Goal: Task Accomplishment & Management: Complete application form

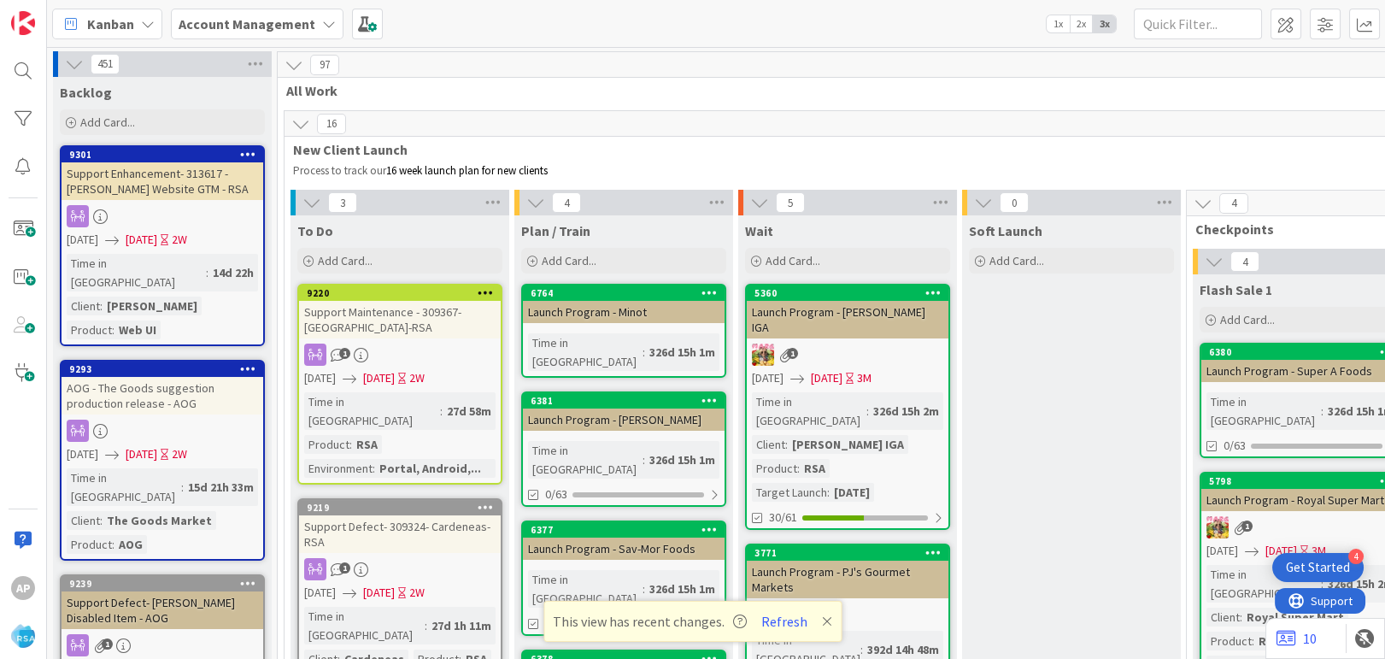
scroll to position [3416, 0]
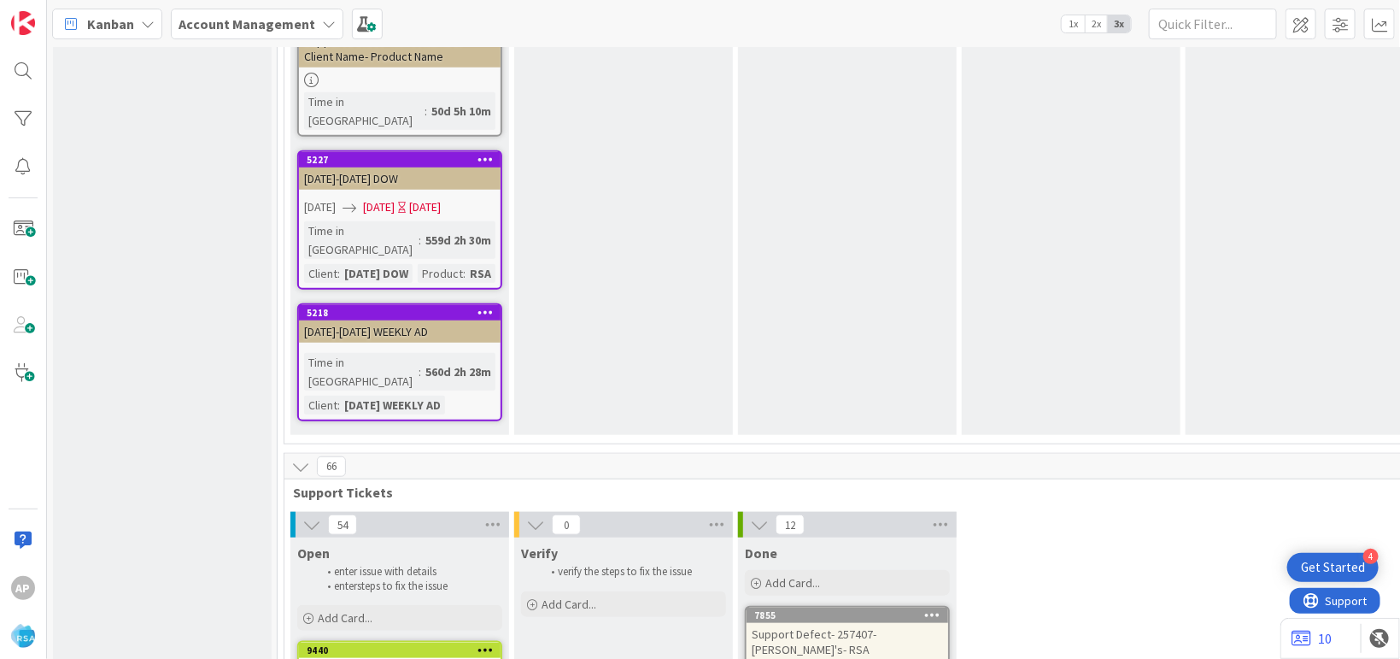
scroll to position [3644, 0]
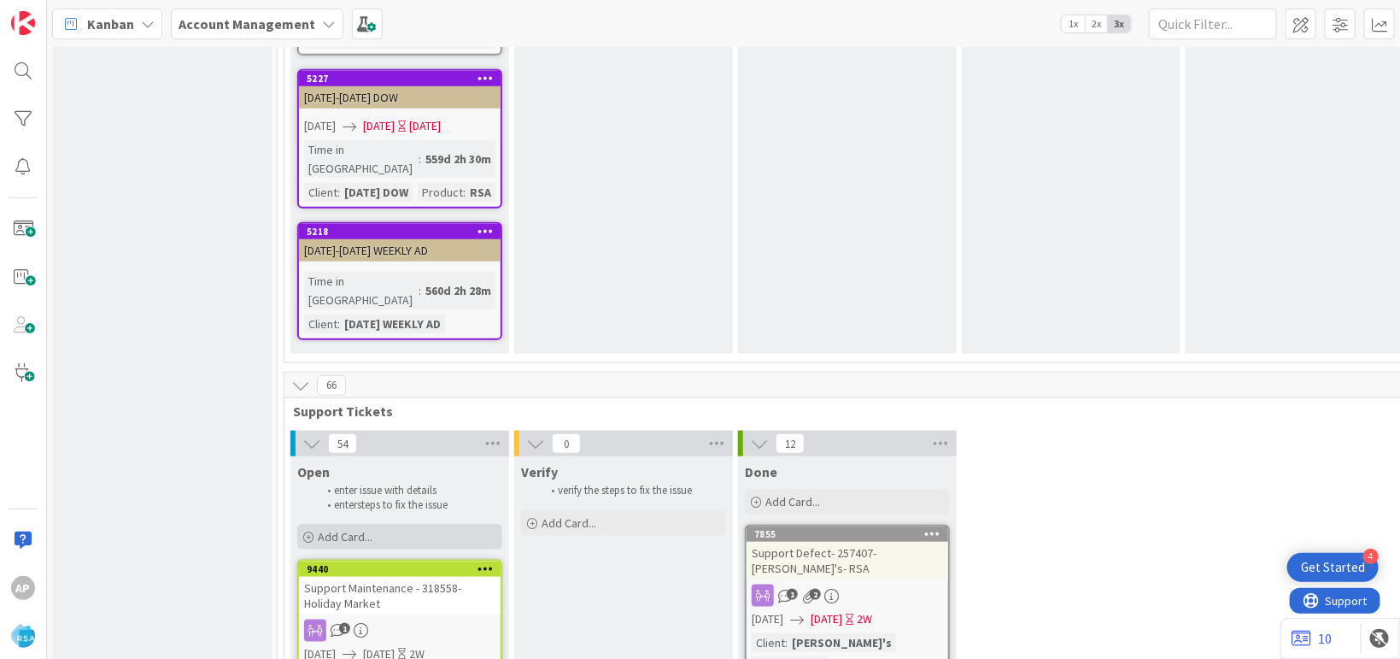
click at [355, 529] on span "Add Card..." at bounding box center [345, 536] width 55 height 15
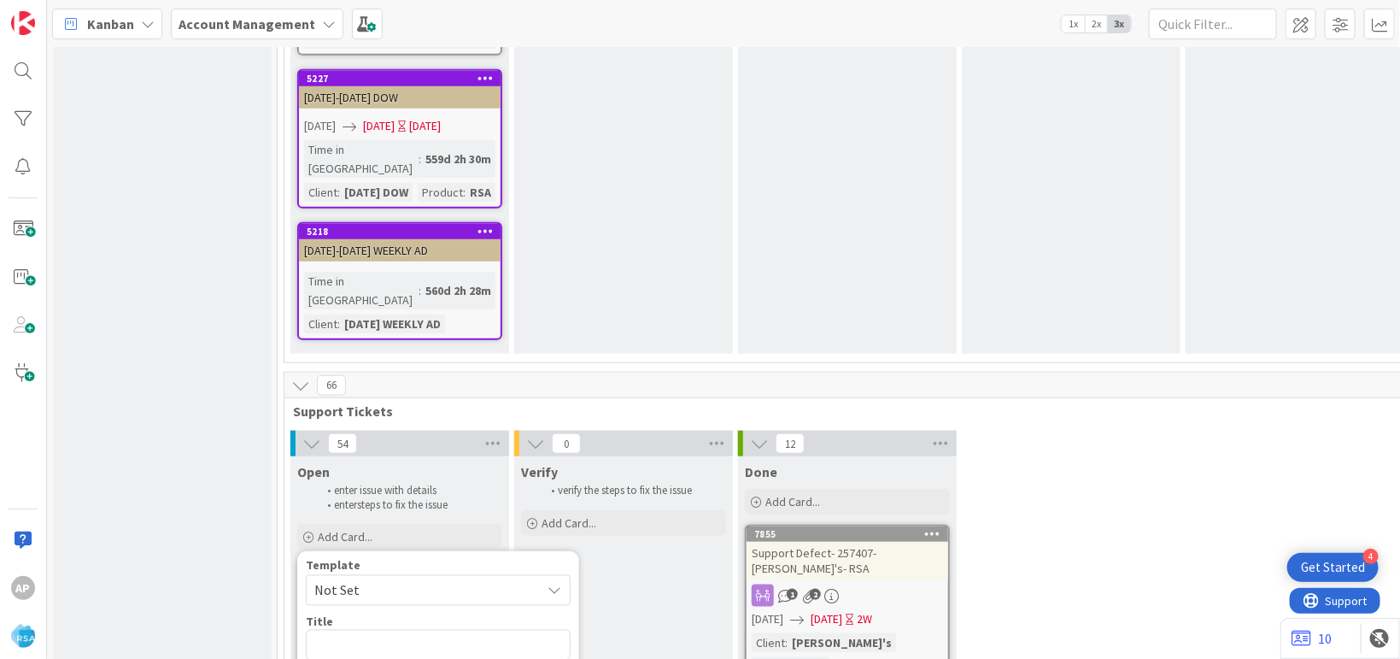
click at [374, 579] on span "Not Set" at bounding box center [421, 590] width 214 height 22
type textarea "x"
type textarea "Support Enhancement- Ticket Number- Client Name- Product Name"
click at [529, 630] on textarea "Support Enhancement- Ticket Number- Client Name- Product Name" at bounding box center [438, 656] width 265 height 52
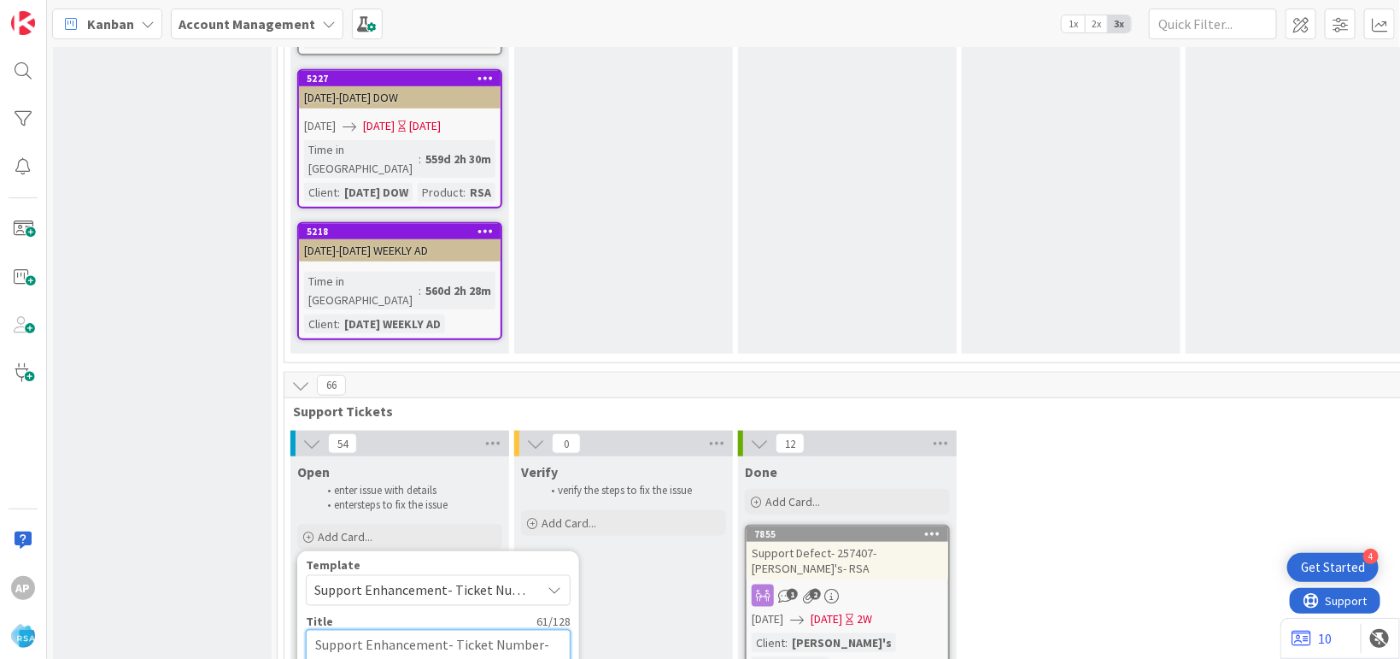
click at [539, 630] on textarea "Support Enhancement- Ticket Number- Client Name- Product Name" at bounding box center [438, 656] width 265 height 52
click at [537, 630] on textarea "Support Enhancement- Ticket Number- Client Name- Product Name" at bounding box center [438, 656] width 265 height 52
type textarea "x"
type textarea "Support Enhancement- Ticket Numbe- Client Name- Product Name"
type textarea "x"
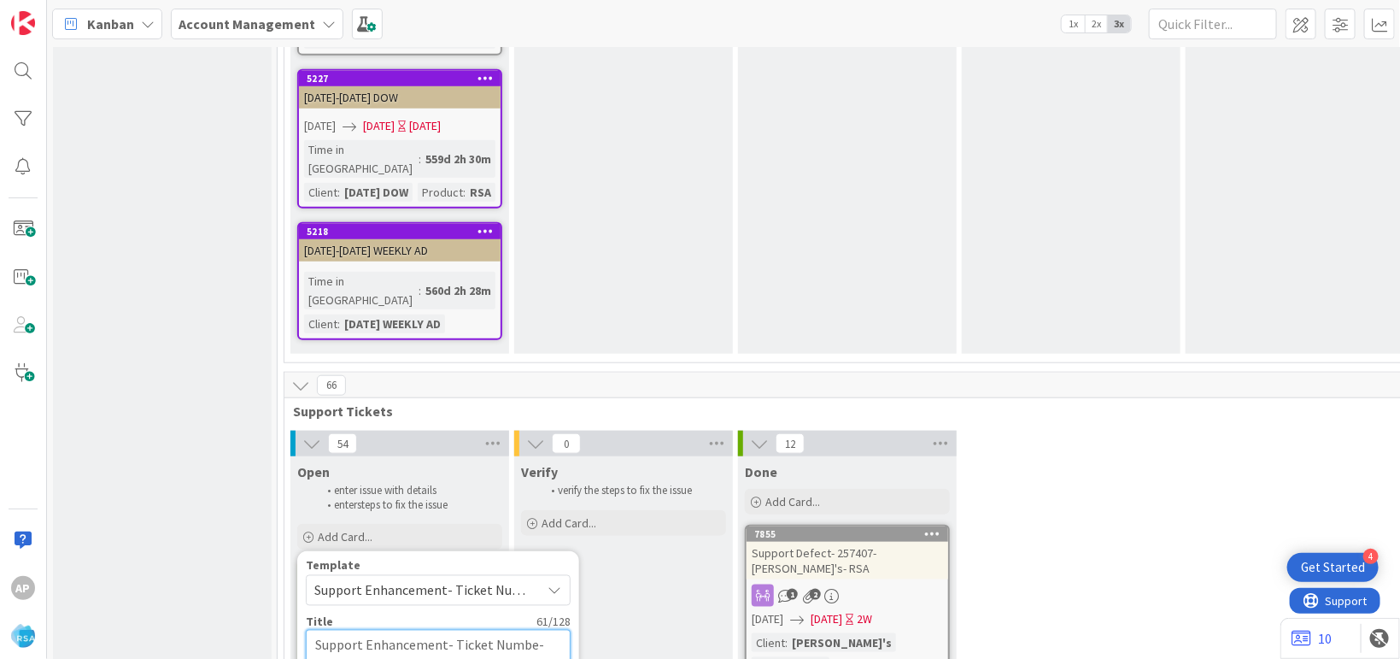
type textarea "Support Enhancement- Ticket Numb- Client Name- Product Name"
type textarea "x"
type textarea "Support Enhancement- Ticket Num- Client Name- Product Name"
type textarea "x"
type textarea "Support Enhancement- Ticket Nu- Client Name- Product Name"
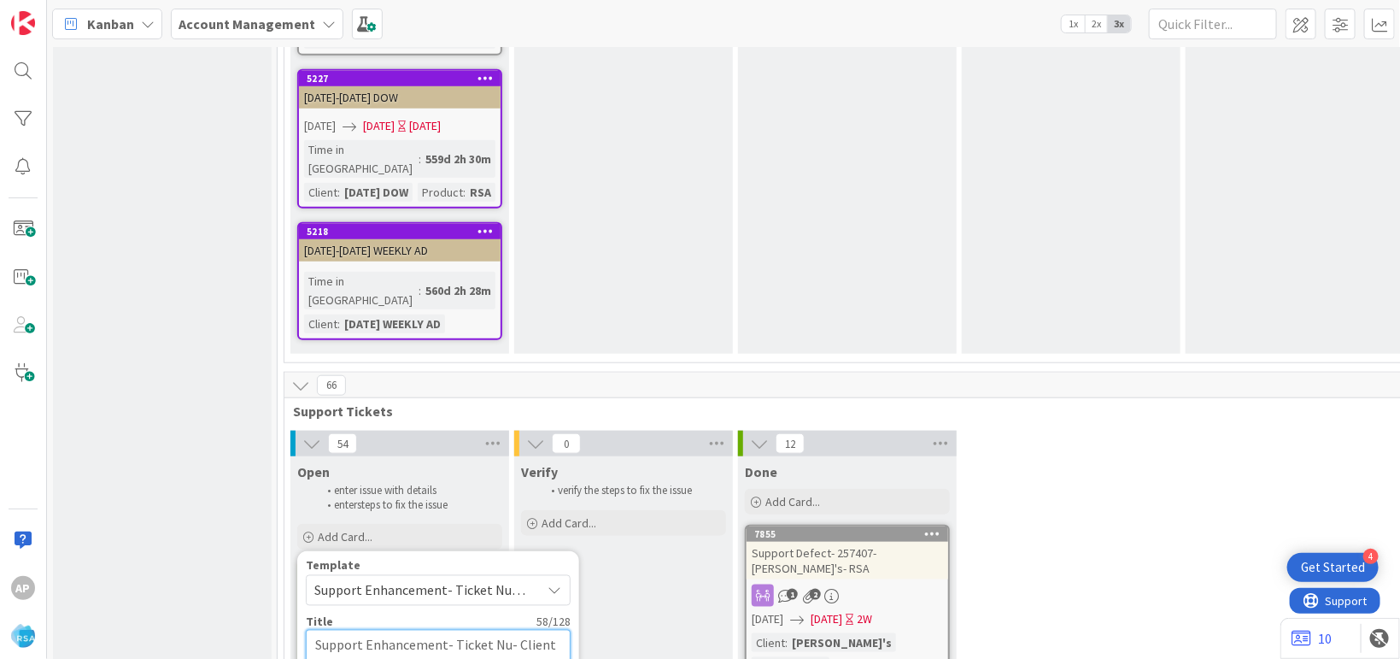
type textarea "x"
type textarea "Support Enhancement- Ticket N- Client Name- Product Name"
type textarea "x"
type textarea "Support Enhancement- Ticket - Client Name- Product Name"
type textarea "x"
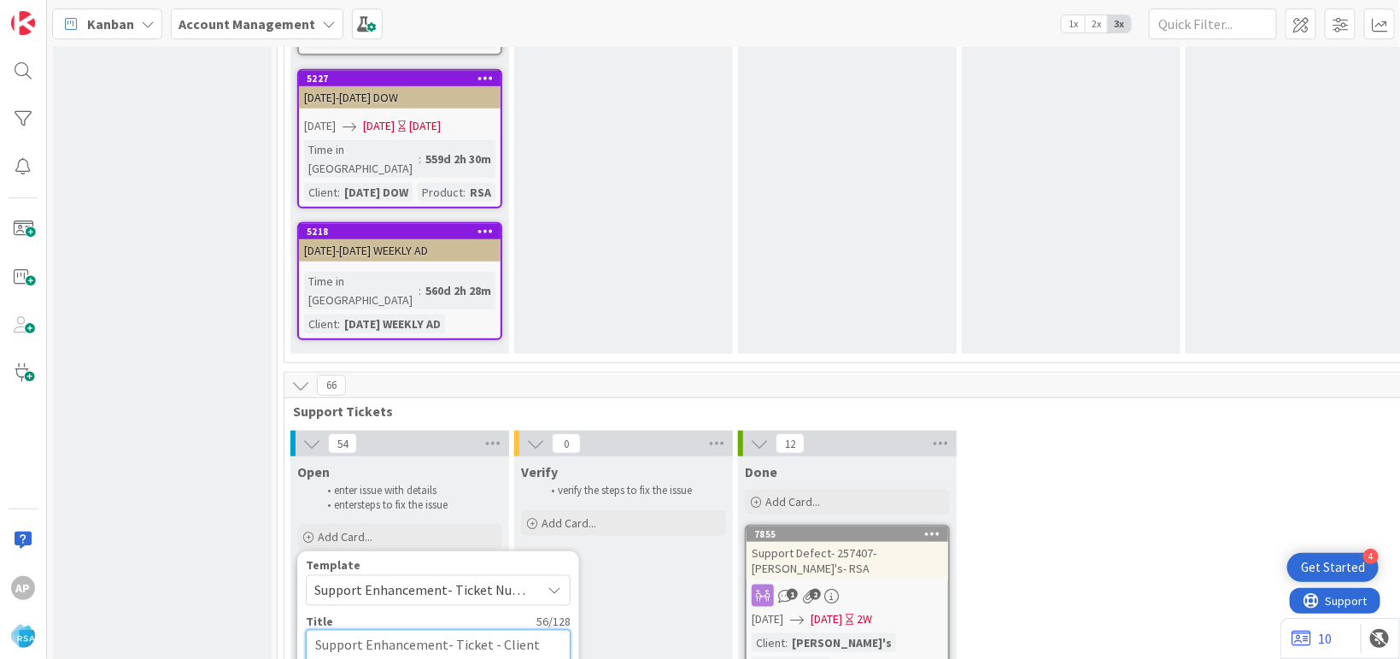
type textarea "Support Enhancement- Ticket- Client Name- Product Name"
type textarea "x"
type textarea "Support Enhancement- Ticke- Client Name- Product Name"
type textarea "x"
type textarea "Support Enhancement- Tick- Client Name- Product Name"
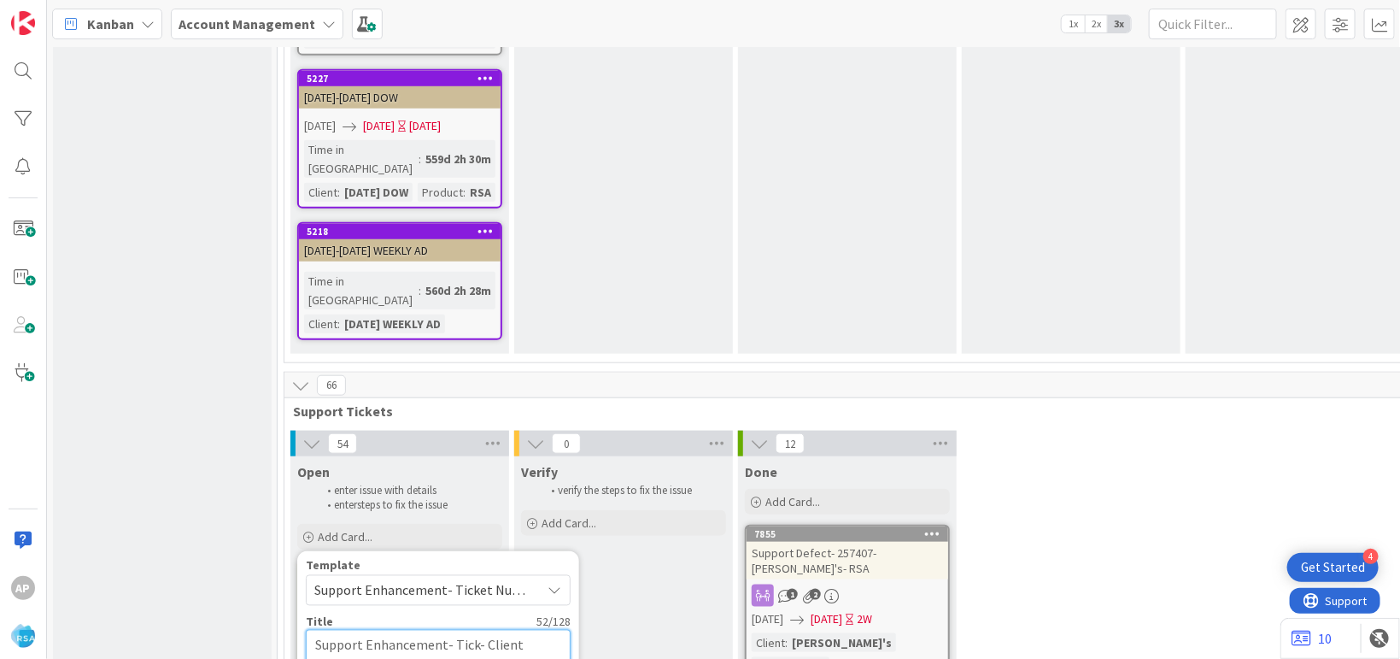
type textarea "x"
type textarea "Support Enhancement- Tic- Client Name- Product Name"
type textarea "x"
type textarea "Support Enhancement- Ti- Client Name- Product Name"
type textarea "x"
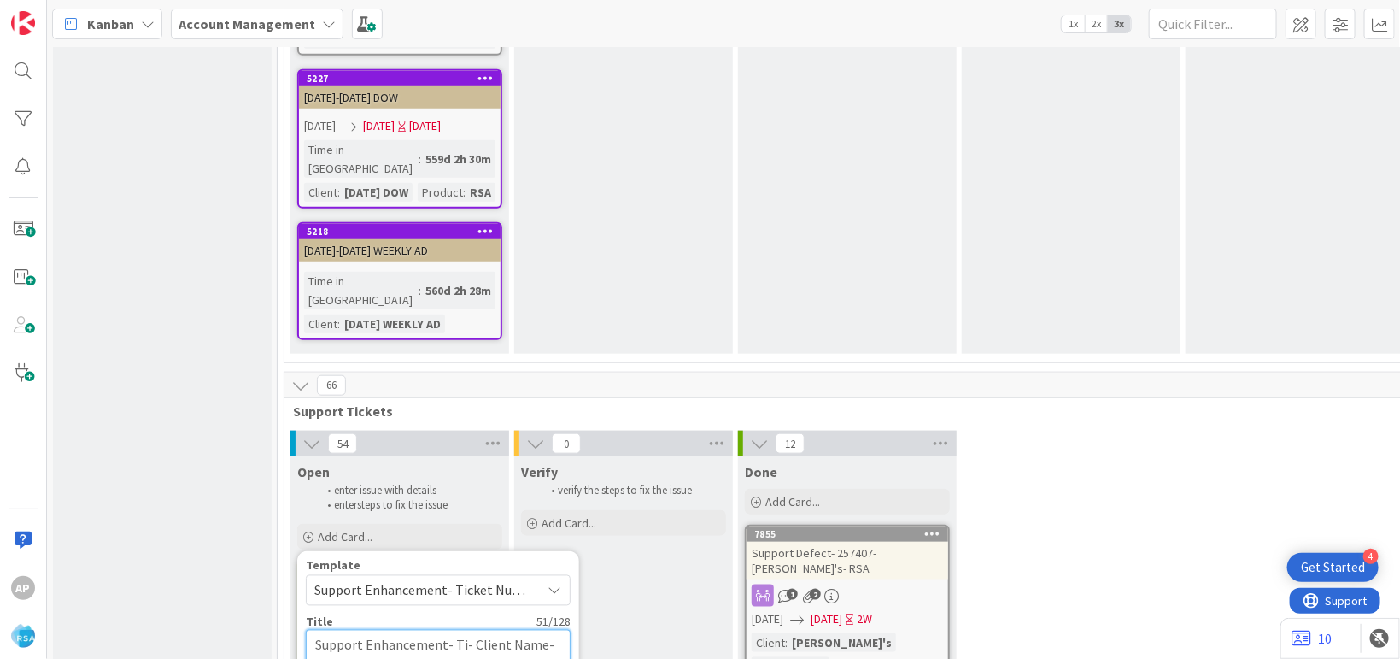
type textarea "Support Enhancement- T- Client Name- Product Name"
type textarea "x"
type textarea "Support Enhancement- - Client Name- Product Name"
paste textarea "#318506"
type textarea "x"
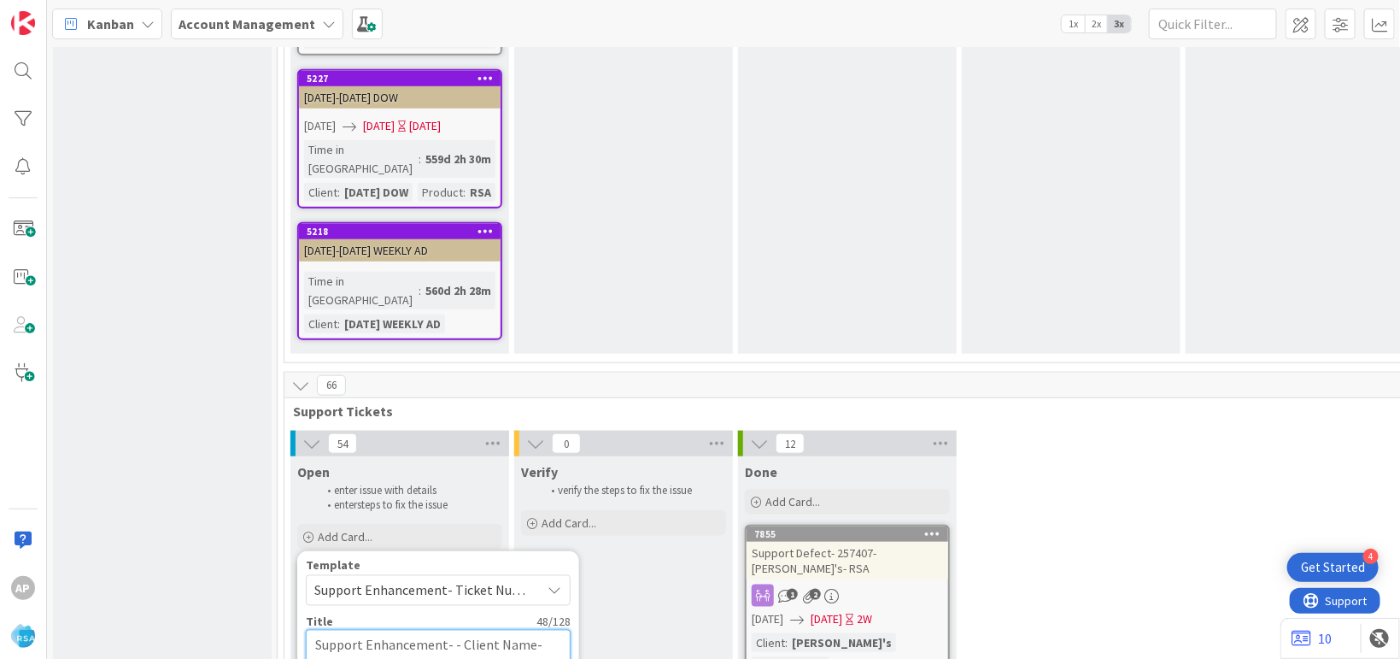
type textarea "Support Enhancement- #318506- Client Name- Product Name"
click at [457, 630] on textarea "Support Enhancement- #318506- Client Name- Product Name" at bounding box center [438, 656] width 265 height 52
type textarea "x"
type textarea "Support Enhancement- 318506- Client Name- Product Name"
click at [347, 630] on textarea "Support Enhancement- 318506- Client Name- Product Name" at bounding box center [438, 656] width 265 height 52
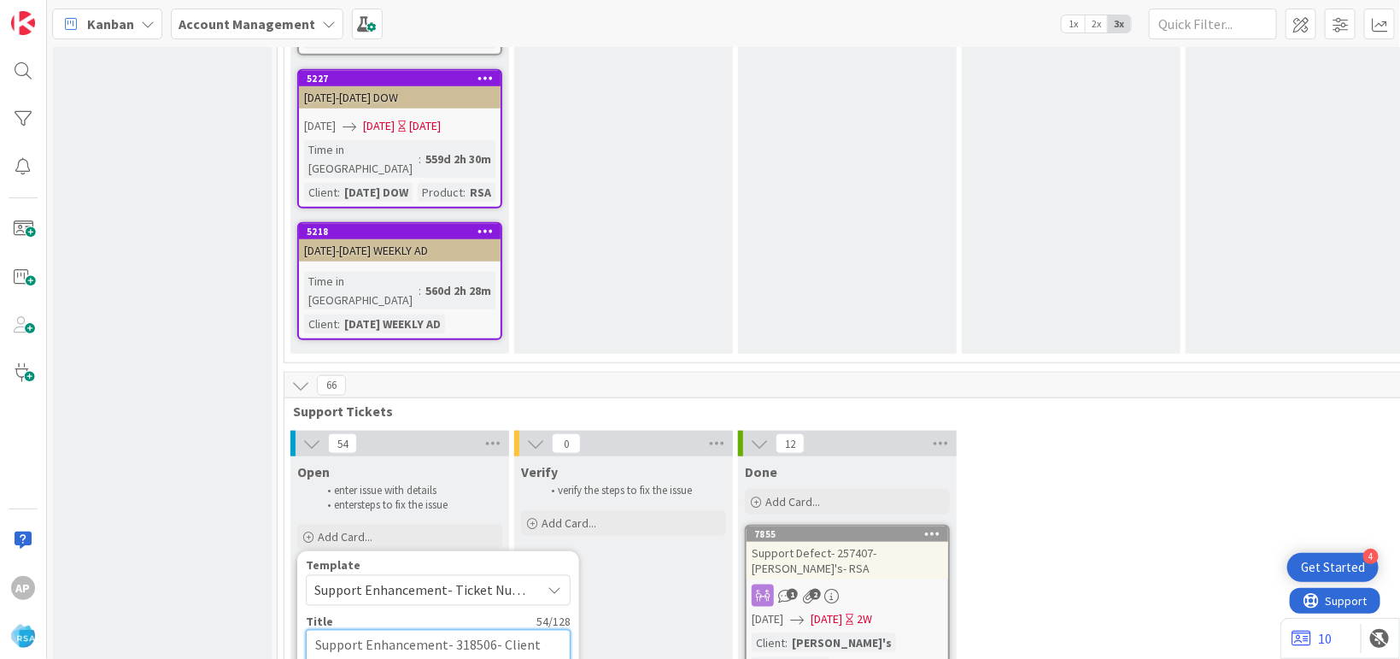
type textarea "x"
type textarea "Support Enhancement- 318506- Client Nam- Product Name"
type textarea "x"
type textarea "Support Enhancement- 318506- Client Na- Product Name"
type textarea "x"
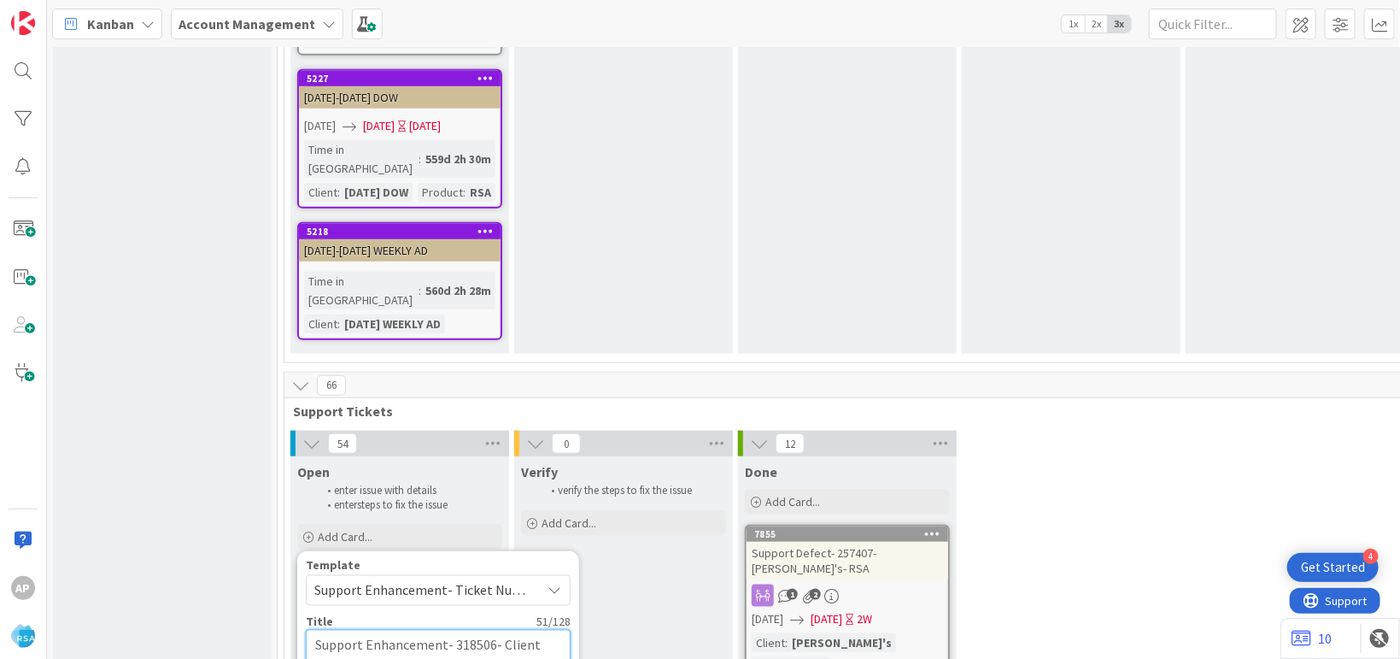
type textarea "Support Enhancement- 318506- Client N- Product Name"
type textarea "x"
type textarea "Support Enhancement- 318506- Client - Product Name"
type textarea "x"
type textarea "Support Enhancement- 318506- Client- Product Name"
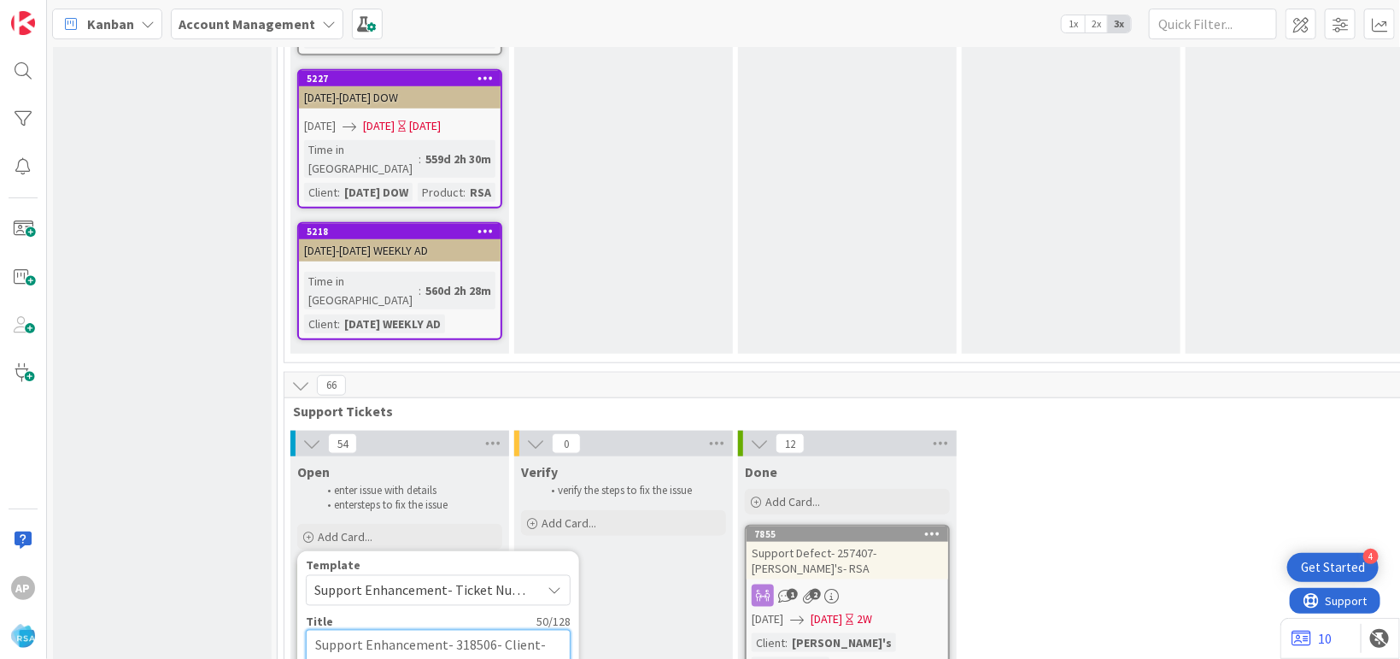
type textarea "x"
type textarea "Support Enhancement- 318506- Clien- Product Name"
type textarea "x"
type textarea "Support Enhancement- 318506- Clie- Product Name"
type textarea "x"
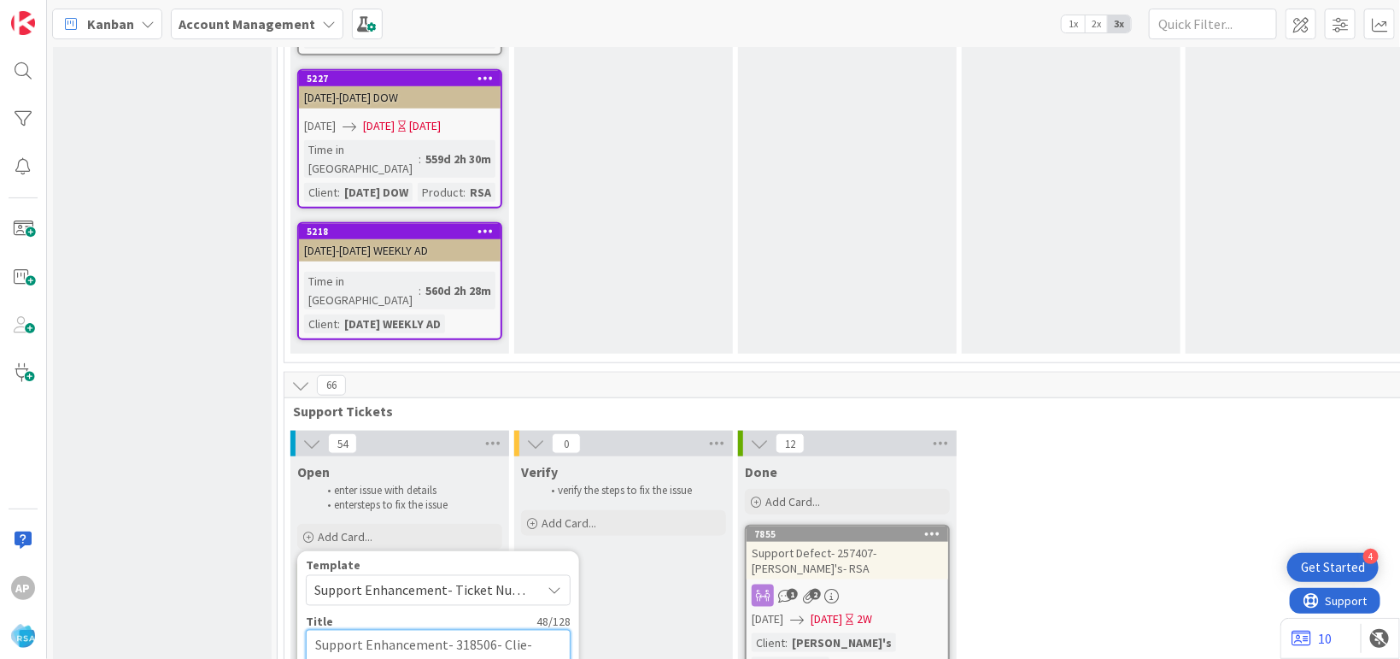
type textarea "Support Enhancement- 318506- Cli- Product Name"
type textarea "x"
type textarea "Support Enhancement- 318506- Cl- Product Name"
type textarea "x"
type textarea "Support Enhancement- 318506- C- Product Name"
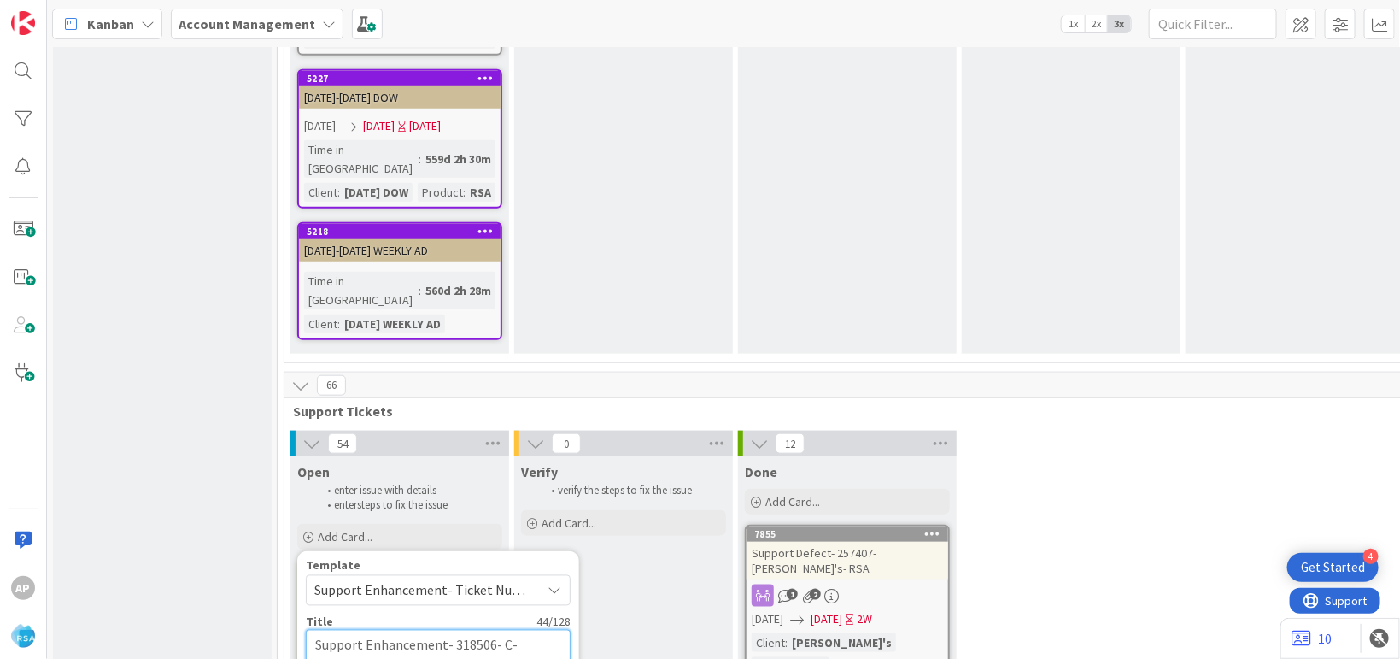
type textarea "x"
type textarea "Support Enhancement- 318506- - Product Name"
type textarea "x"
type textarea "Support Enhancement- 318506- H- Product Name"
type textarea "x"
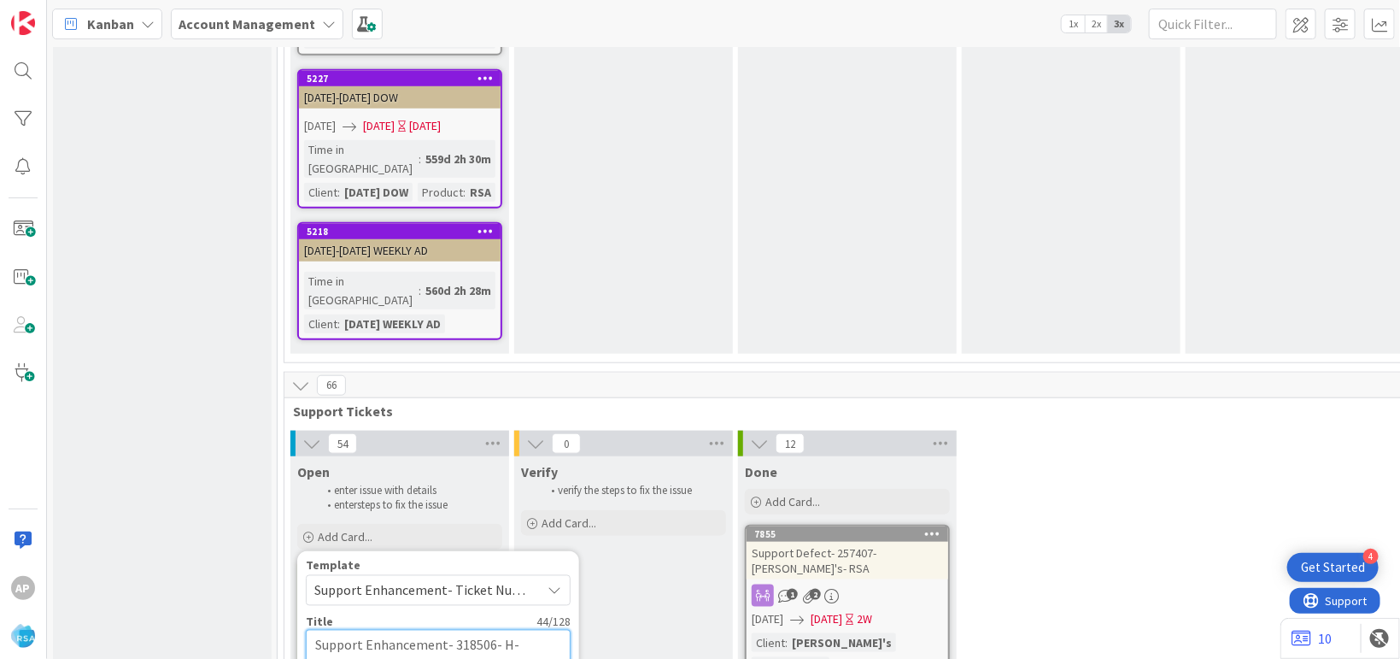
type textarea "Support Enhancement- 318506- HG- Product Name"
type textarea "x"
type textarea "Support Enhancement- 318506- HGG- Product Name"
click at [402, 630] on textarea "Support Enhancement- 318506- HGG- Product Name" at bounding box center [438, 656] width 265 height 52
type textarea "x"
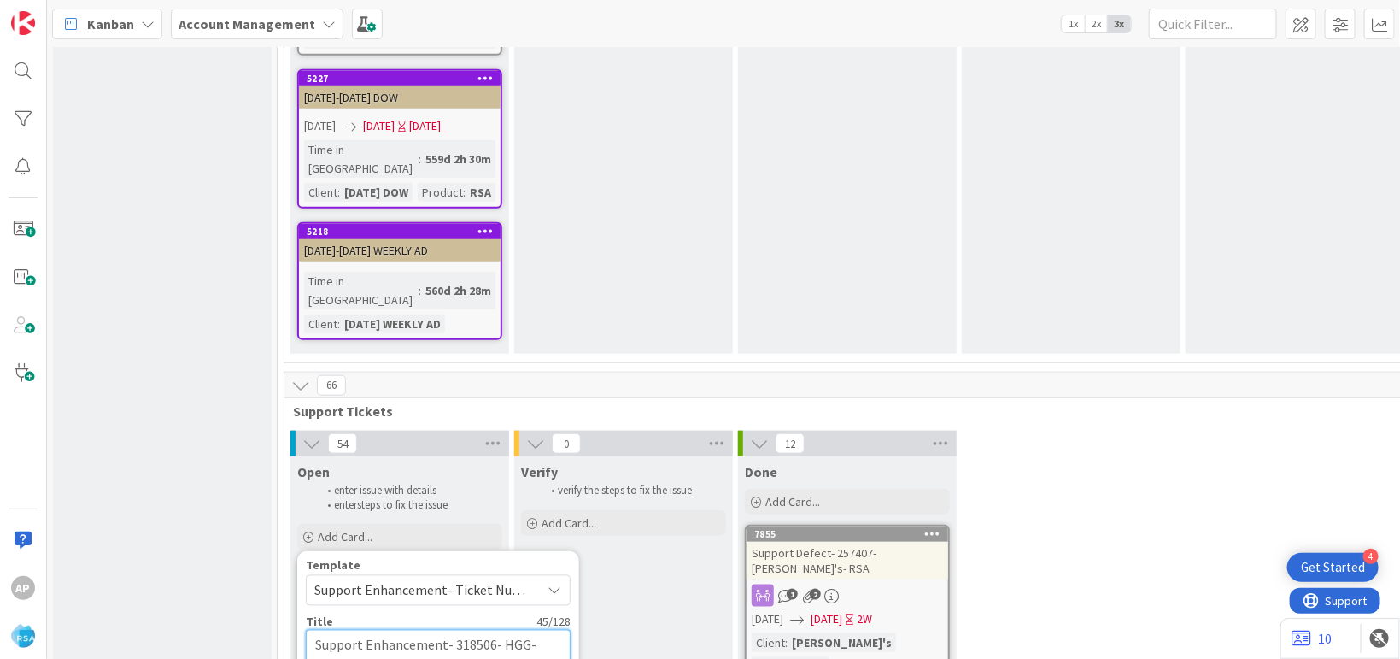
type textarea "Support Enhancement- 318506- HGG- Product Nam"
type textarea "x"
type textarea "Support Enhancement- 318506- HGG- Product Na"
type textarea "x"
type textarea "Support Enhancement- 318506- HGG- Product N"
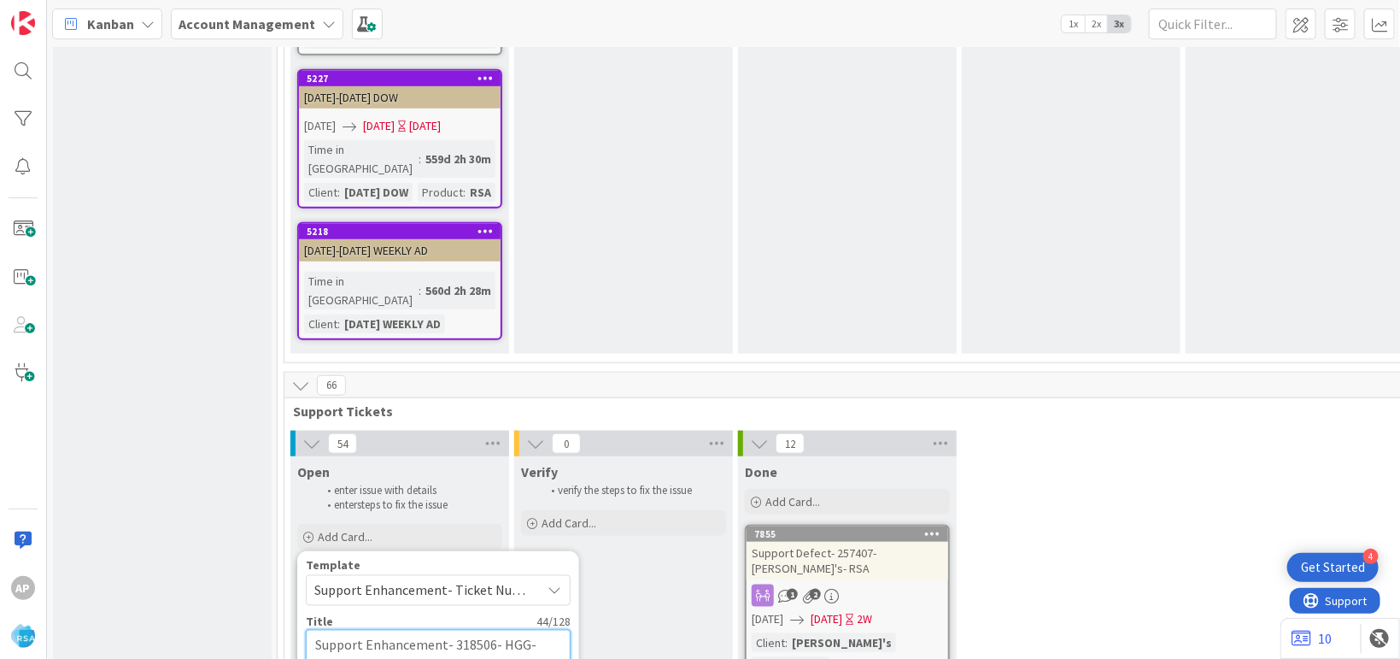
type textarea "x"
type textarea "Support Enhancement- 318506- HGG- Product"
type textarea "x"
type textarea "Support Enhancement- 318506- HGG- Product"
type textarea "x"
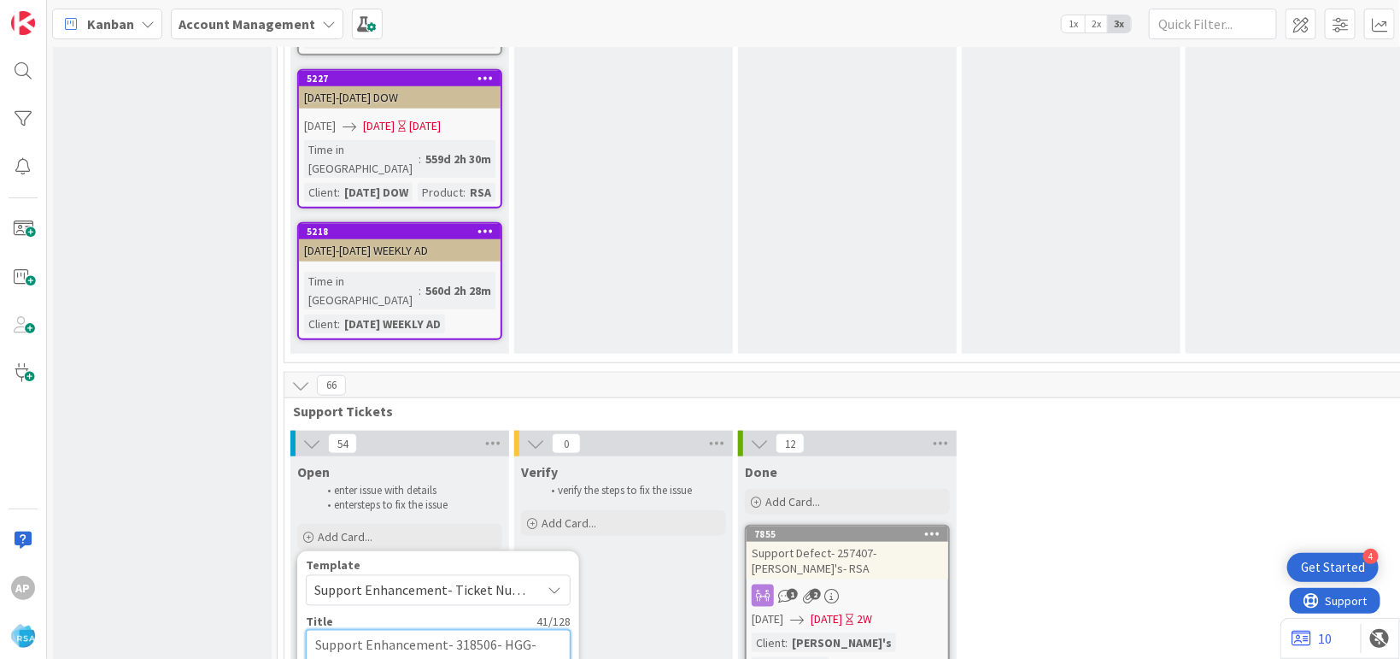
type textarea "Support Enhancement- 318506- HGG- Produc"
type textarea "x"
type textarea "Support Enhancement- 318506- HGG- Produ"
type textarea "x"
type textarea "Support Enhancement- 318506- HGG- Prod"
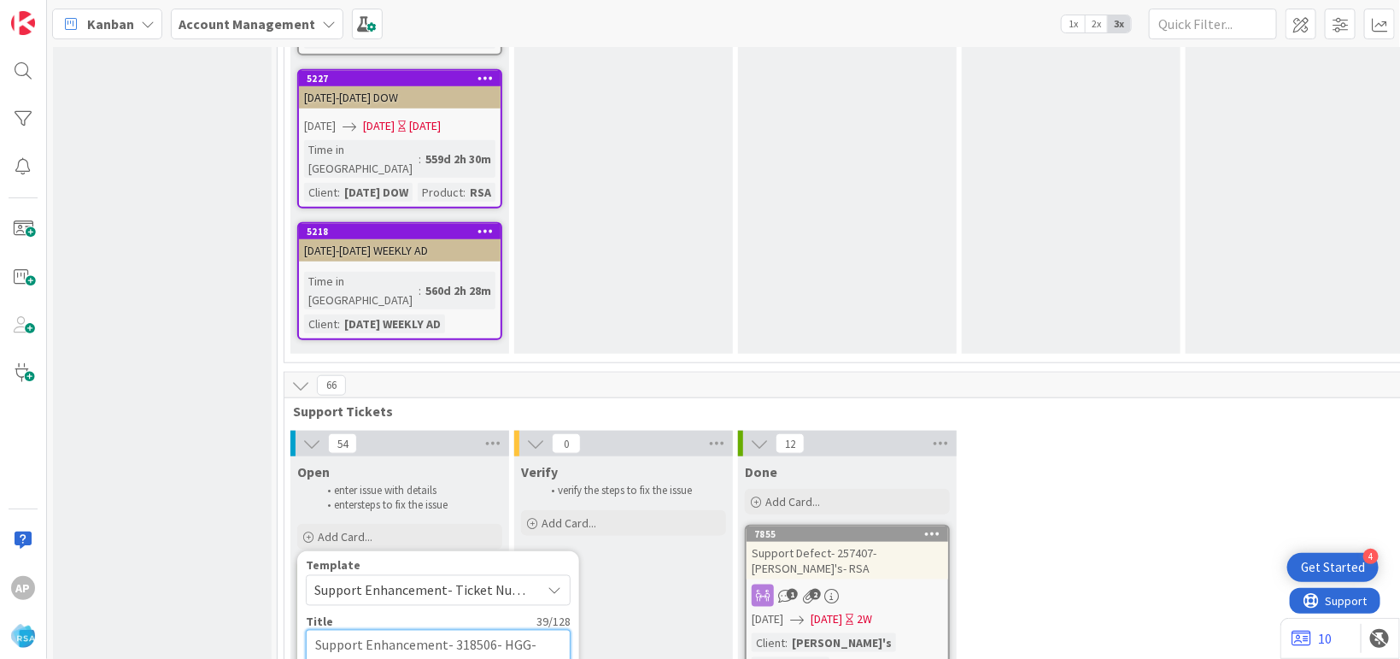
type textarea "x"
type textarea "Support Enhancement- 318506- HGG- Pro"
type textarea "x"
type textarea "Support Enhancement- 318506- HGG- Pr"
type textarea "x"
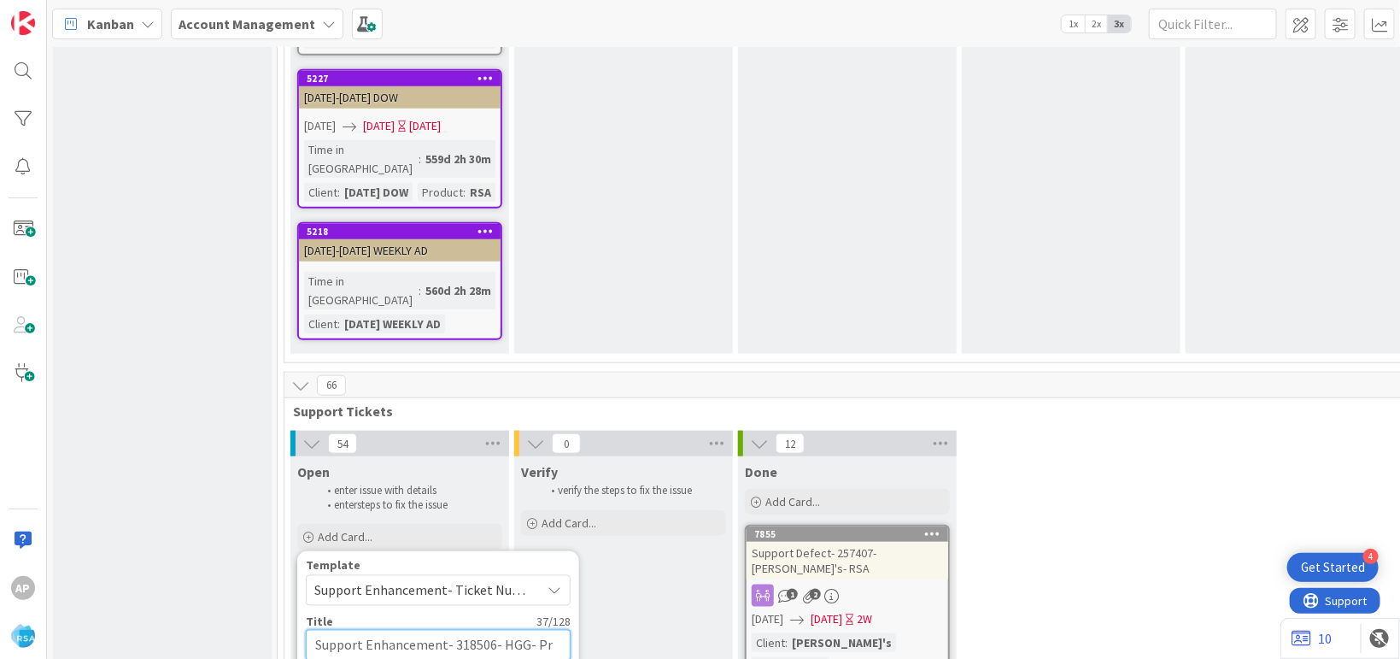
type textarea "Support Enhancement- 318506- HGG- P"
type textarea "x"
type textarea "Support Enhancement- 318506- HGG-"
type textarea "x"
type textarea "Support Enhancement- 318506- HGG- R"
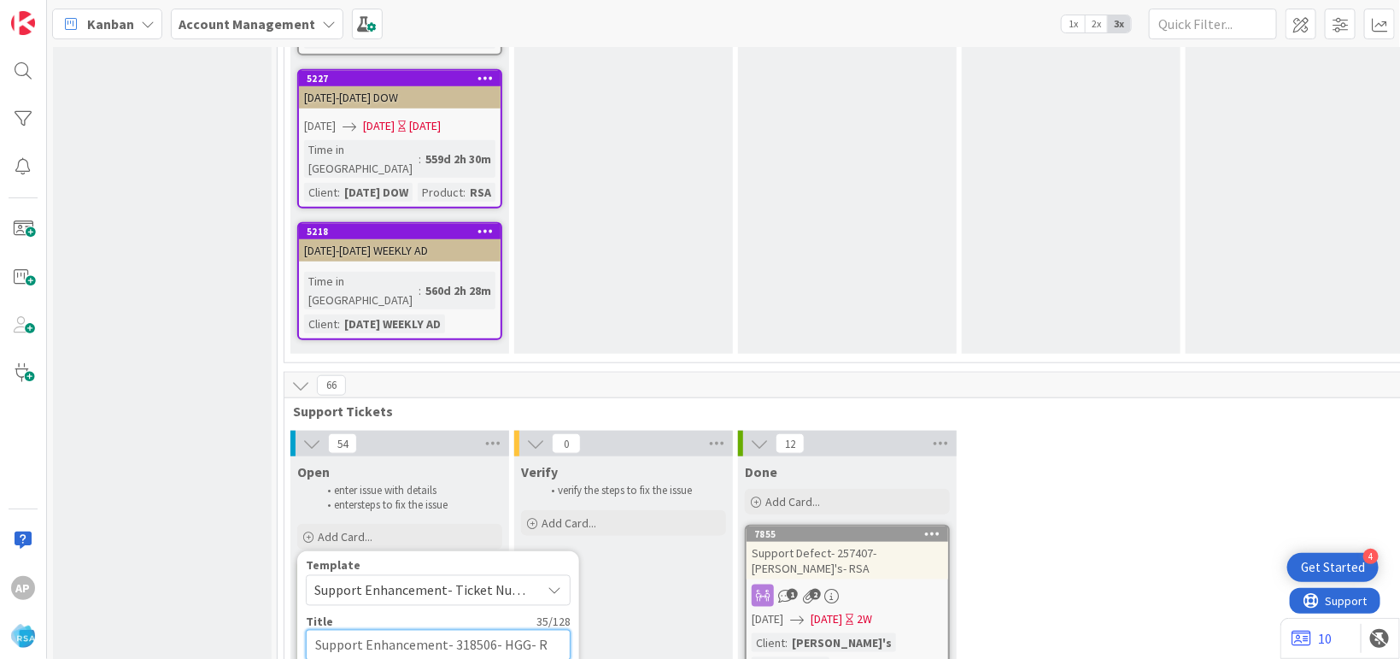
type textarea "x"
type textarea "Support Enhancement- 318506- HGG- RS"
type textarea "x"
type textarea "Support Enhancement- 318506- HGG- RSA"
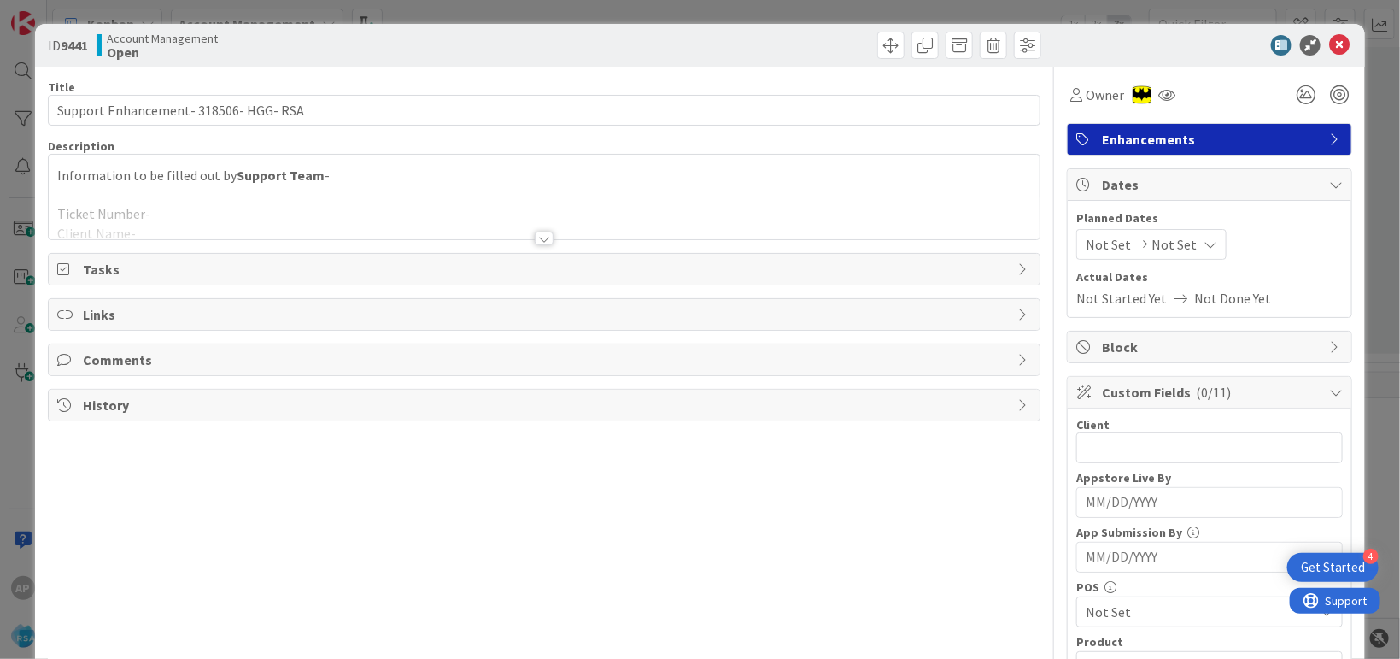
click at [191, 214] on div at bounding box center [544, 218] width 991 height 44
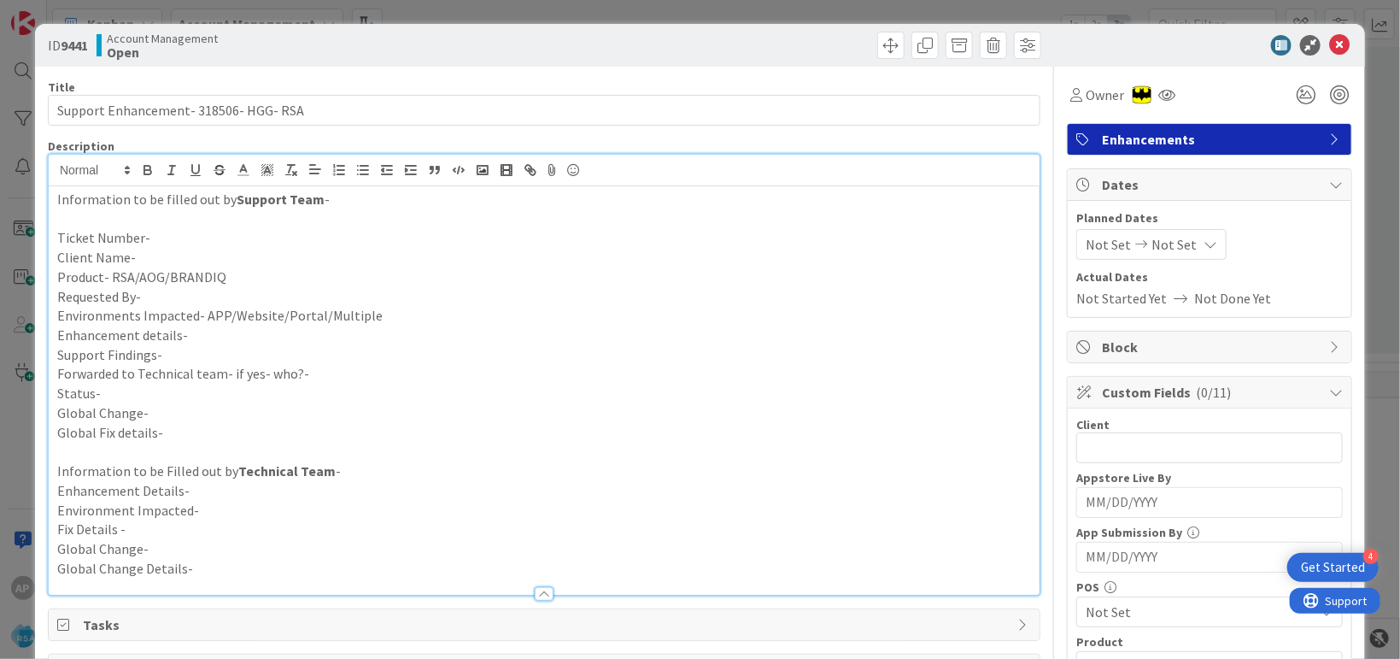
click at [179, 234] on p "Ticket Number-" at bounding box center [544, 238] width 974 height 20
click at [158, 262] on p "Client Name-" at bounding box center [544, 258] width 974 height 20
click at [249, 272] on p "Product- RSA/AOG/BRANDIQ" at bounding box center [544, 277] width 974 height 20
click at [158, 292] on p "Requested By-" at bounding box center [544, 297] width 974 height 20
click at [231, 294] on p "Requested By-Emma" at bounding box center [544, 297] width 974 height 20
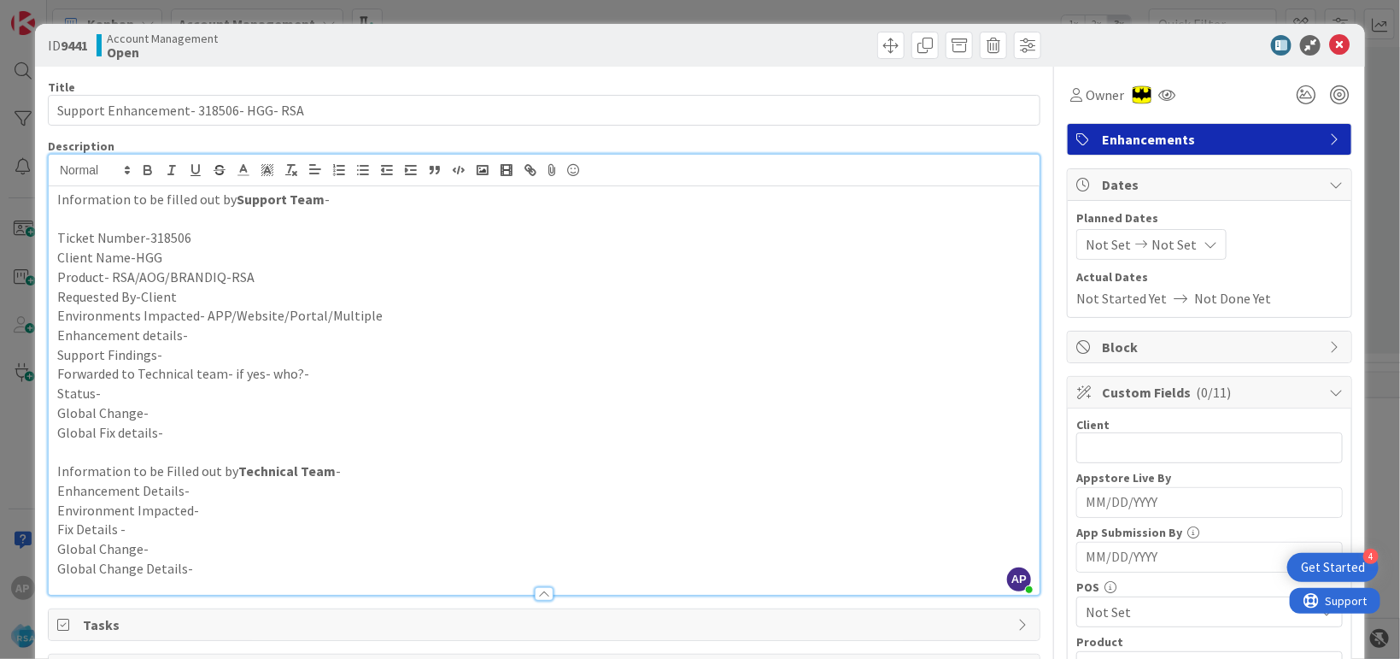
click at [457, 320] on p "Environments Impacted- APP/Website/Portal/Multiple" at bounding box center [544, 316] width 974 height 20
click at [249, 329] on p "Enhancement details-" at bounding box center [544, 335] width 974 height 20
click at [204, 338] on p "Enhancement details-" at bounding box center [544, 335] width 974 height 20
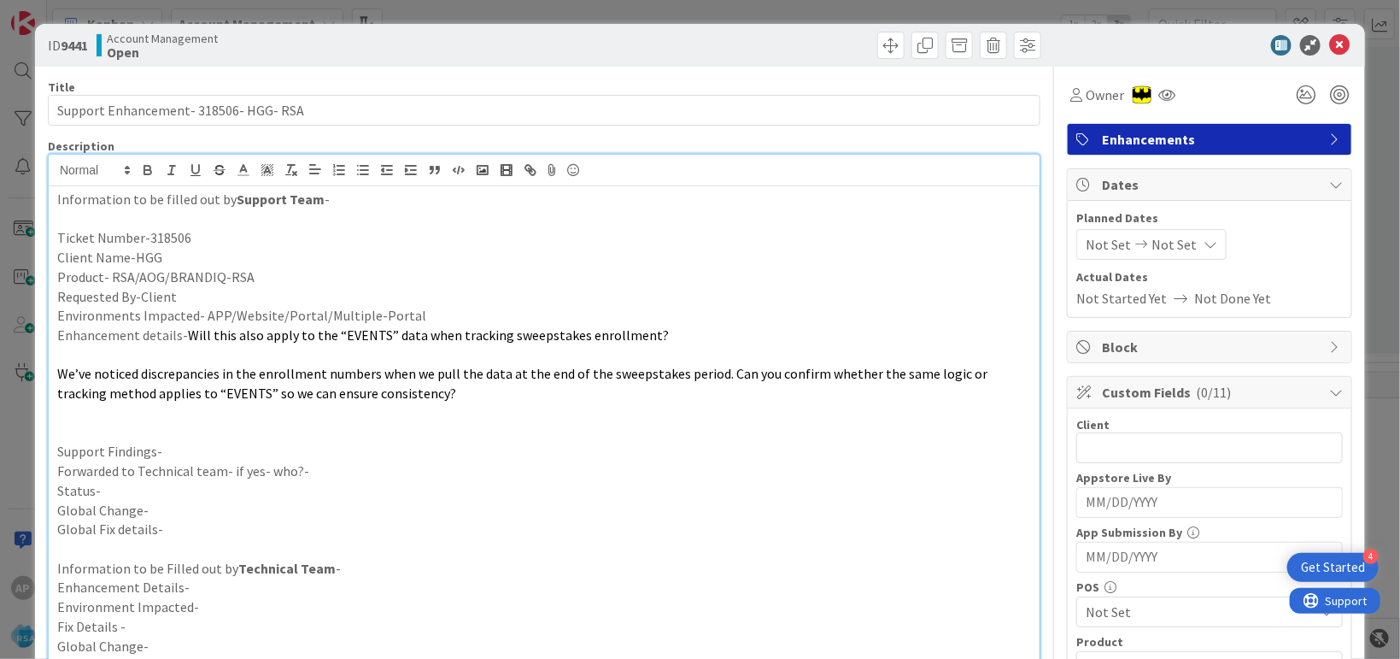
click at [192, 456] on p "Support Findings-" at bounding box center [544, 452] width 974 height 20
click at [169, 448] on p "Support Findings-" at bounding box center [544, 452] width 974 height 20
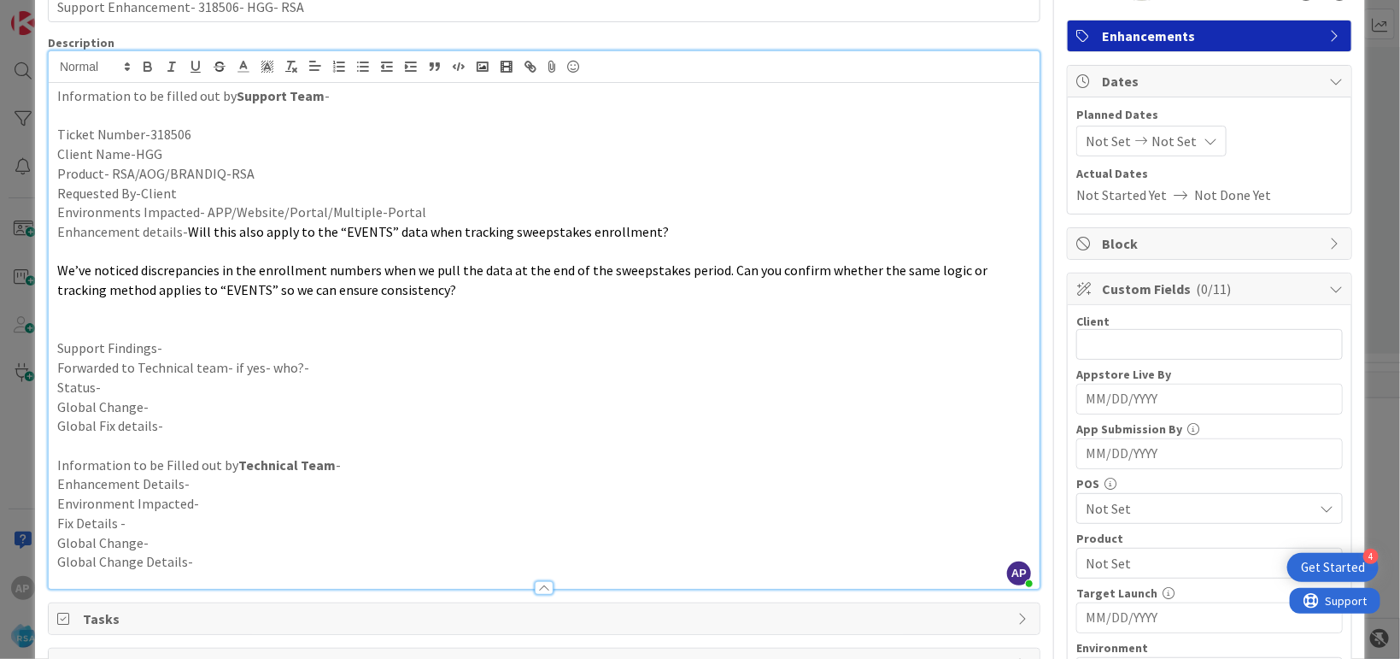
scroll to position [103, 0]
click at [120, 327] on p at bounding box center [544, 329] width 974 height 20
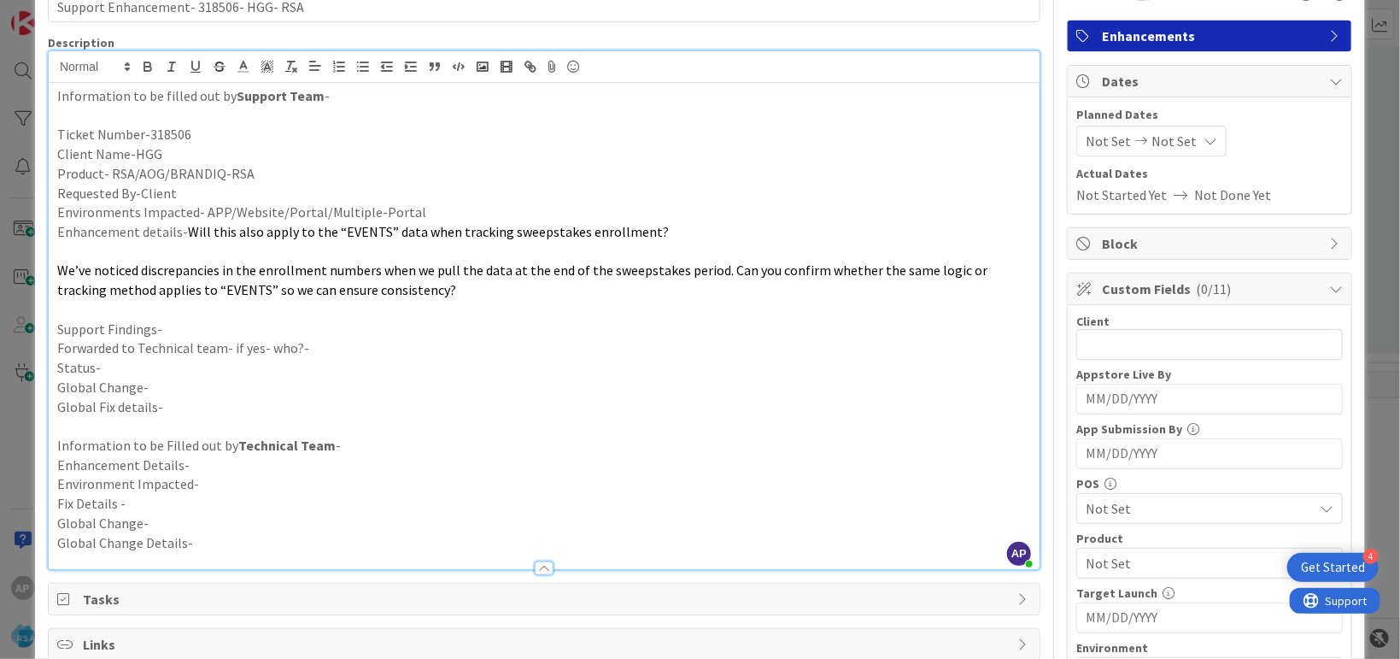
click at [160, 327] on p "Support Findings-" at bounding box center [544, 329] width 974 height 20
click at [184, 312] on p at bounding box center [544, 310] width 974 height 20
click at [172, 327] on p "Support Findings-" at bounding box center [544, 329] width 974 height 20
click at [206, 328] on p "Support Findings-" at bounding box center [544, 329] width 974 height 20
click at [167, 337] on p "Support Findings-" at bounding box center [544, 329] width 974 height 20
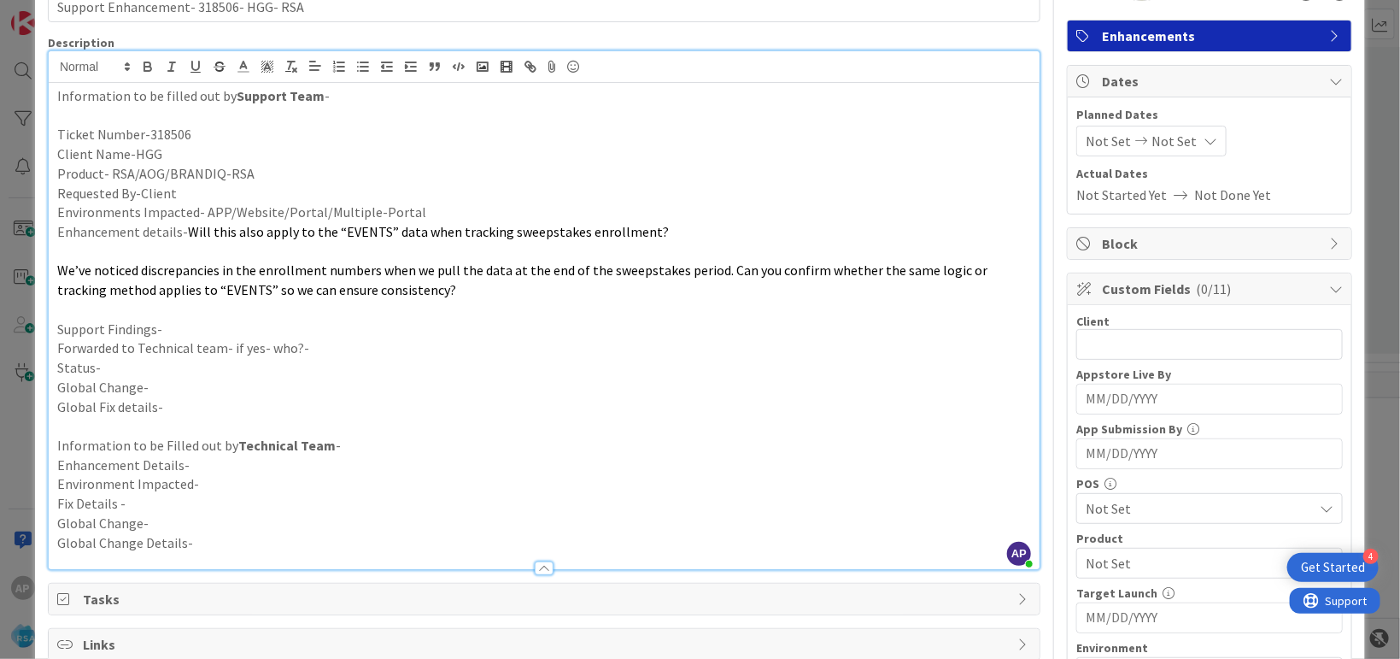
click at [167, 333] on p "Support Findings-" at bounding box center [544, 329] width 974 height 20
click at [399, 350] on p "Forwarded to Technical team- if yes- who?-" at bounding box center [544, 348] width 974 height 20
click at [266, 331] on p "Support Findings-We have to" at bounding box center [544, 329] width 974 height 20
click at [384, 337] on p "Support Findings-We have to check why" at bounding box center [544, 329] width 974 height 20
click at [384, 346] on p "Forwarded to Technical team- if yes- who?-" at bounding box center [544, 348] width 974 height 20
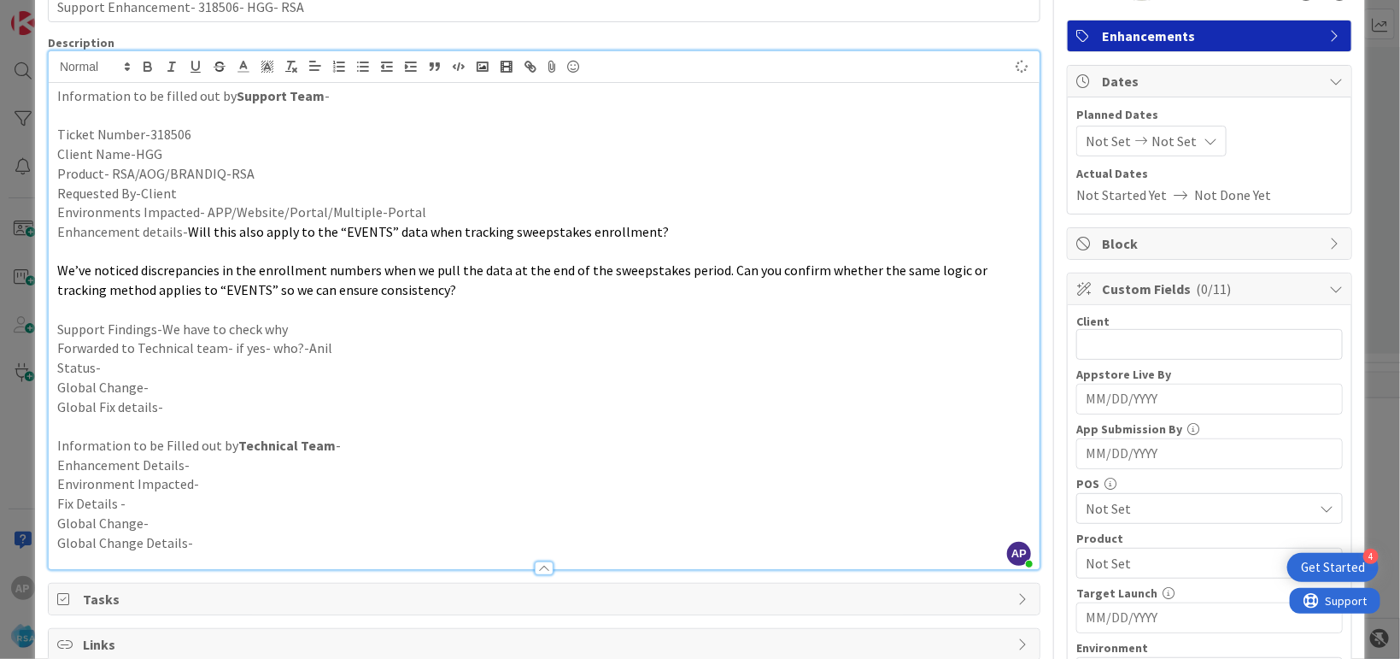
click at [149, 370] on p "Status-" at bounding box center [544, 368] width 974 height 20
click at [343, 346] on p "Forwarded to Technical team- if yes- who?-Anil" at bounding box center [544, 348] width 974 height 20
click at [362, 349] on p "Forwarded to Technical team- if yes- who?-Anil" at bounding box center [544, 348] width 974 height 20
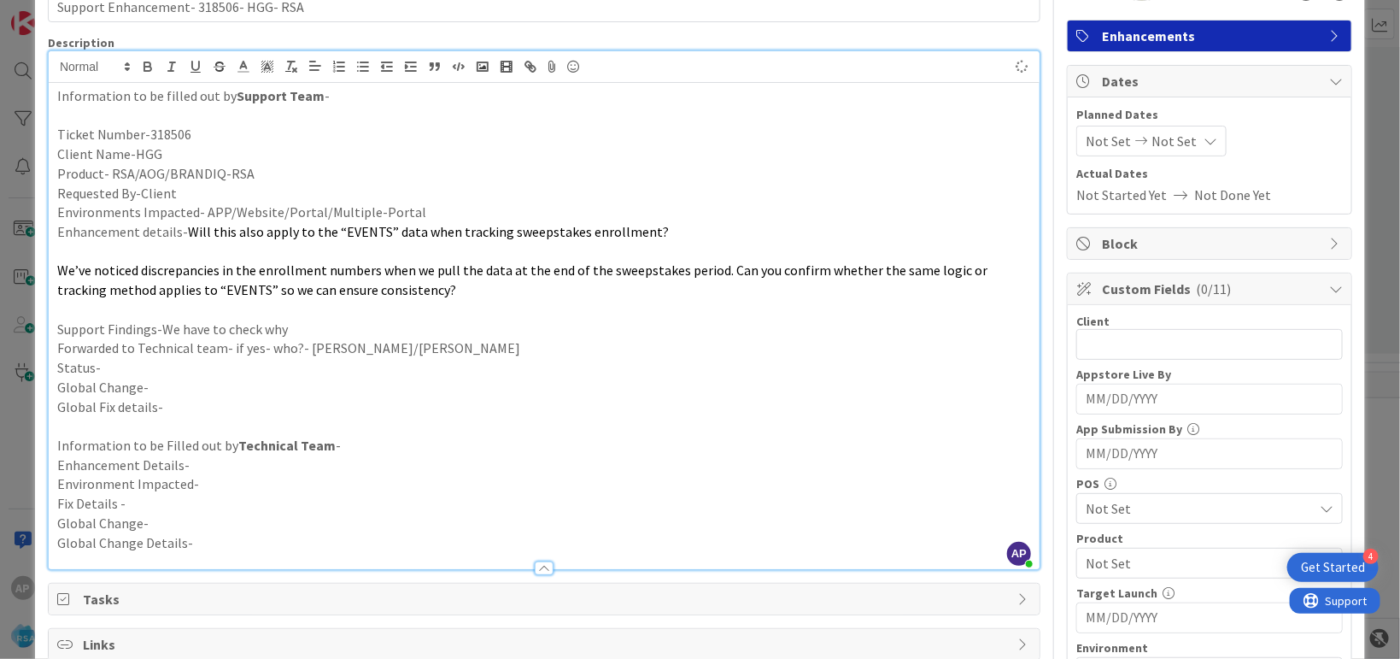
click at [155, 356] on p "Forwarded to Technical team- if yes- who?- Rahmath/Anil" at bounding box center [544, 348] width 974 height 20
click at [119, 370] on p "Status-" at bounding box center [544, 368] width 974 height 20
click at [1100, 126] on div "Not Set Not Set" at bounding box center [1151, 141] width 150 height 31
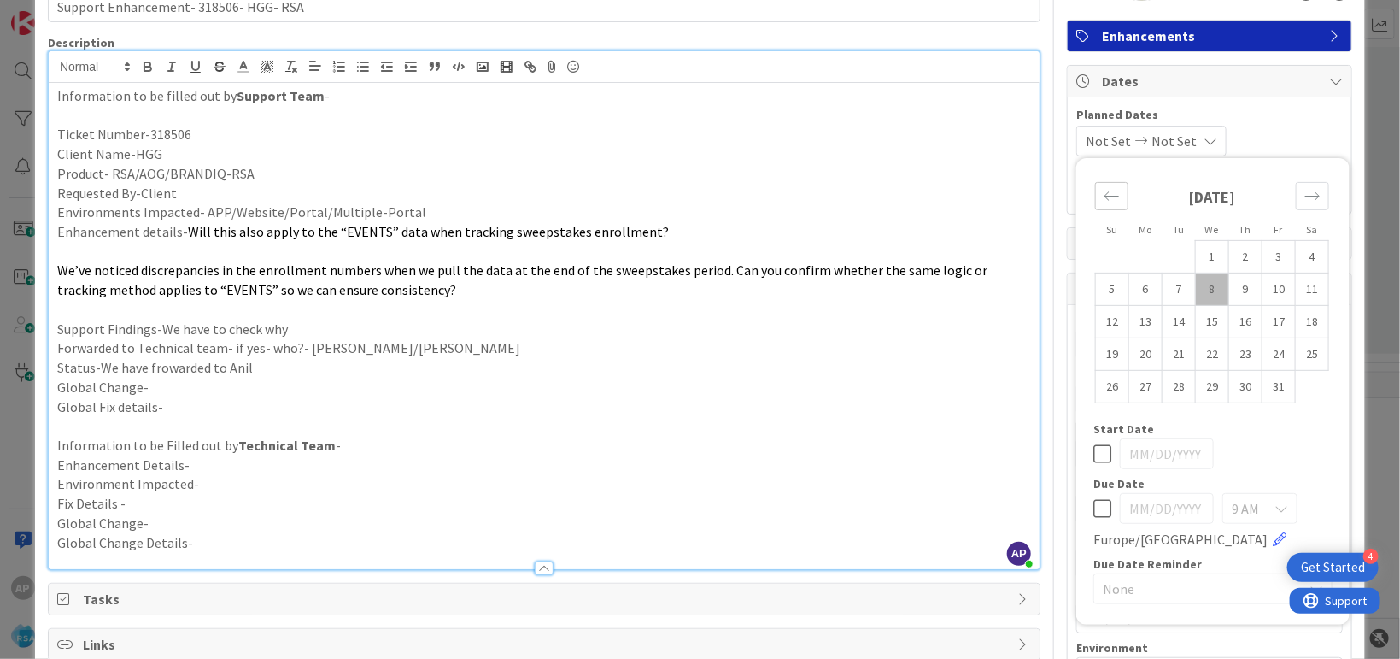
click at [1104, 190] on icon "Move backward to switch to the previous month." at bounding box center [1112, 196] width 16 height 16
click at [1129, 393] on td "29" at bounding box center [1145, 386] width 33 height 32
type input "[DATE]"
click at [1304, 199] on icon "Move forward to switch to the next month." at bounding box center [1312, 196] width 16 height 16
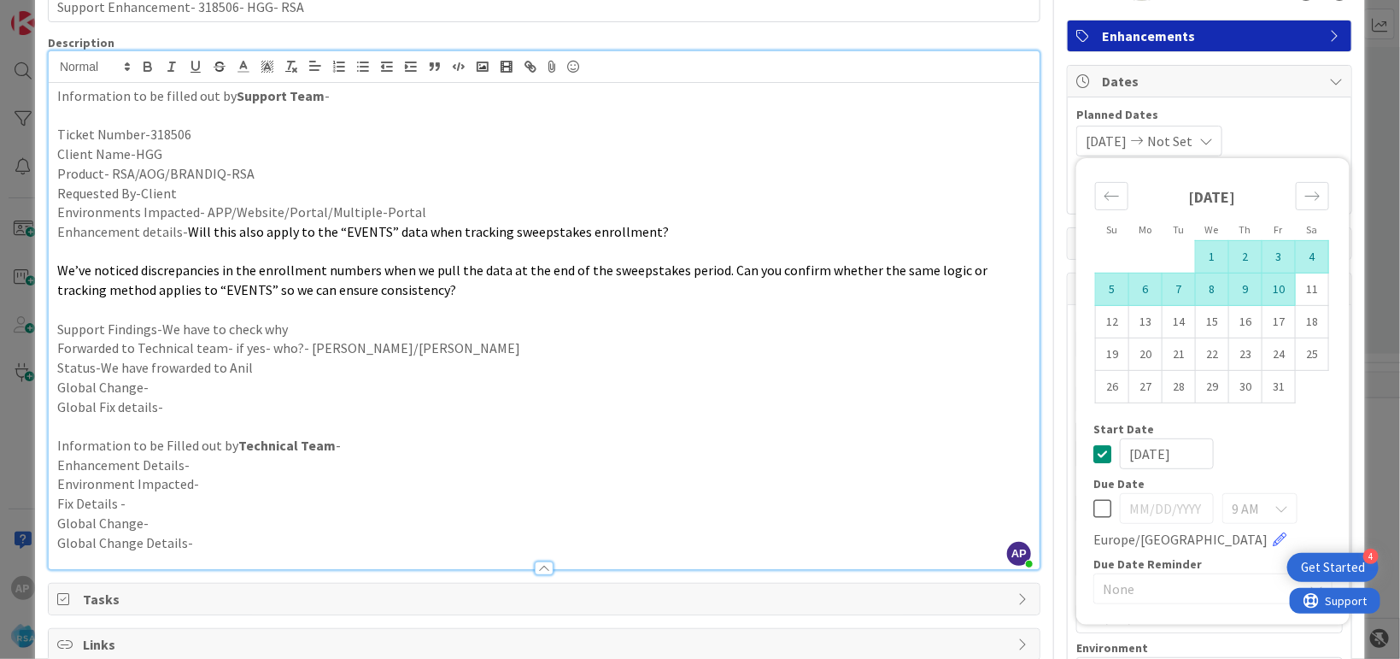
click at [1265, 297] on td "10" at bounding box center [1278, 288] width 33 height 32
type input "[DATE]"
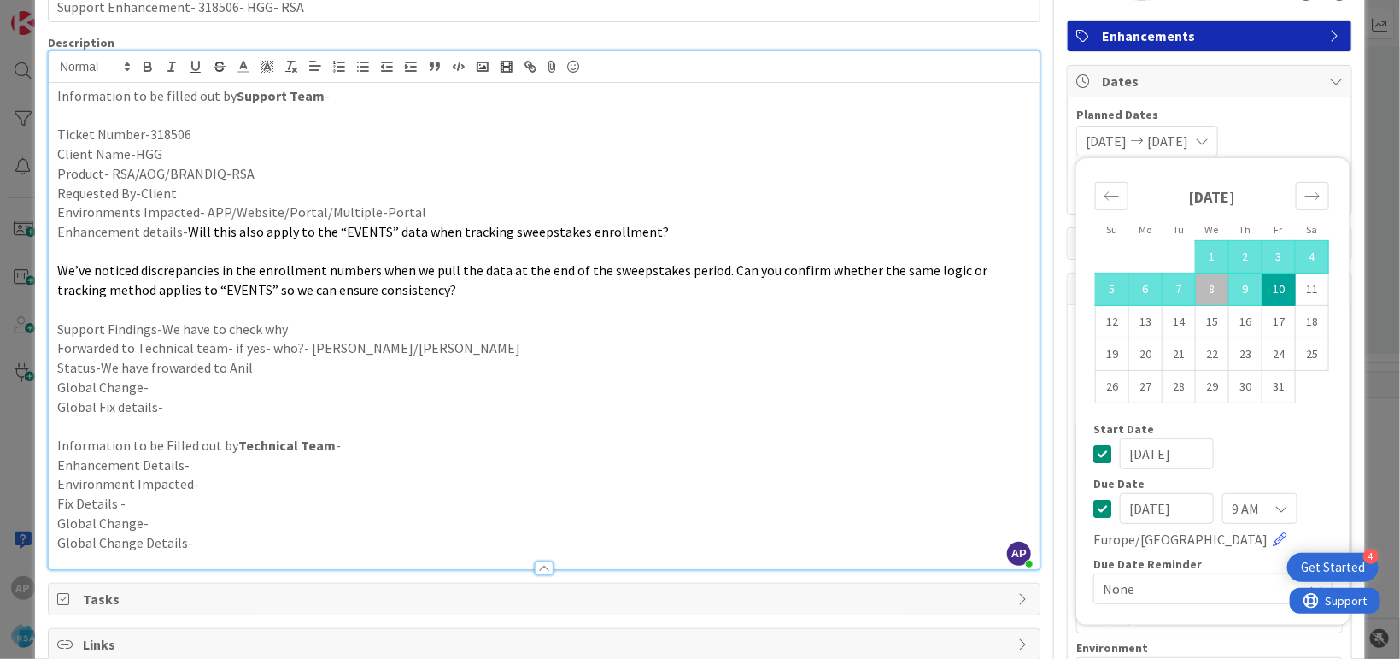
click at [974, 371] on p "Status-We have frowarded to Anil" at bounding box center [544, 368] width 974 height 20
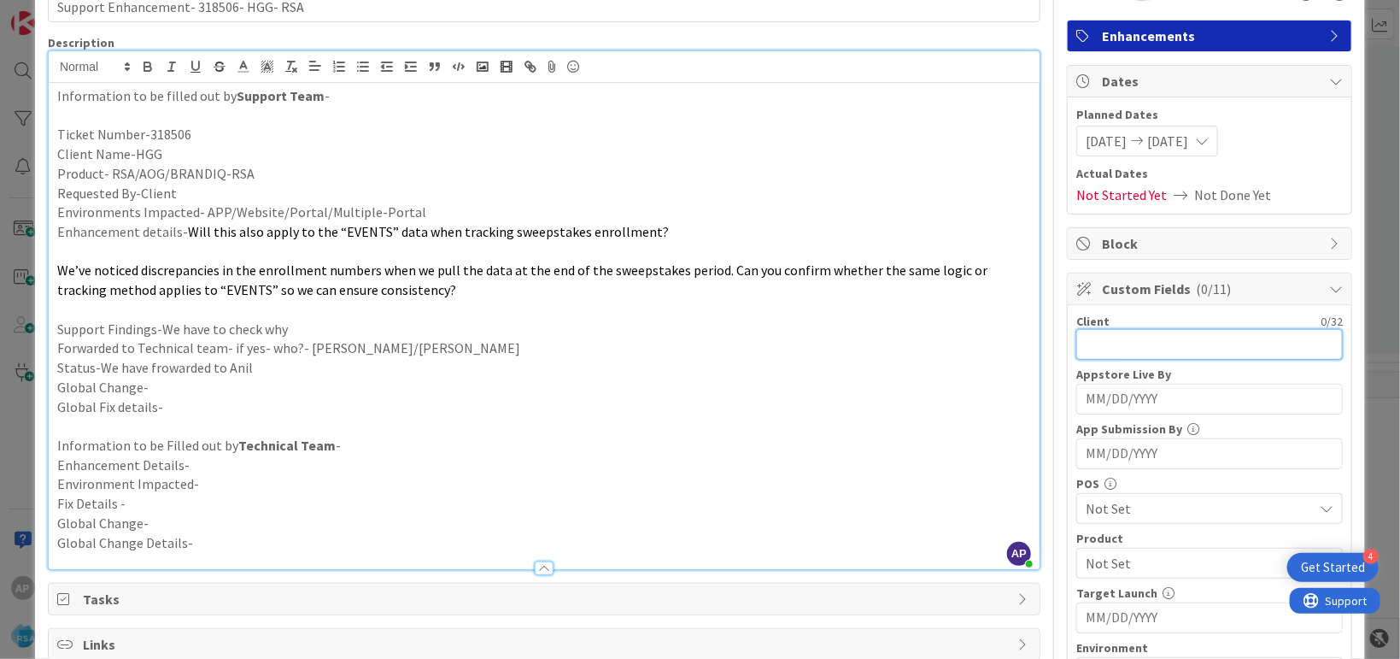
click at [1121, 330] on input "text" at bounding box center [1209, 344] width 266 height 31
click at [1068, 349] on div "Client 0 / 32 Appstore Live By Navigate forward to interact with the calendar a…" at bounding box center [1210, 610] width 284 height 610
click at [1089, 352] on input "text" at bounding box center [1209, 344] width 266 height 31
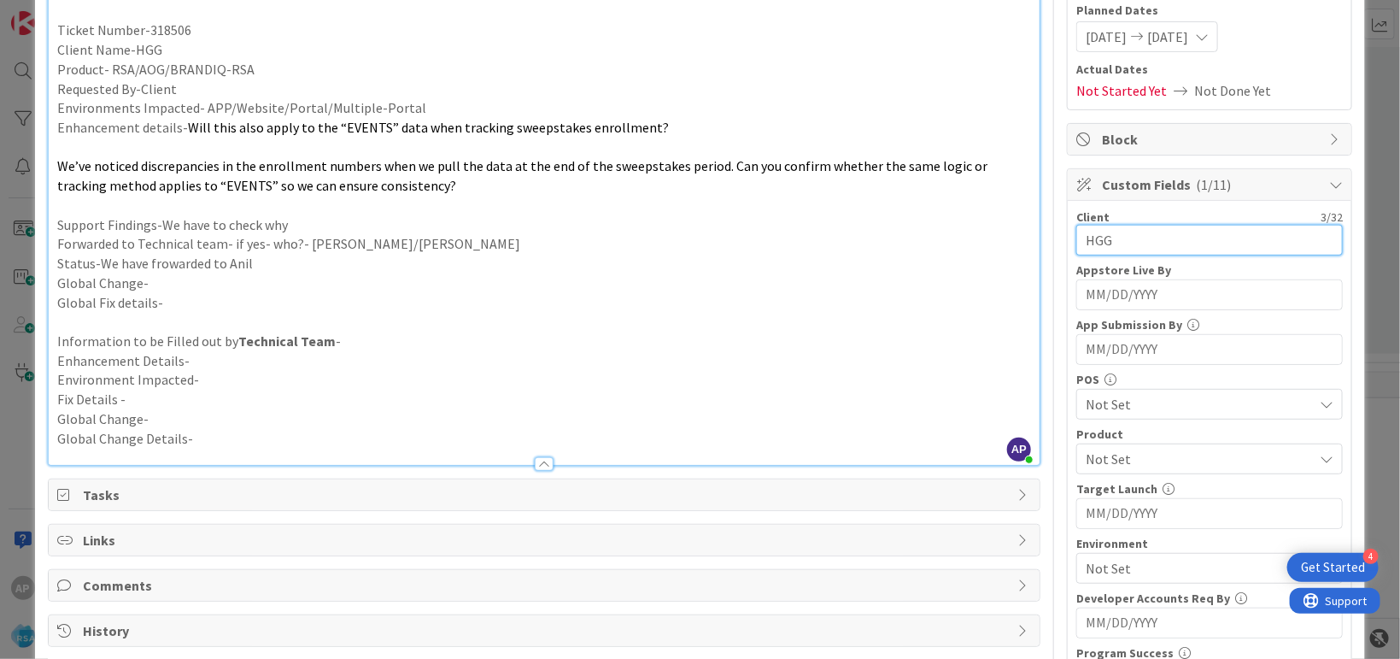
scroll to position [312, 0]
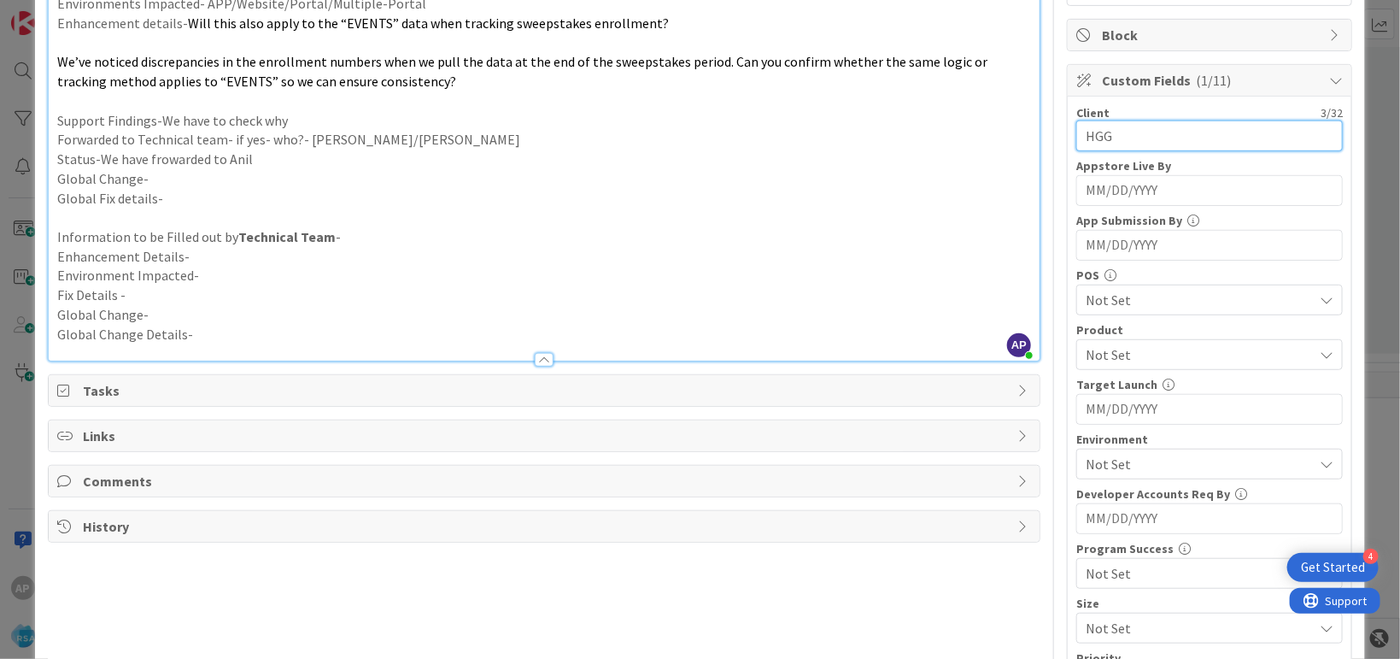
type input "HGG"
click at [1105, 357] on span "Not Set" at bounding box center [1199, 354] width 227 height 20
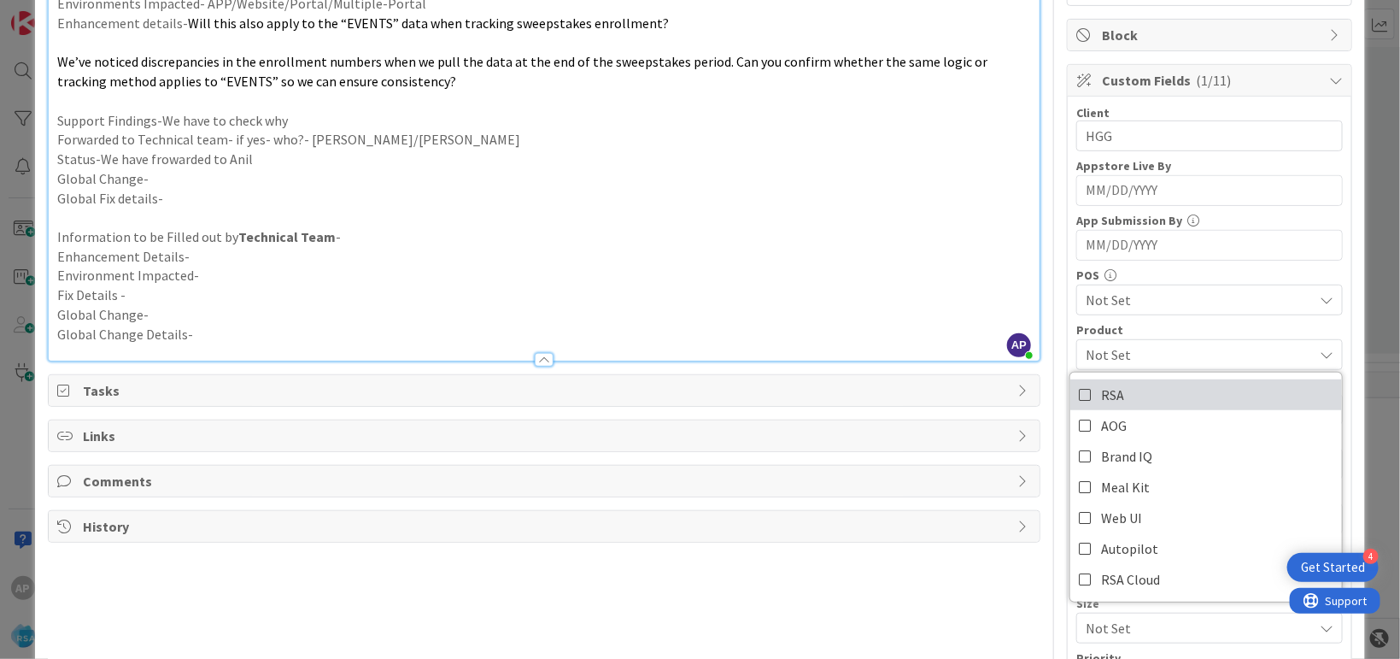
click at [1104, 388] on span "RSA" at bounding box center [1112, 395] width 23 height 26
click at [860, 223] on p at bounding box center [544, 218] width 974 height 20
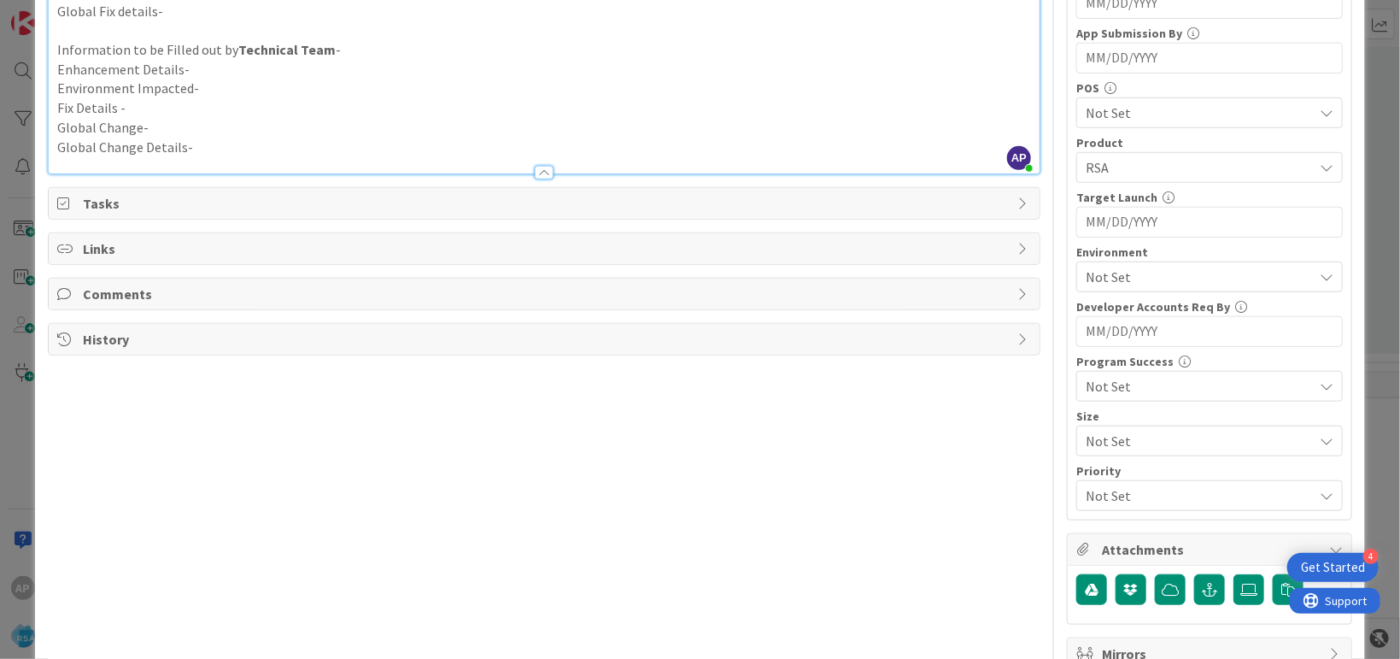
scroll to position [520, 0]
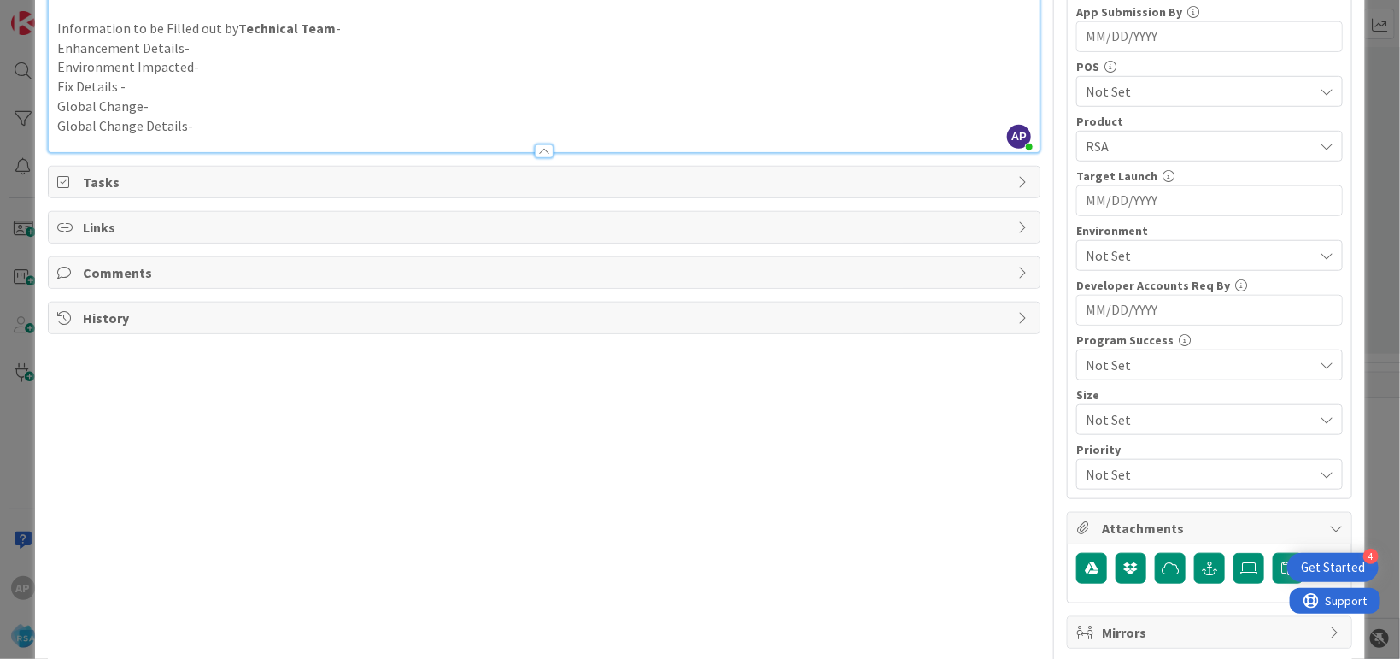
click at [1109, 257] on span "Not Set" at bounding box center [1199, 255] width 227 height 20
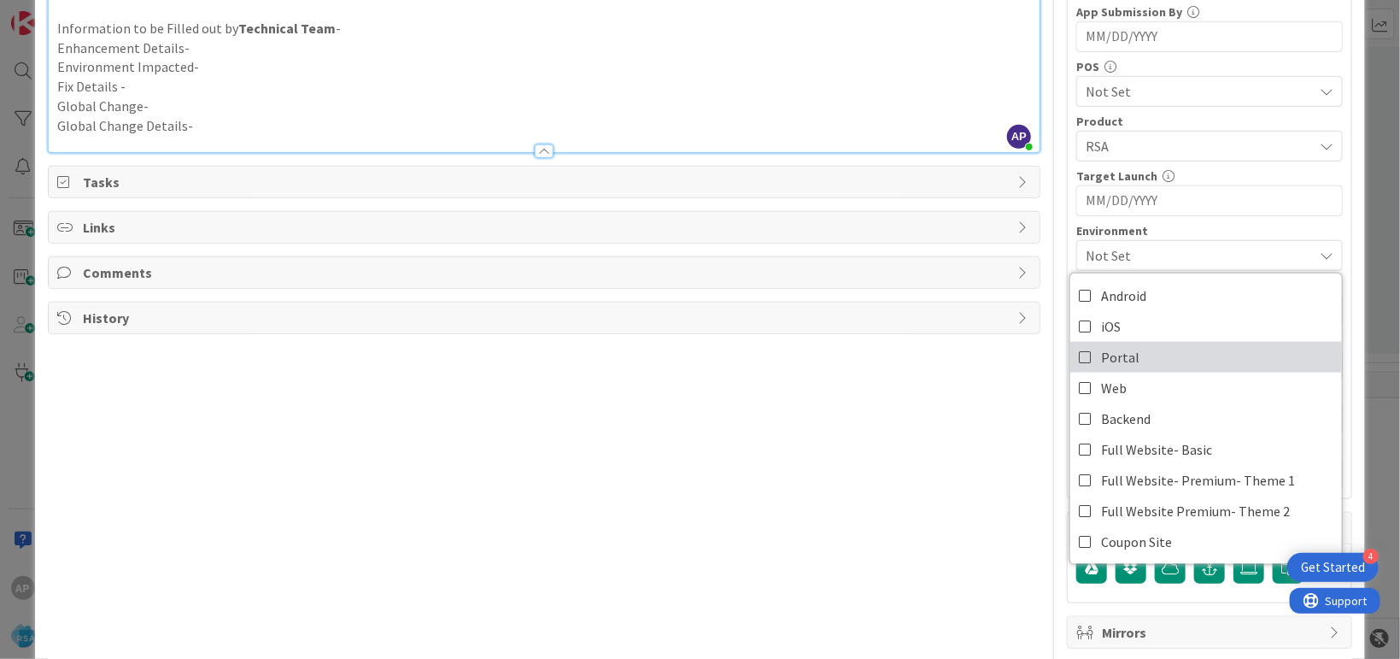
click at [1127, 355] on link "Portal" at bounding box center [1206, 357] width 272 height 31
drag, startPoint x: 648, startPoint y: 511, endPoint x: 679, endPoint y: 508, distance: 30.9
click at [649, 511] on div "Title 37 / 128 Support Enhancement- 318506- HGG- RSA Description AP Akhil p m j…" at bounding box center [544, 119] width 993 height 1147
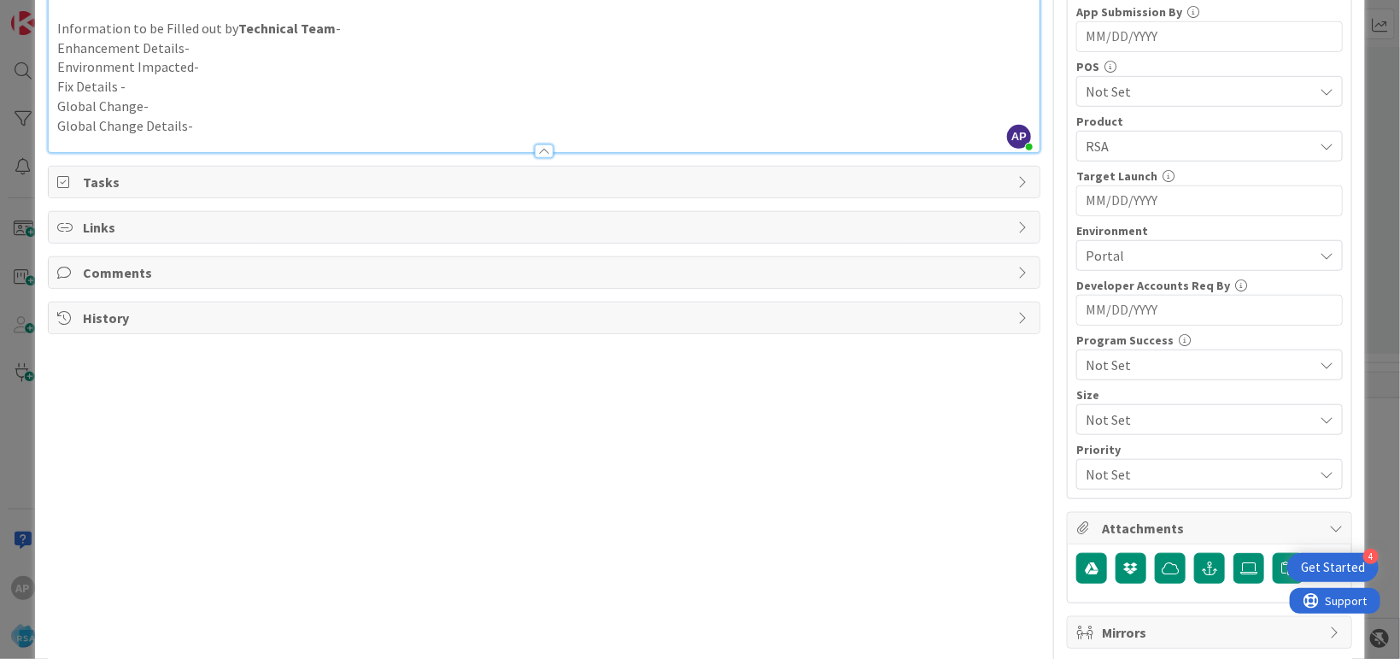
scroll to position [0, 0]
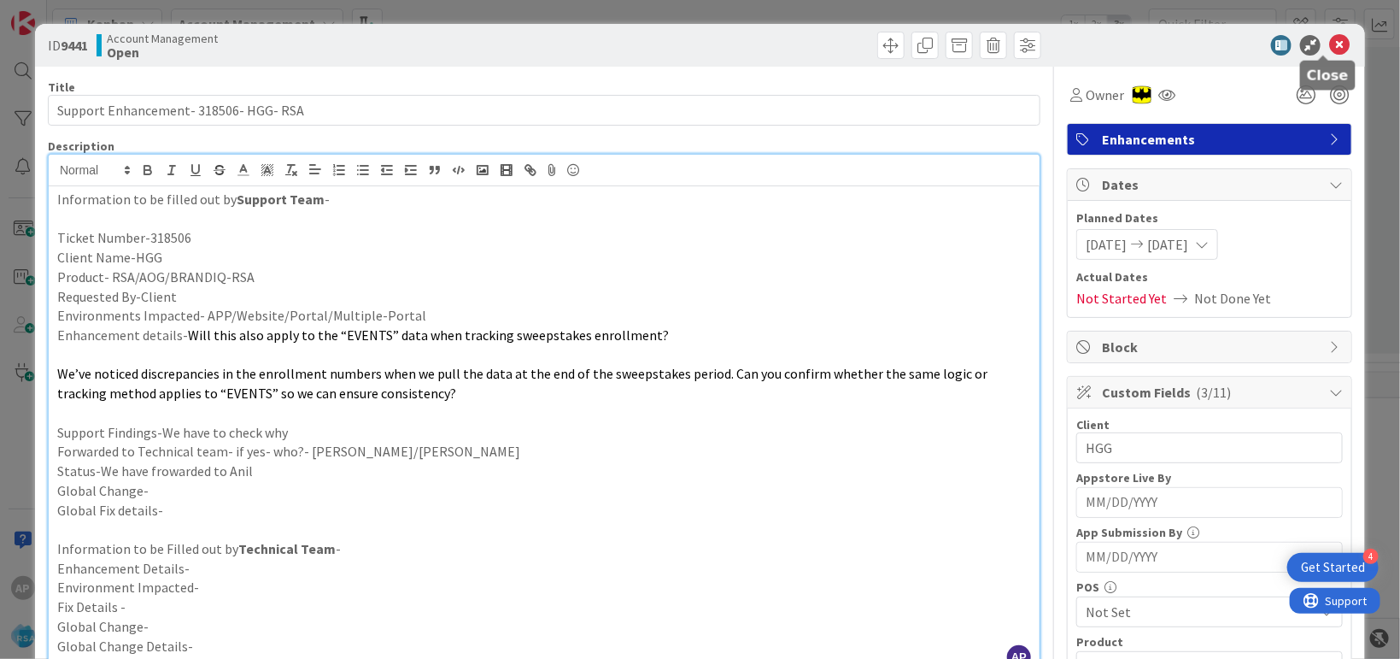
click at [1329, 44] on icon at bounding box center [1339, 45] width 20 height 20
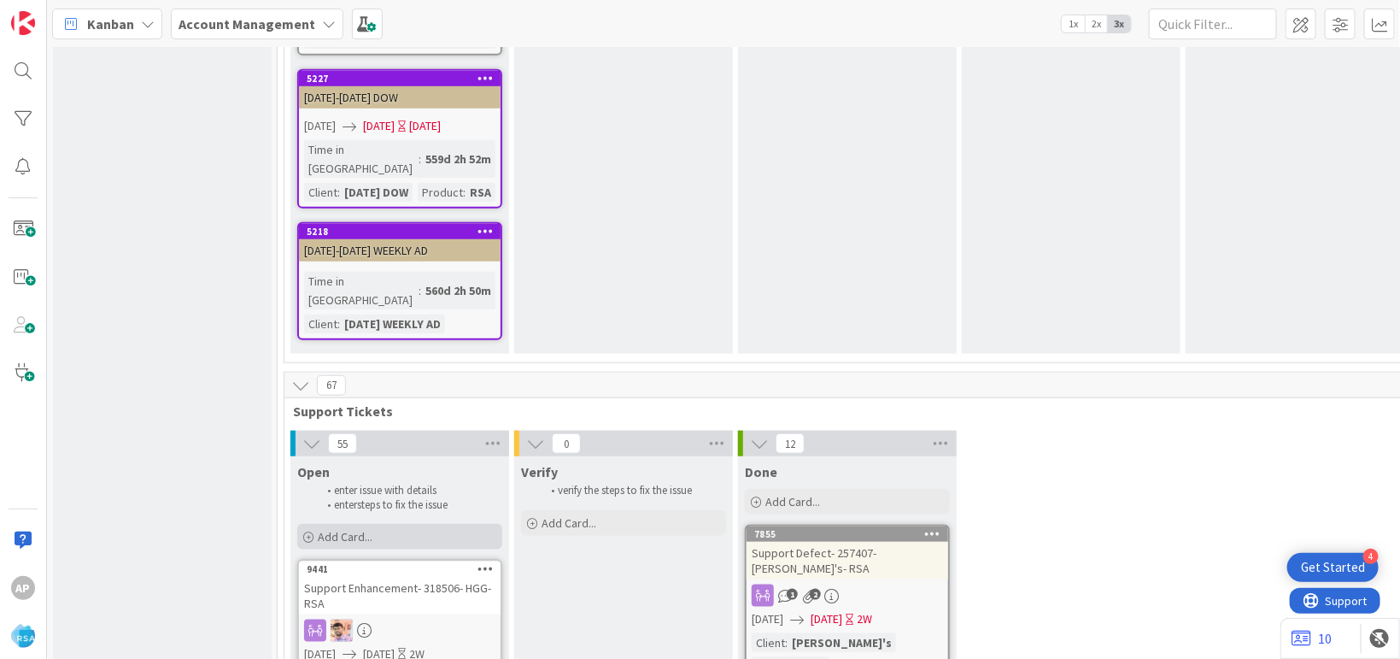
click at [352, 529] on span "Add Card..." at bounding box center [345, 536] width 55 height 15
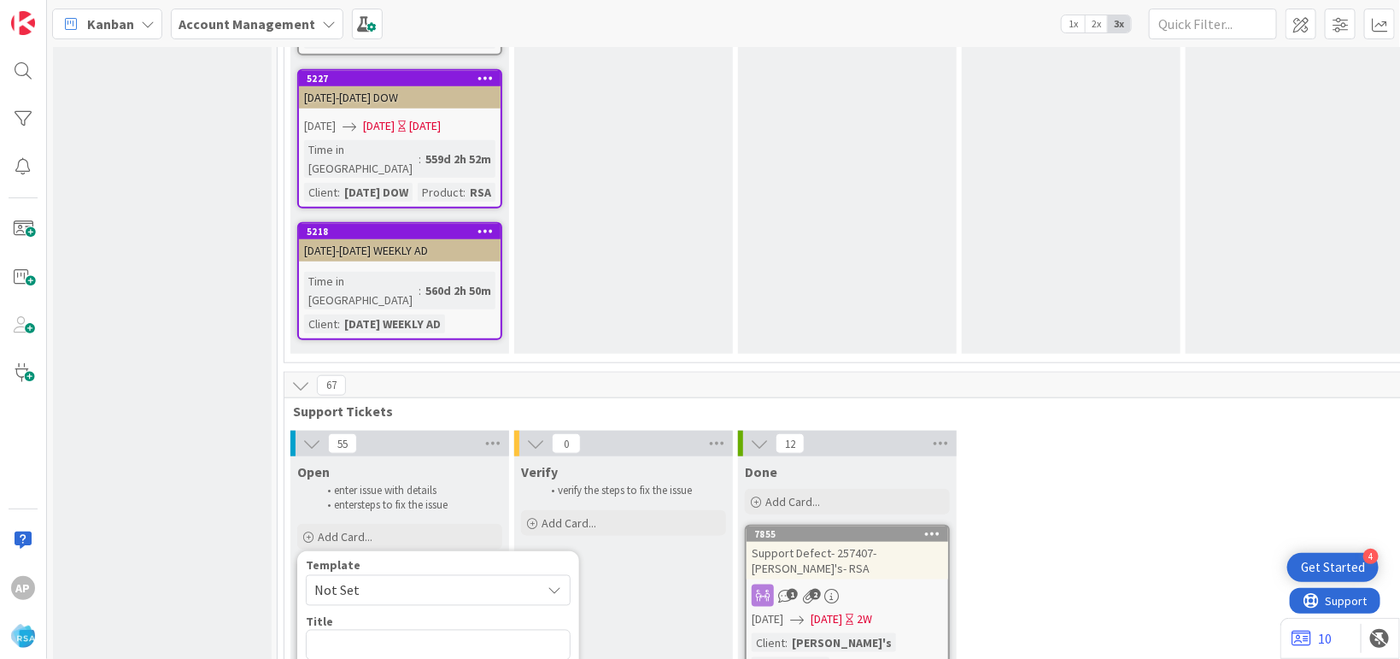
click at [374, 579] on span "Not Set" at bounding box center [421, 590] width 214 height 22
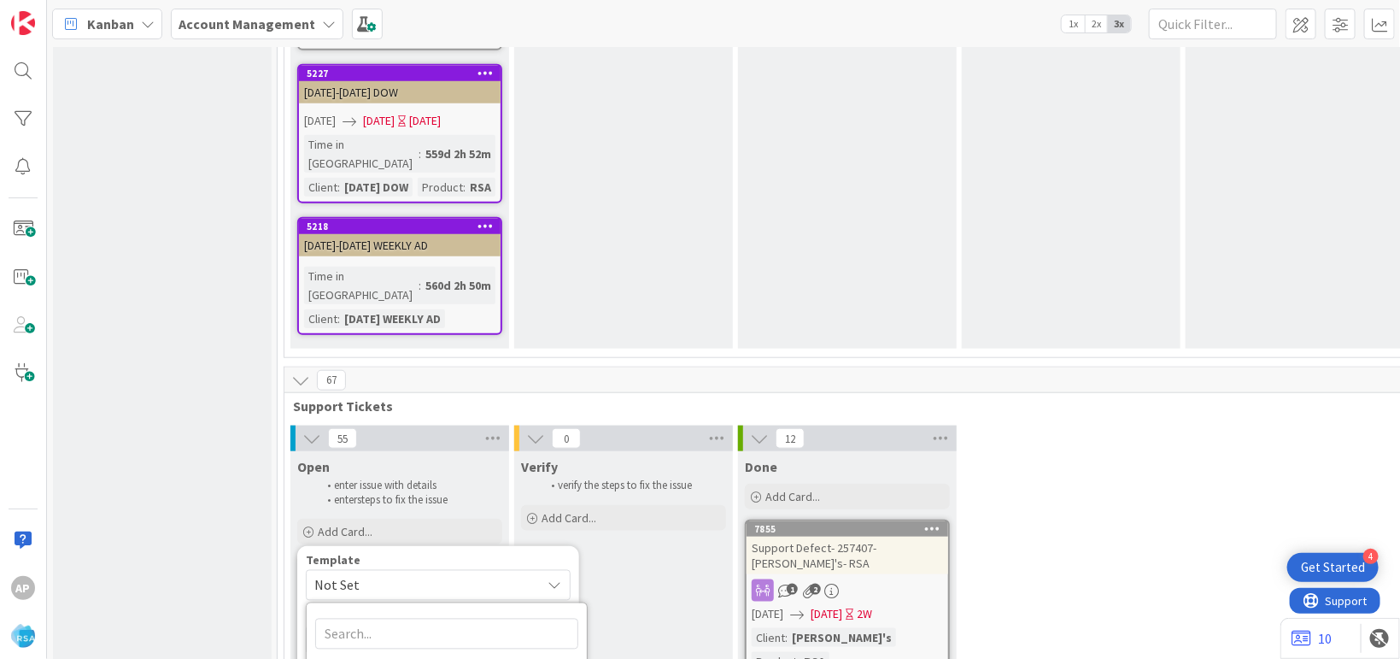
scroll to position [3644, 0]
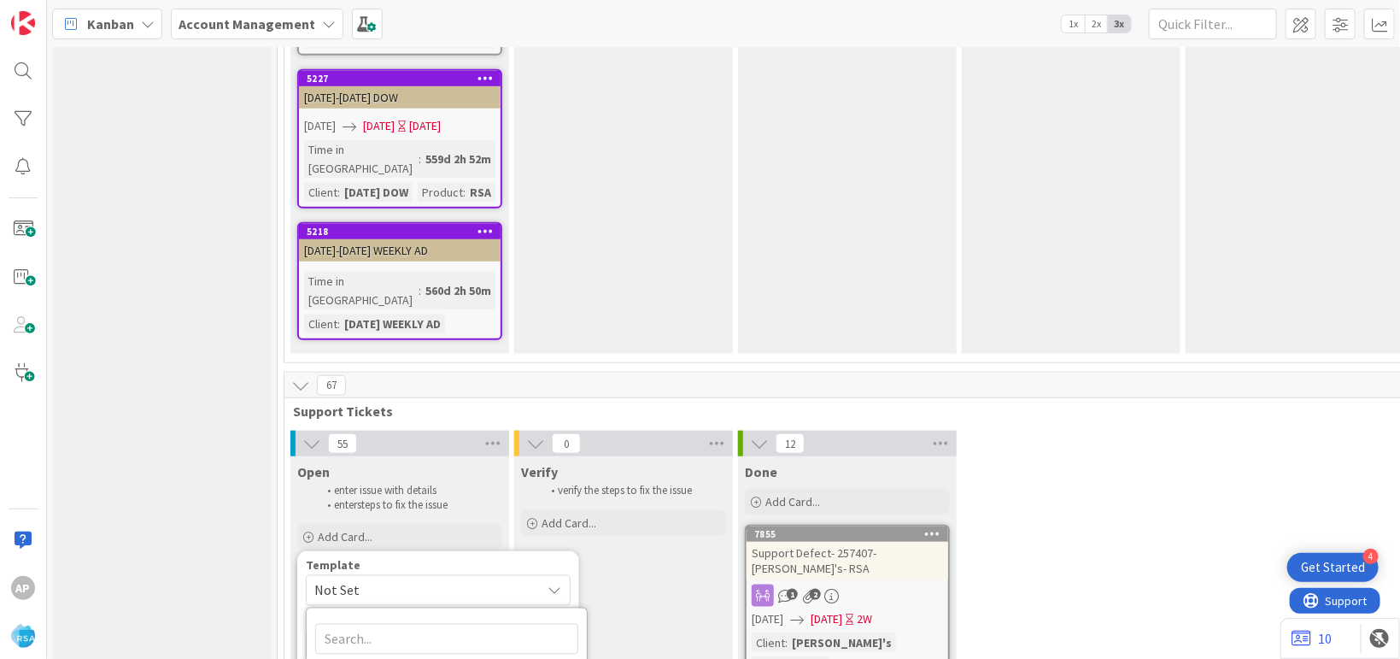
type textarea "x"
type textarea "Support Defect- Ticket Number- Client Name- Product Name"
click at [488, 630] on textarea "Support Defect- Ticket Number- Client Name- Product Name" at bounding box center [438, 656] width 265 height 52
type textarea "x"
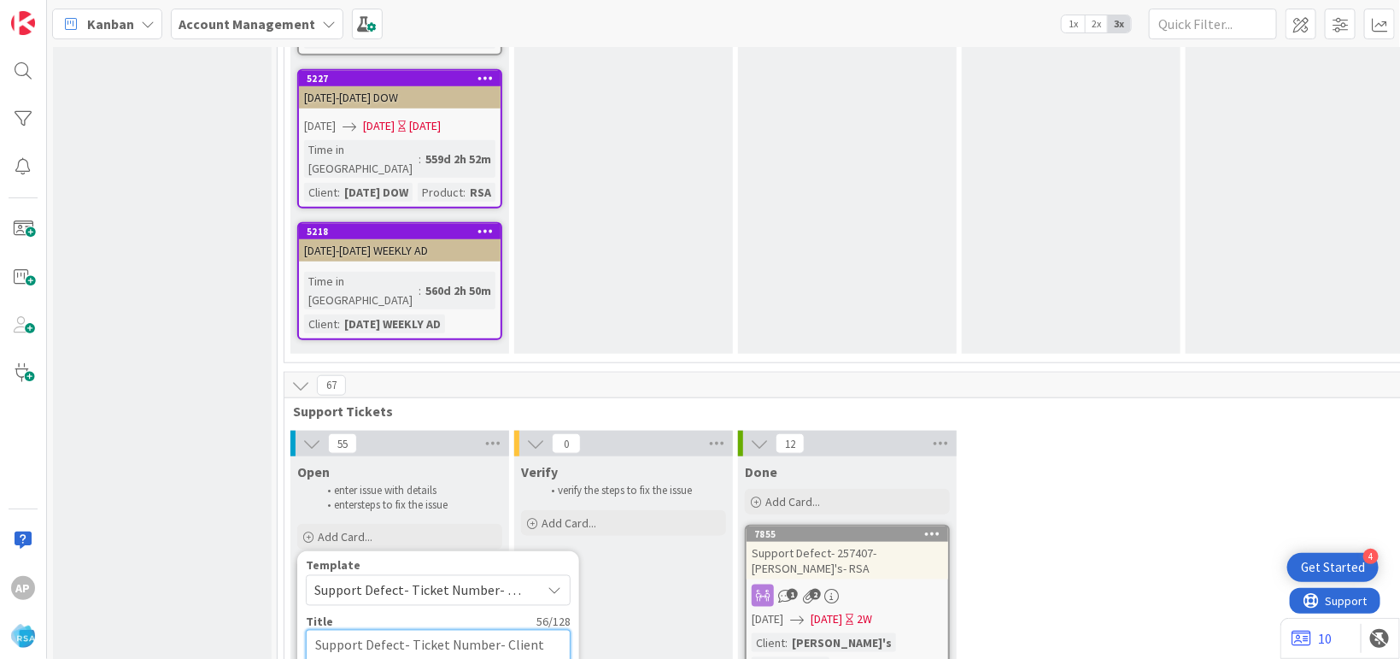
type textarea "Support Defect- Ticket Numbe- Client Name- Product Name"
type textarea "x"
type textarea "Support Defect- Ticket Numb- Client Name- Product Name"
type textarea "x"
type textarea "Support Defect- Ticket Num- Client Name- Product Name"
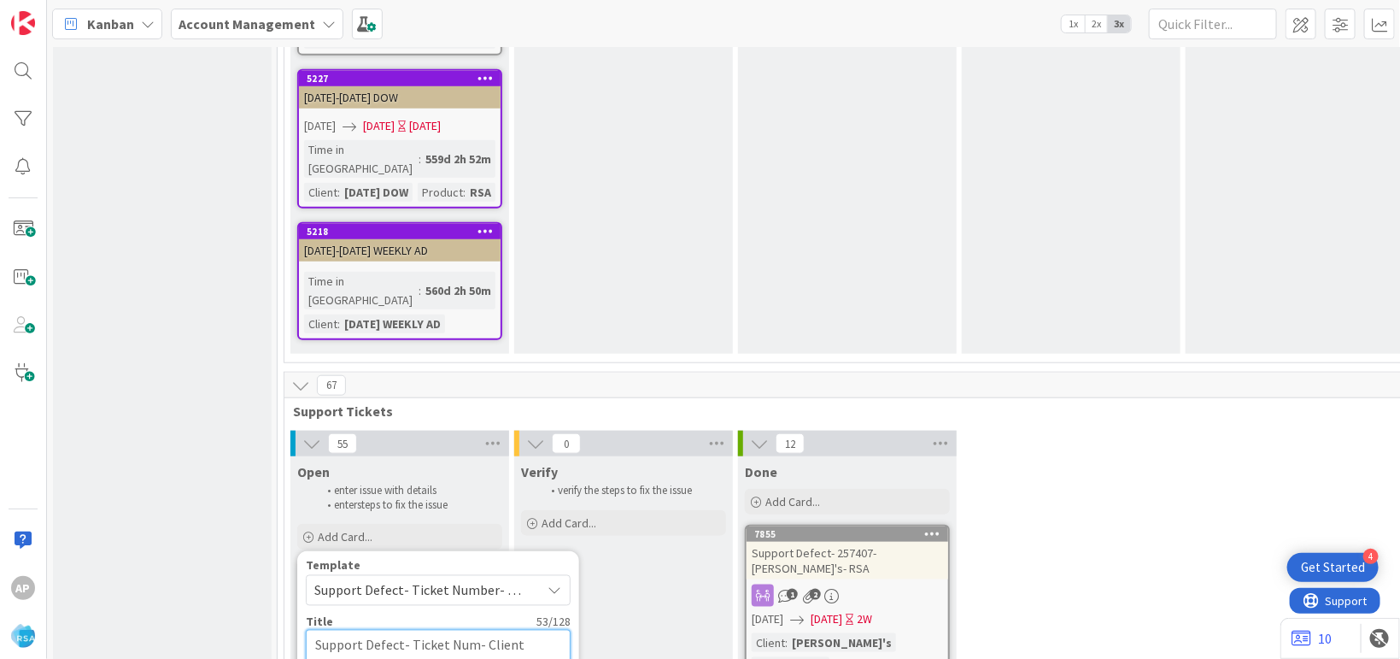
type textarea "x"
type textarea "Support Defect- Ticket Nu- Client Name- Product Name"
type textarea "x"
type textarea "Support Defect- Ticket N- Client Name- Product Name"
type textarea "x"
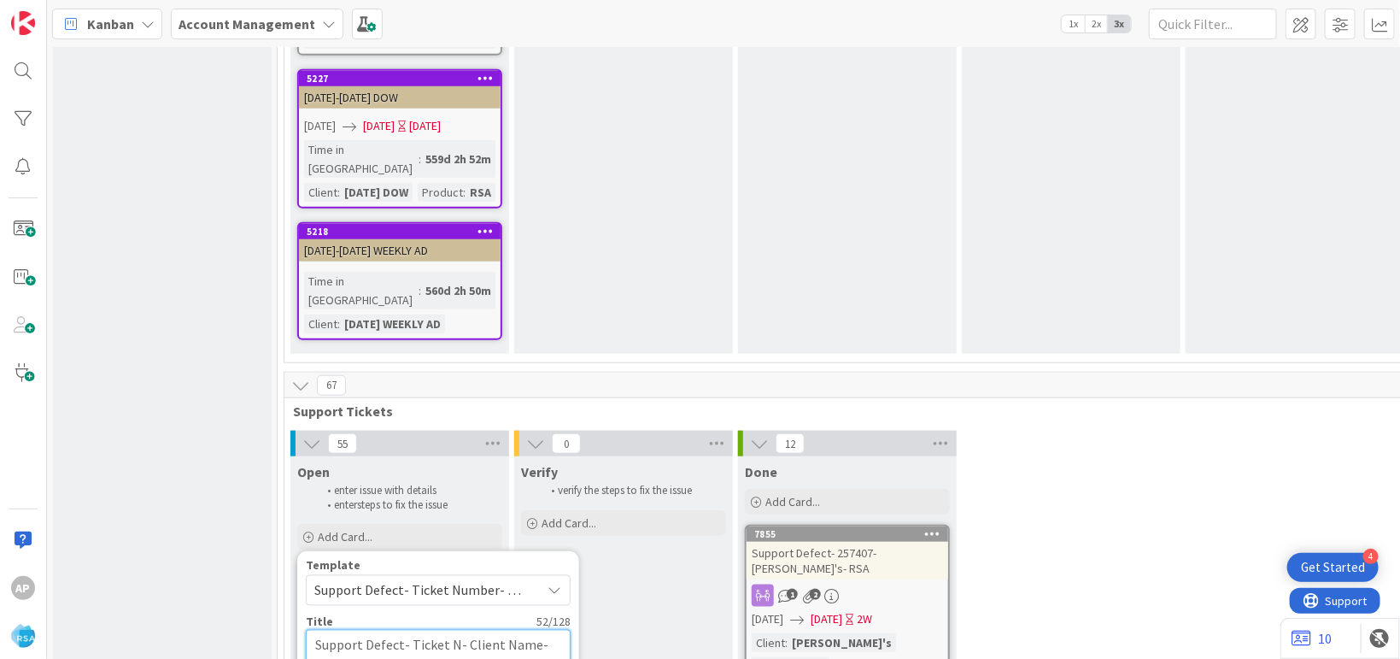
type textarea "Support Defect- Ticket - Client Name- Product Name"
type textarea "x"
type textarea "Support Defect- Ticket- Client Name- Product Name"
type textarea "x"
type textarea "Support Defect- Ticke- Client Name- Product Name"
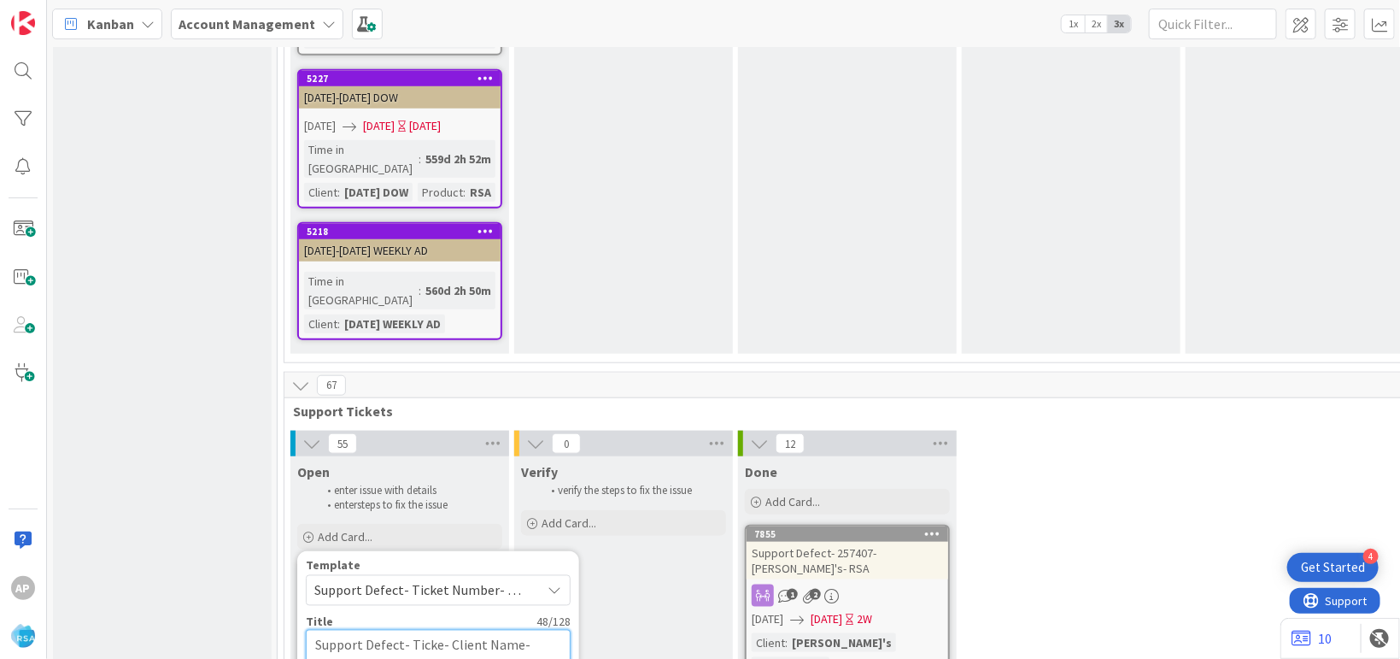
type textarea "x"
type textarea "Support Defect- Tick- Client Name- Product Name"
type textarea "x"
type textarea "Support Defect- Tic- Client Name- Product Name"
type textarea "x"
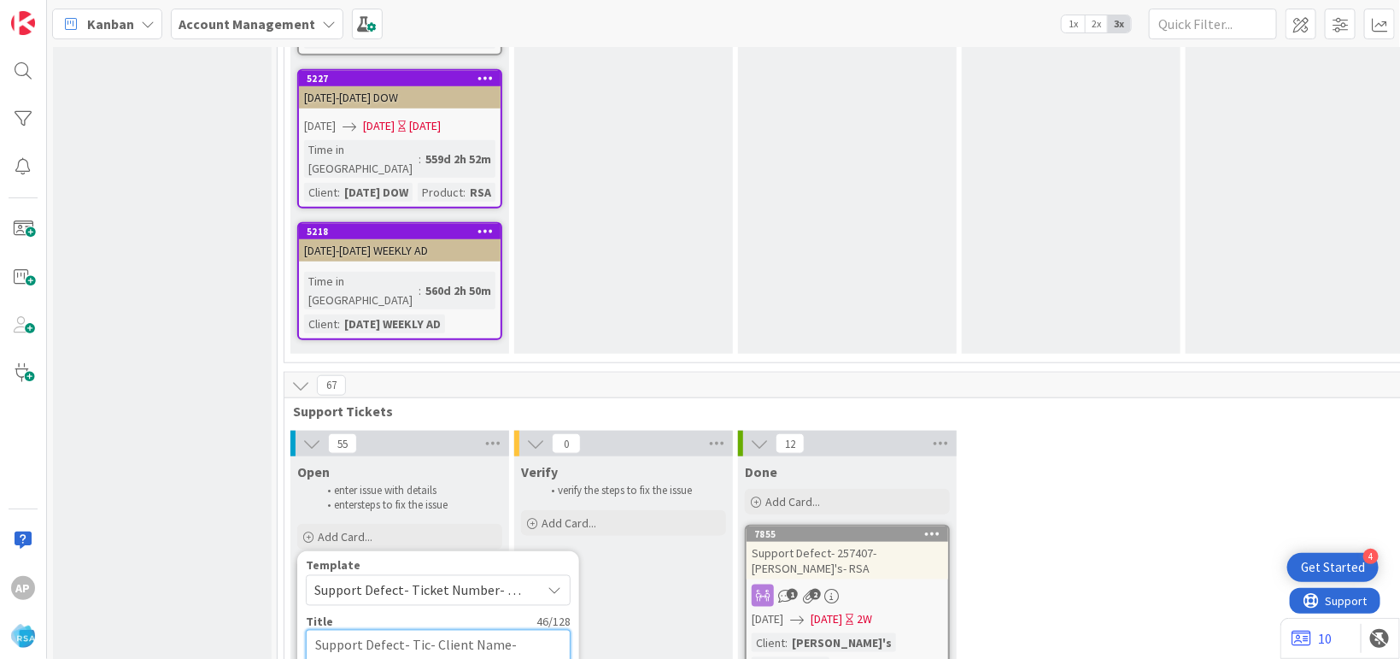
type textarea "Support Defect- Ti- Client Name- Product Name"
type textarea "x"
type textarea "Support Defect- T- Client Name- Product Name"
type textarea "x"
type textarea "Support Defect- - Client Name- Product Name"
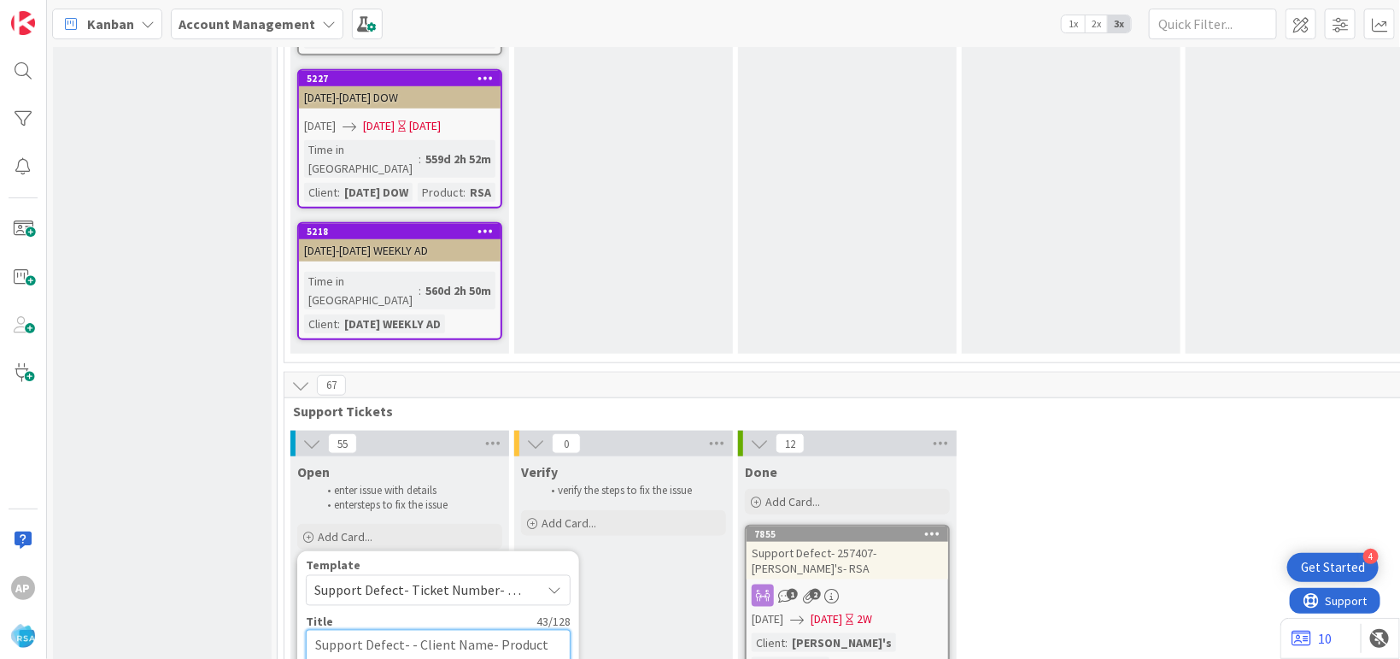
type textarea "x"
type textarea "Support Defect- 3- Client Name- Product Name"
type textarea "x"
type textarea "Support Defect- 31- Client Name- Product Name"
type textarea "x"
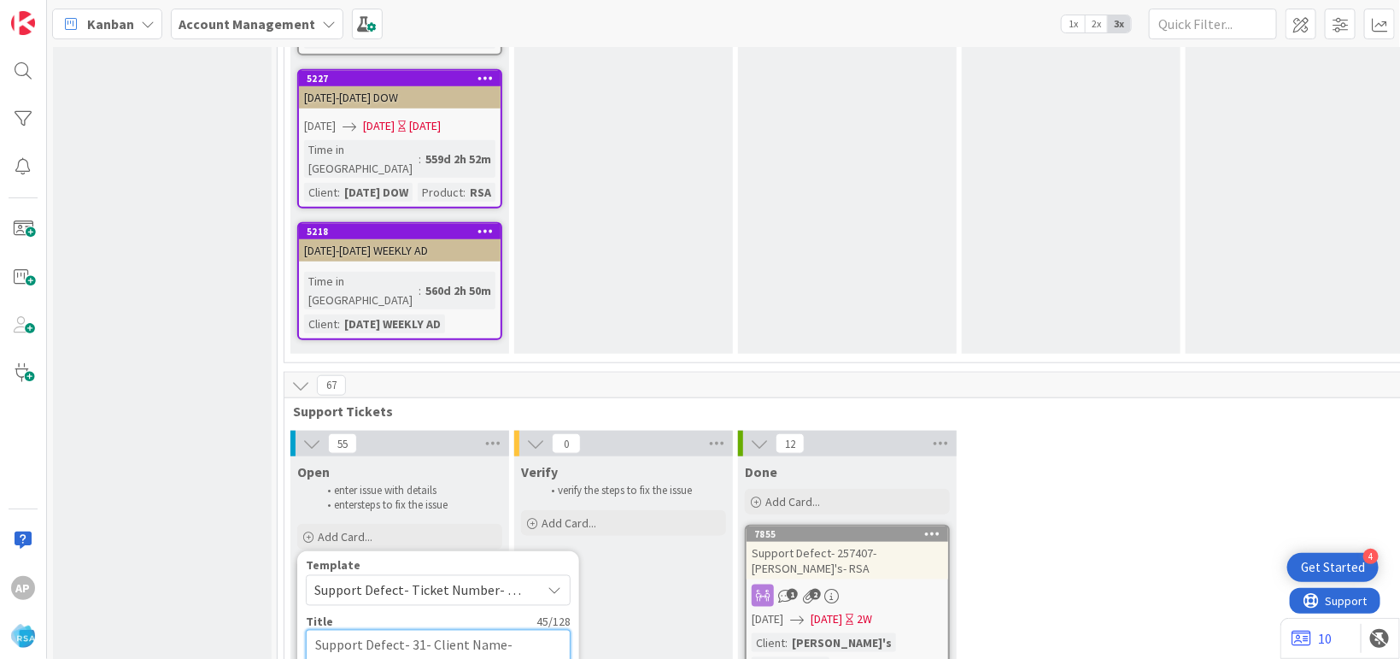
type textarea "Support Defect- 318- Client Name- Product Name"
type textarea "x"
type textarea "Support Defect- 3188- Client Name- Product Name"
type textarea "x"
type textarea "Support Defect- 31883- Client Name- Product Name"
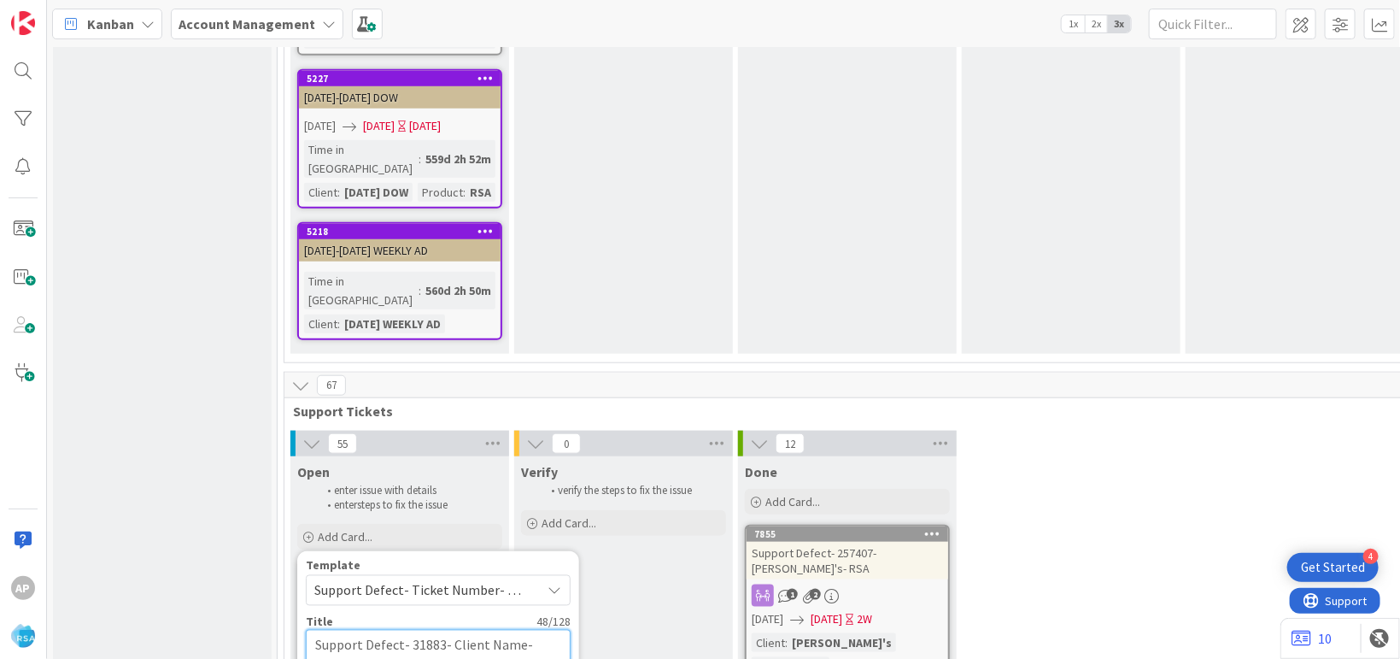
type textarea "x"
type textarea "Support Defect- 318830- Client Name- Product Name"
type textarea "x"
type textarea "Support Defect- 318830- Client Nam- Product Name"
type textarea "x"
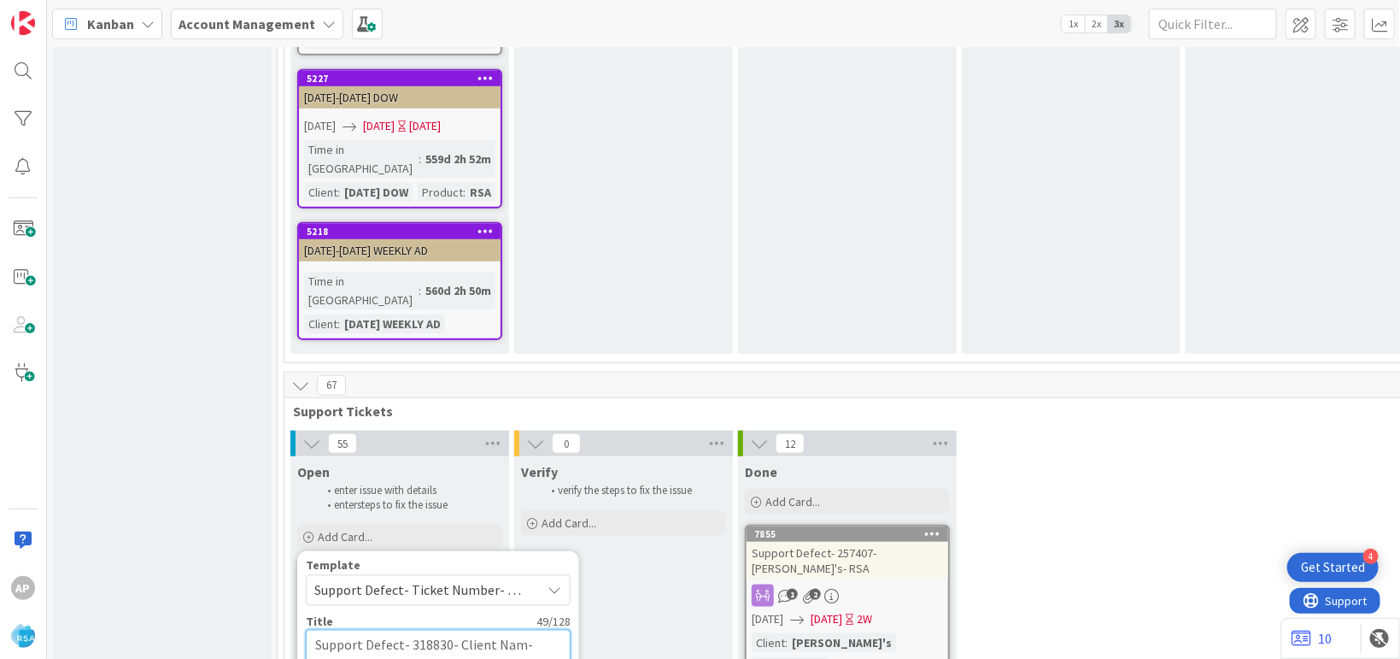
type textarea "Support Defect- 318830- Client Na- Product Name"
type textarea "x"
type textarea "Support Defect- 318830- Client N- Product Name"
type textarea "x"
type textarea "Support Defect- 318830- Client - Product Name"
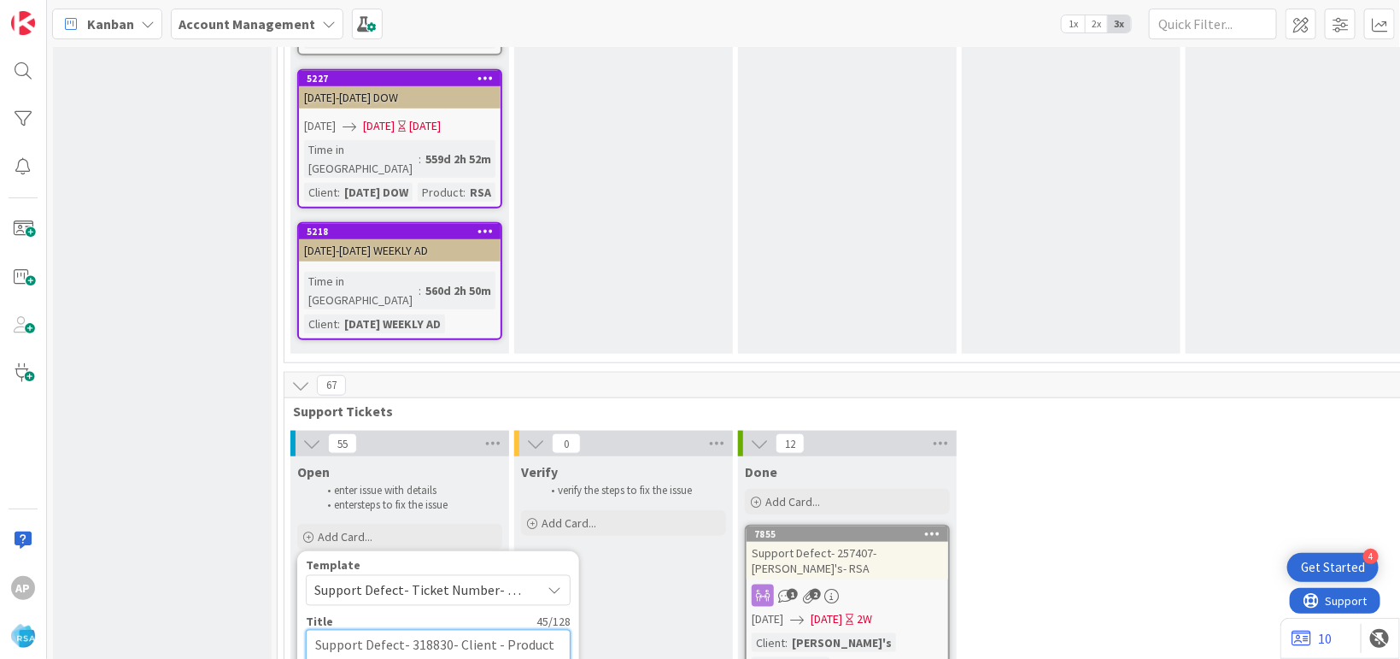
type textarea "x"
type textarea "Support Defect- 318830- Client- Product Name"
type textarea "x"
type textarea "Support Defect- 318830- Clien- Product Name"
type textarea "x"
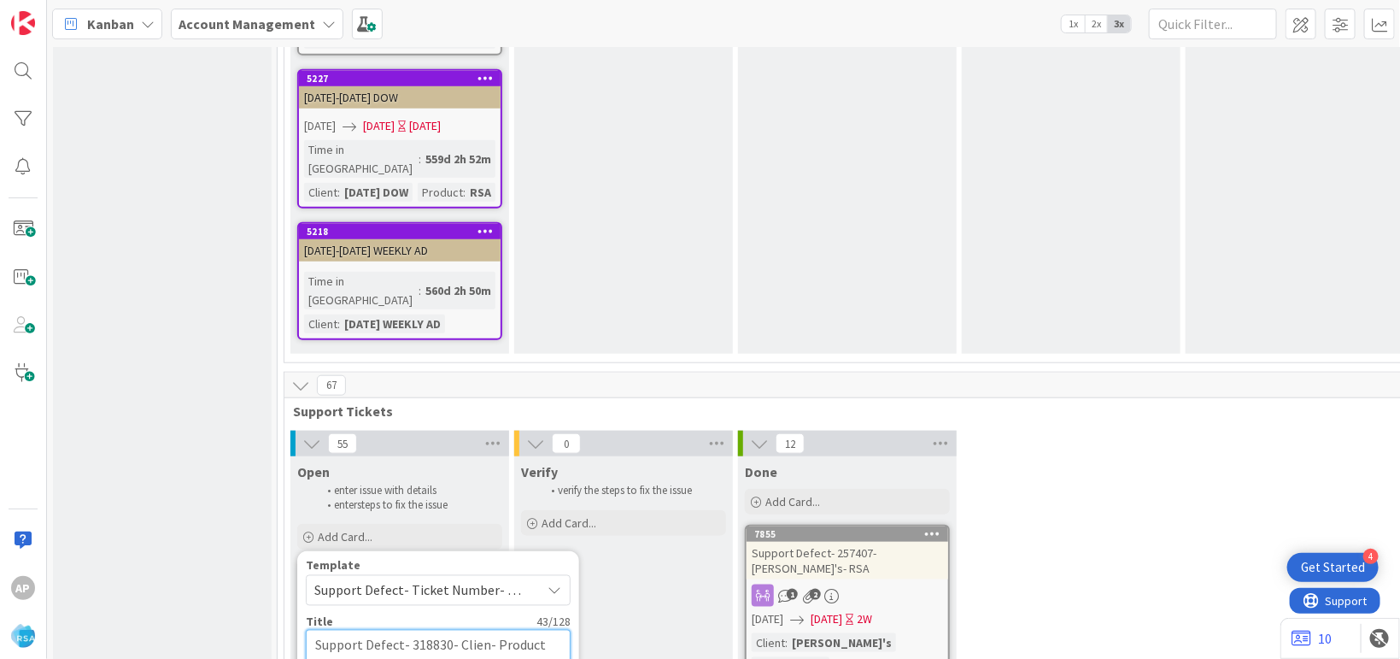
type textarea "Support Defect- 318830- Clie- Product Name"
type textarea "x"
type textarea "Support Defect- 318830- Cli- Product Name"
type textarea "x"
type textarea "Support Defect- 318830- Cl- Product Name"
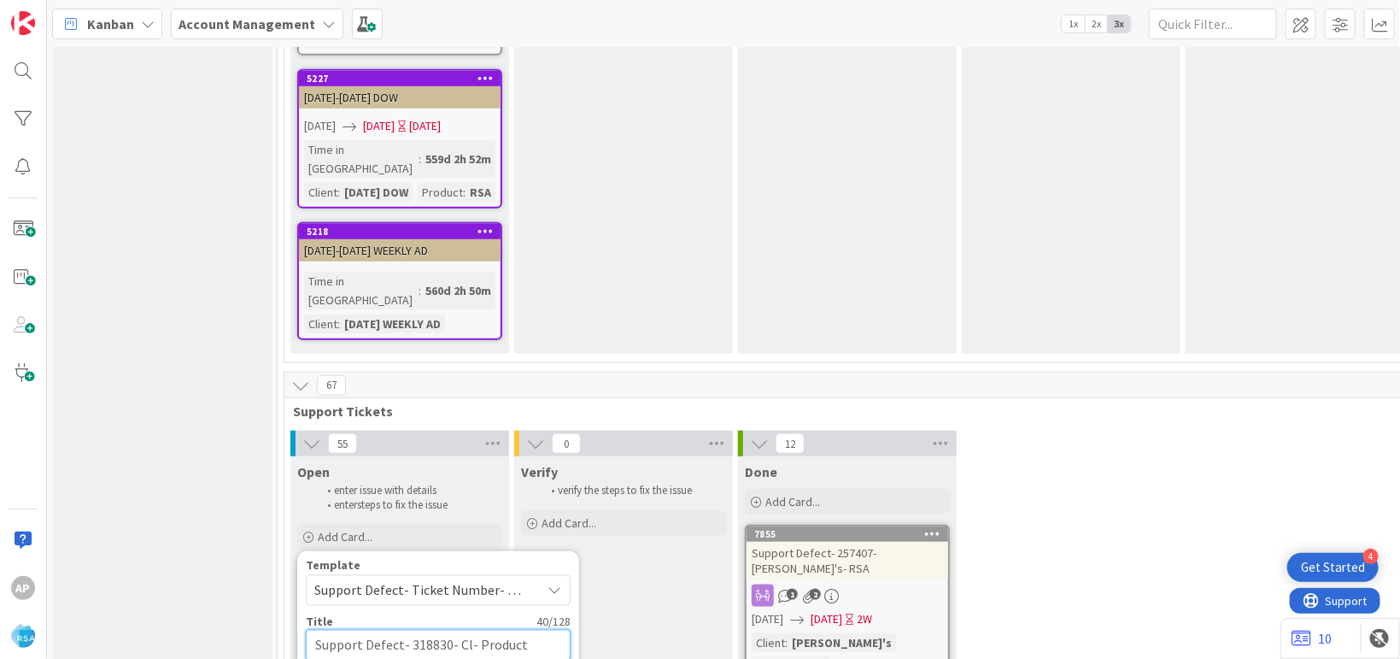
type textarea "x"
type textarea "Support Defect- 318830- C- Product Name"
type textarea "x"
type textarea "Support Defect- 318830- - Product Name"
type textarea "x"
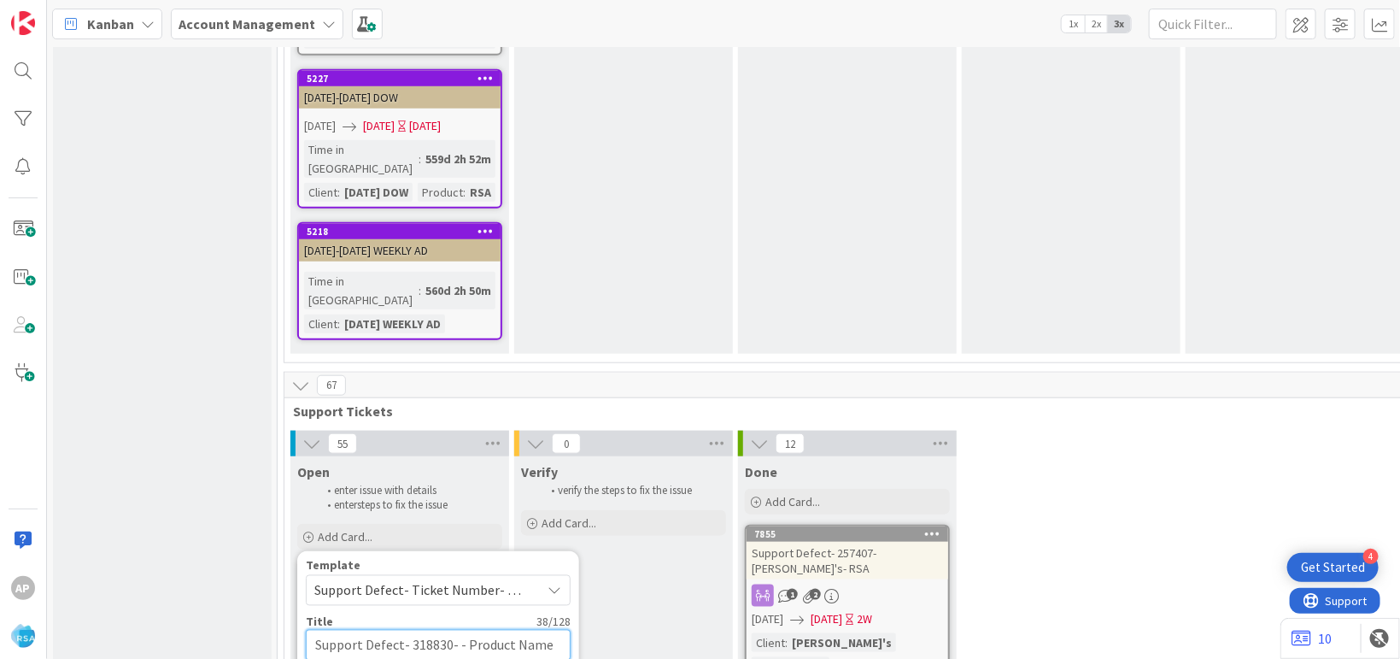
type textarea "Support Defect- 318830- z- Product Name"
type textarea "x"
type textarea "Support Defect- 318830- - Product Name"
type textarea "x"
type textarea "Support Defect- 318830- C- Product Name"
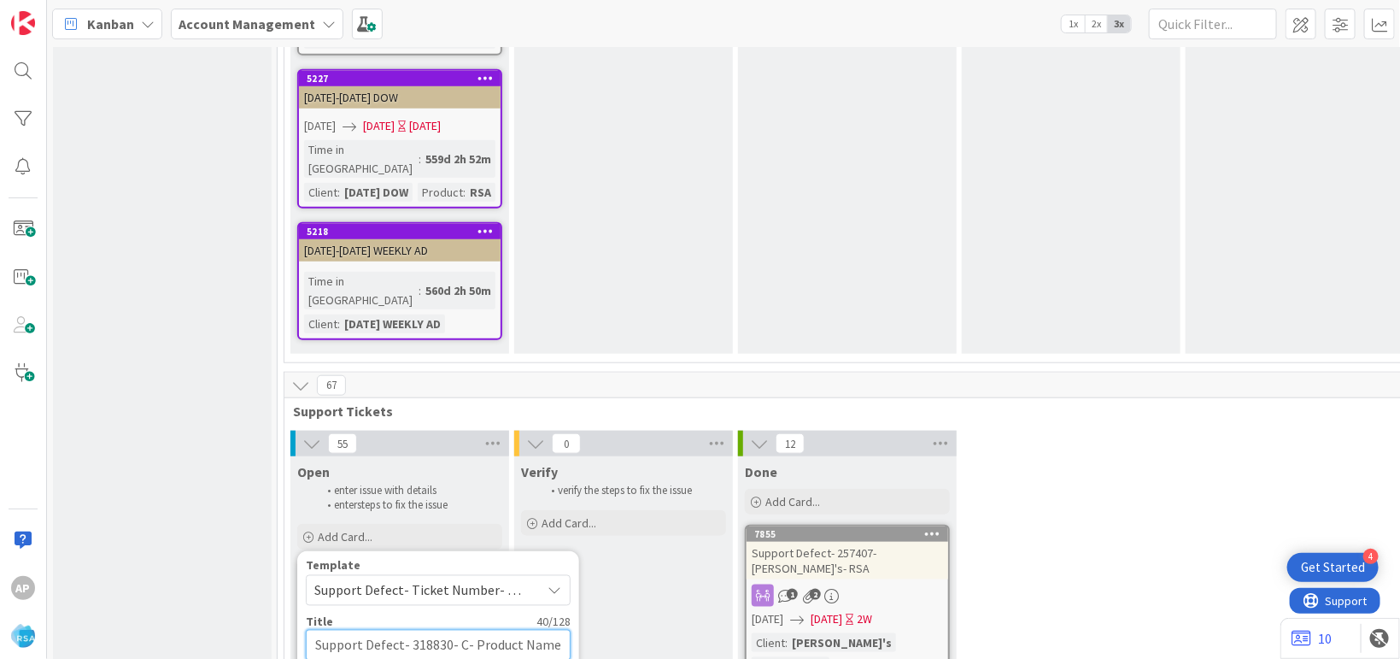
type textarea "x"
type textarea "Support Defect- 318830- Cu- Product Name"
type textarea "x"
type textarea "Support Defect- 318830- Cut- Product Name"
type textarea "x"
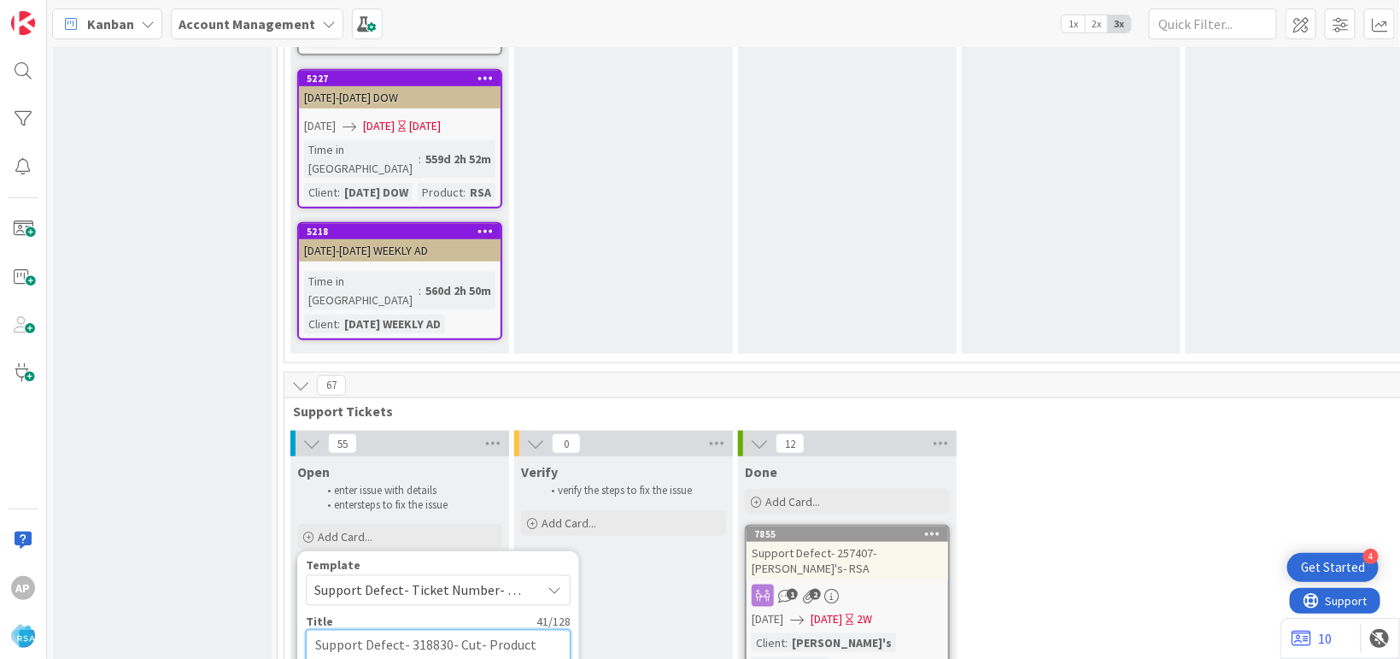
type textarea "Support Defect- 318830- Cut - Product Name"
type textarea "x"
type textarea "Support Defect- 318830- Cut B- Product Name"
type textarea "x"
type textarea "Support Defect- 318830- Cut Ba- Product Name"
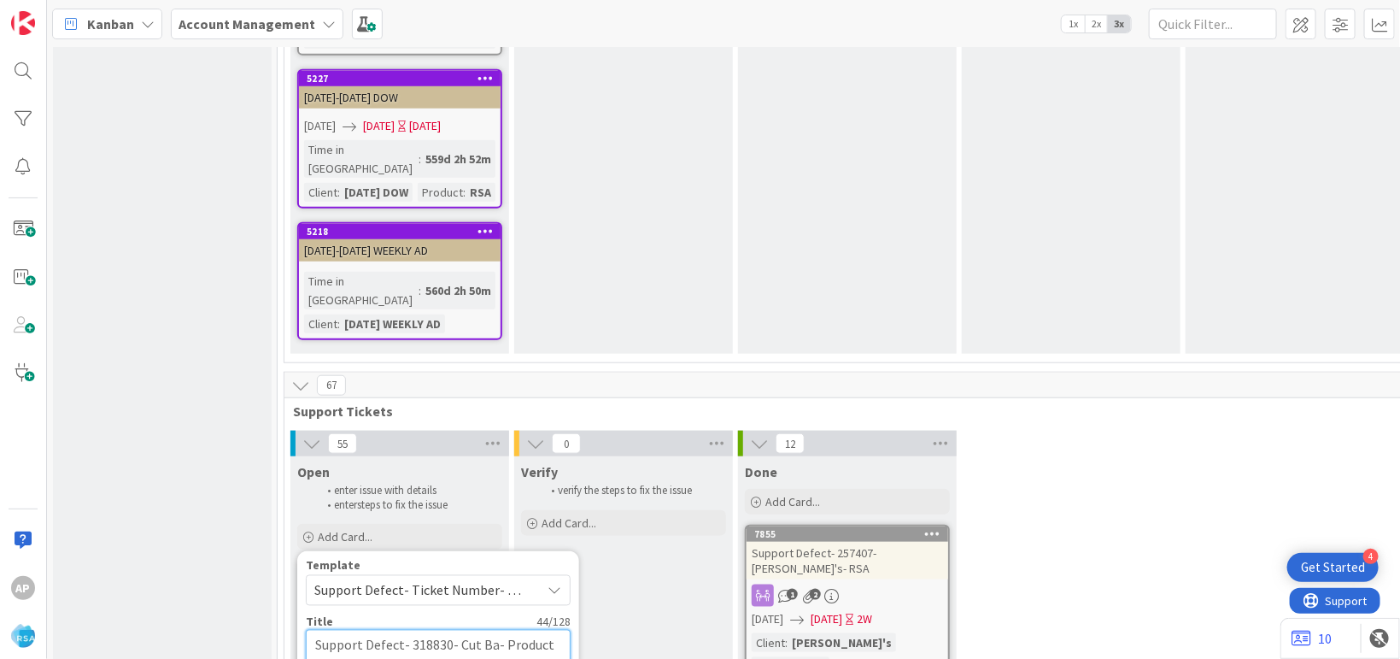
type textarea "x"
type textarea "Support Defect- 318830- Cut Ban- Product Name"
type textarea "x"
type textarea "Support Defect- 318830- Cut Bank- Product Name"
type textarea "x"
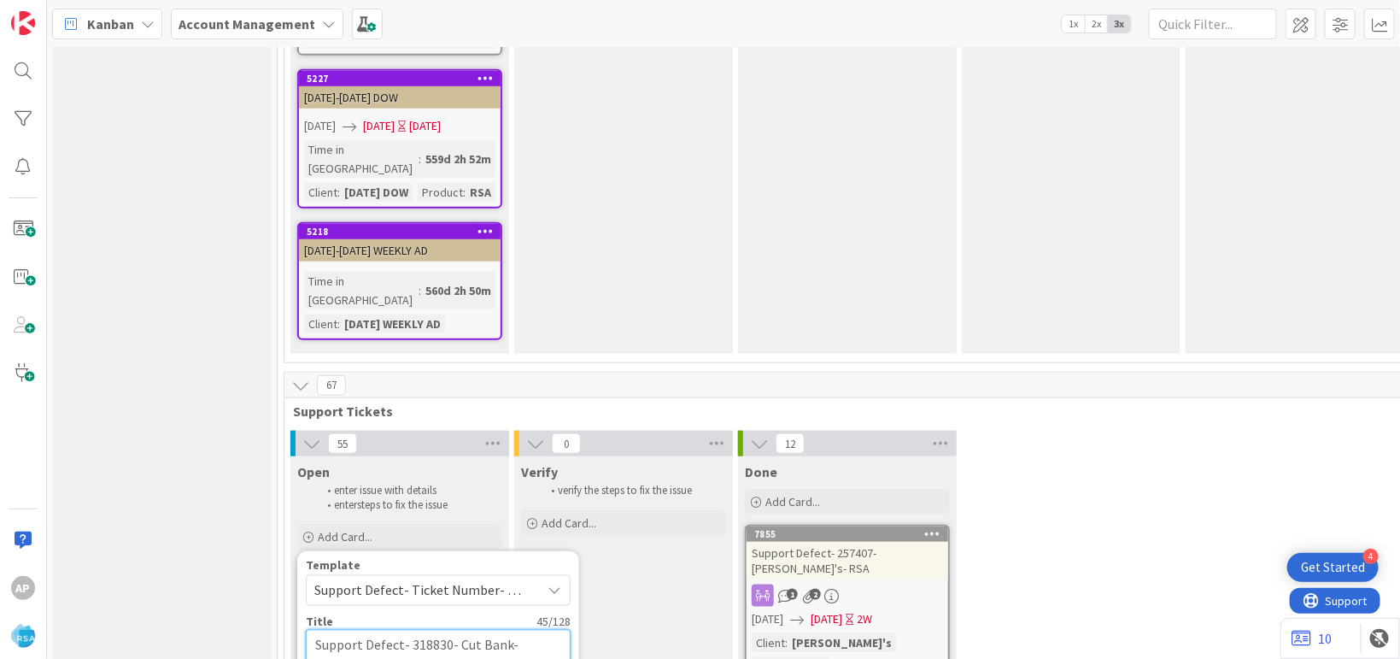
type textarea "Support Defect- 318830- Cut Bank - Product Name"
type textarea "x"
type textarea "Support Defect- 318830- Cut Bank S- Product Name"
type textarea "x"
type textarea "Support Defect- 318830- Cut Bank Sk- Product Name"
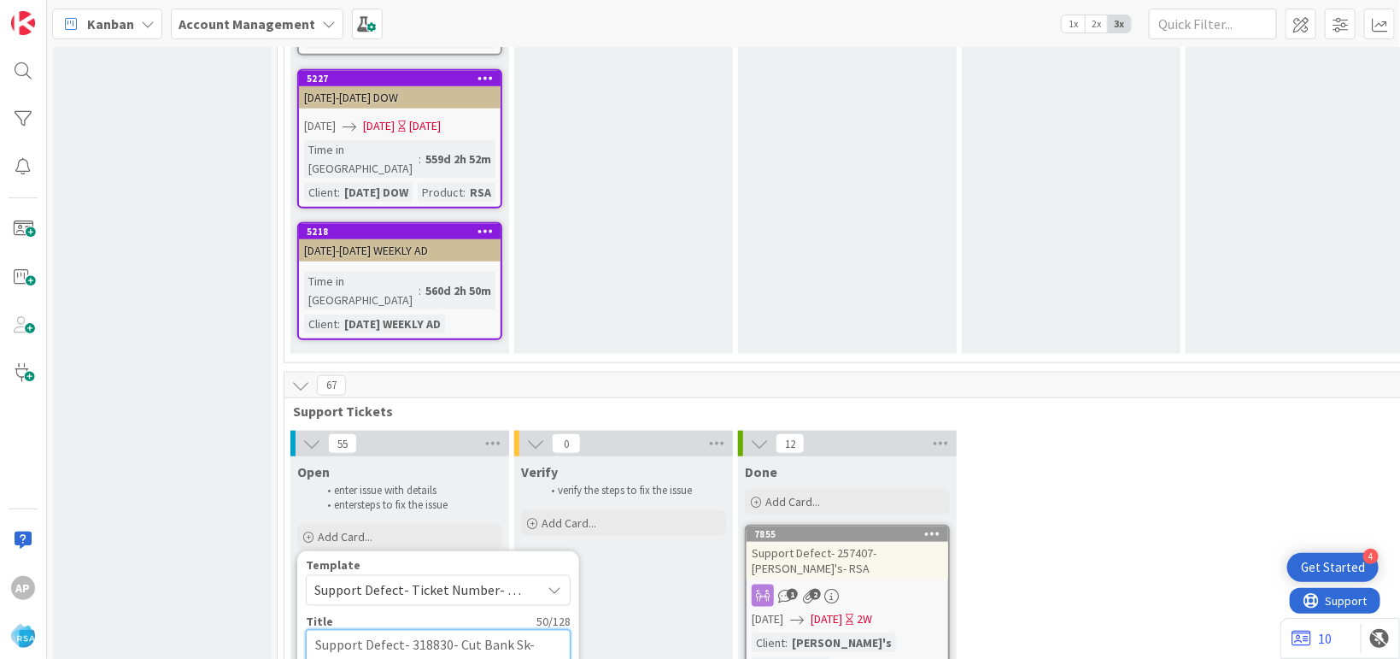
type textarea "x"
type textarea "Support Defect- 318830- Cut Bank Sky- Product Name"
type textarea "x"
type textarea "Support Defect- 318830- Cut Bank Sky - Product Name"
type textarea "x"
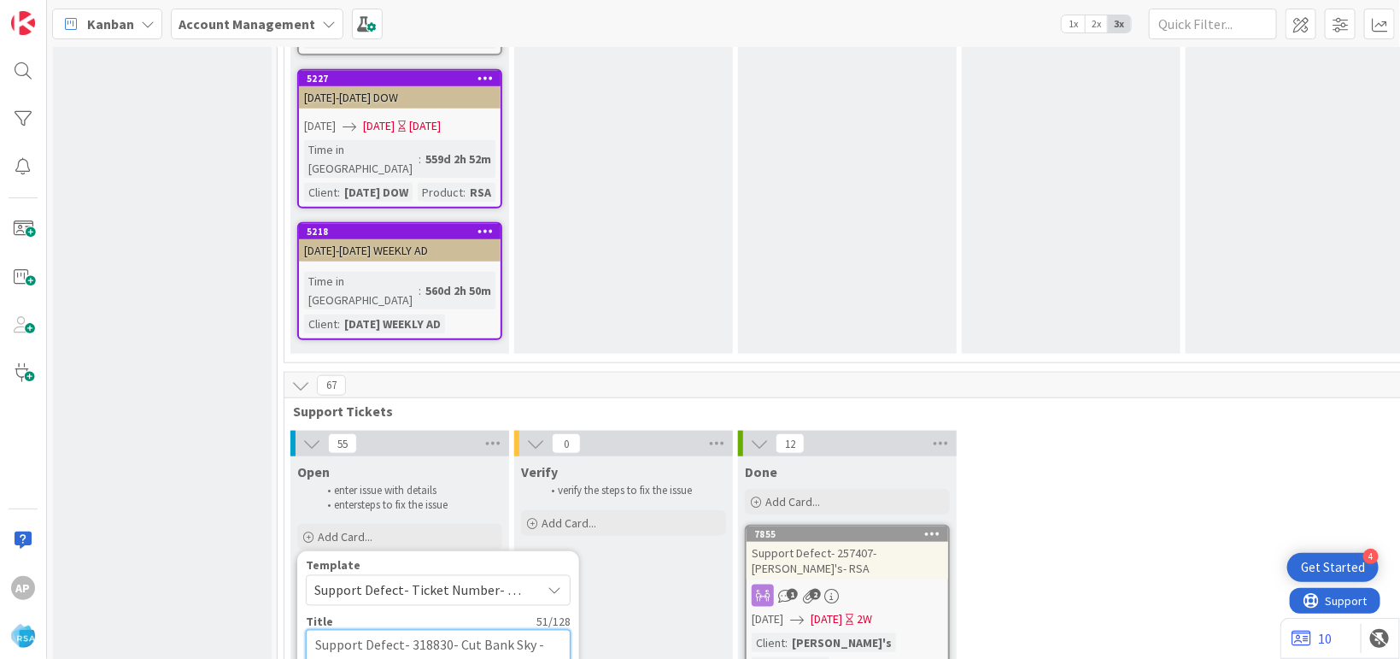
type textarea "Support Defect- 318830- Cut Bank Sky f- Product Name"
type textarea "x"
type textarea "Support Defect- 318830- Cut Bank Sky fo- Product Name"
type textarea "x"
type textarea "Support Defect- 318830- Cut Bank Sky foo- Product Name"
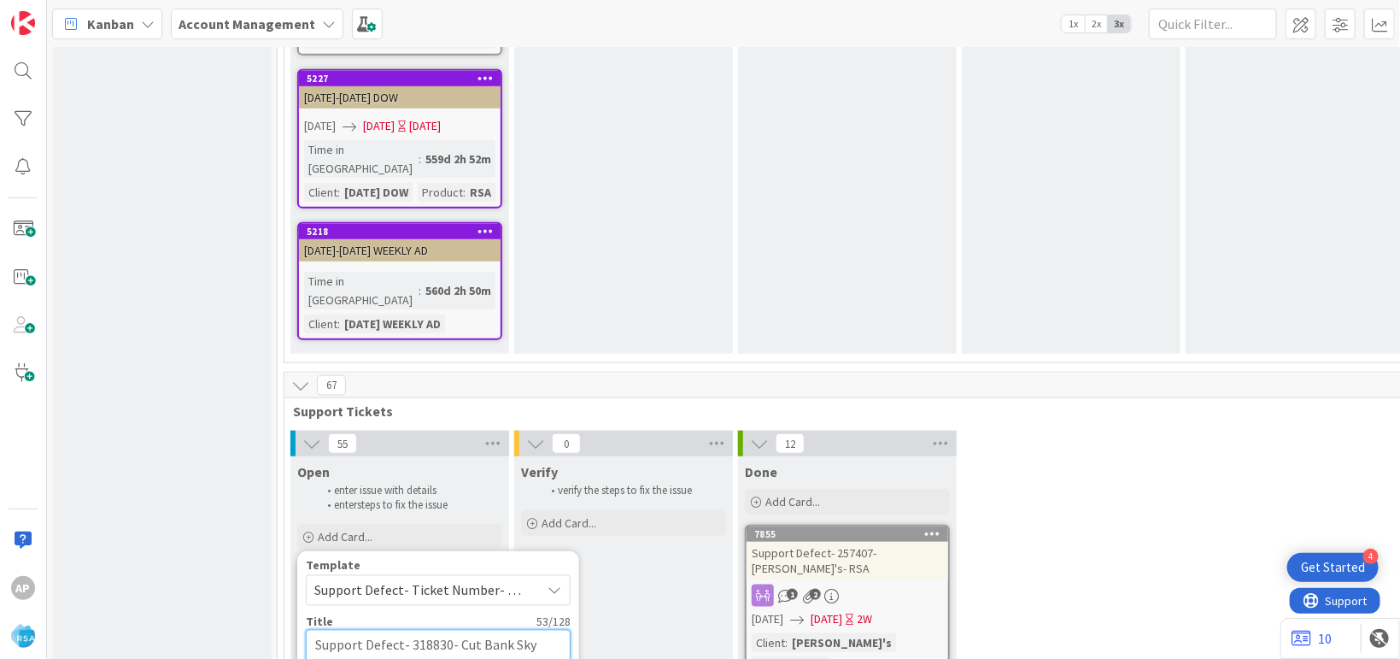
type textarea "x"
type textarea "Support Defect- 318830- Cut Bank Sky food- Product Name"
type textarea "x"
type textarea "Support Defect- 318830- Cut Bank Sky foods- Product Name"
click at [471, 630] on textarea "Support Defect- 318830- Cut Bank Sky foods- Product Name" at bounding box center [438, 656] width 265 height 52
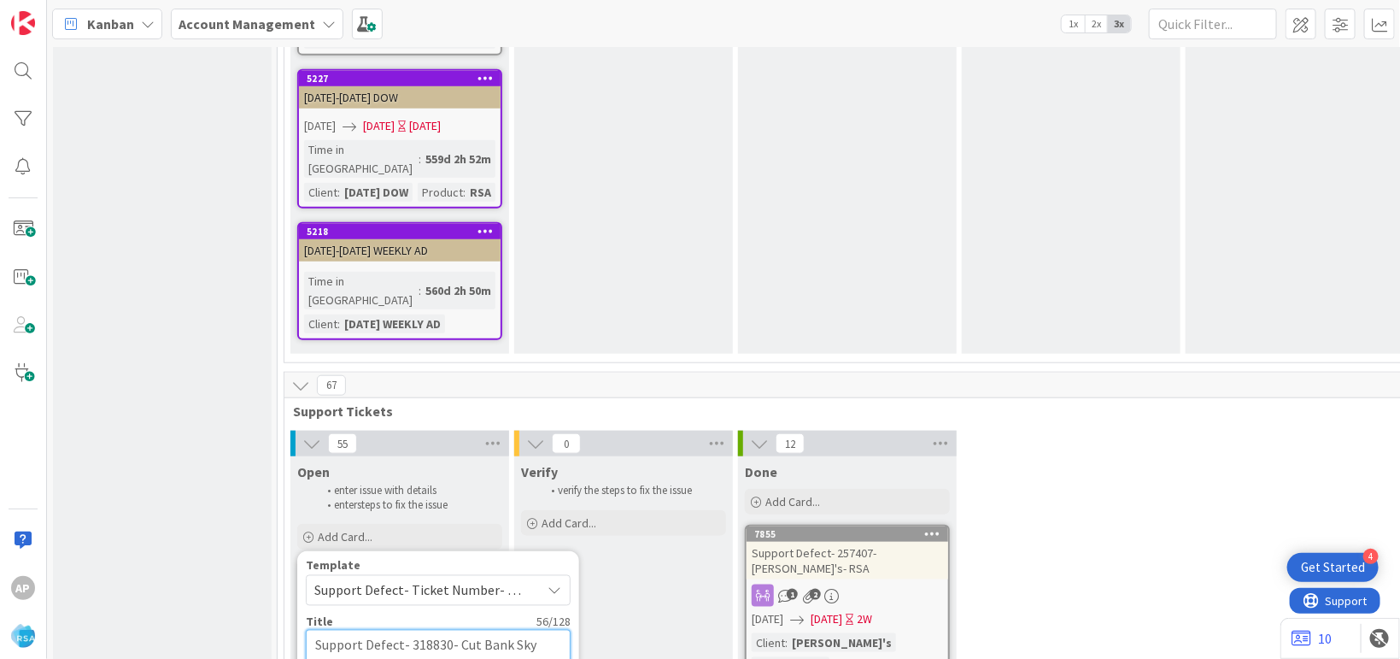
click at [471, 630] on textarea "Support Defect- 318830- Cut Bank Sky foods- Product Name" at bounding box center [438, 656] width 265 height 52
type textarea "x"
type textarea "Support Defect- 318830- Cut Bank Sky foods- Product Nam"
type textarea "x"
type textarea "Support Defect- 318830- Cut Bank Sky foods- Product Na"
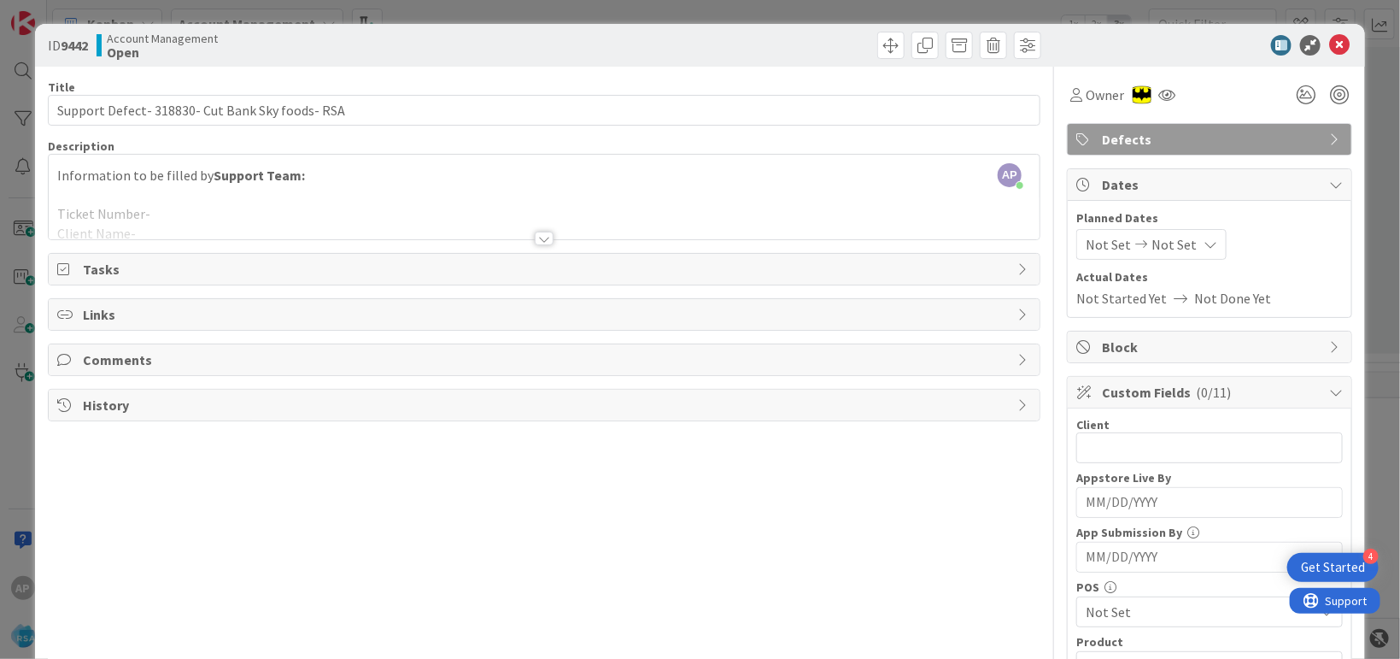
click at [171, 204] on div at bounding box center [544, 218] width 991 height 44
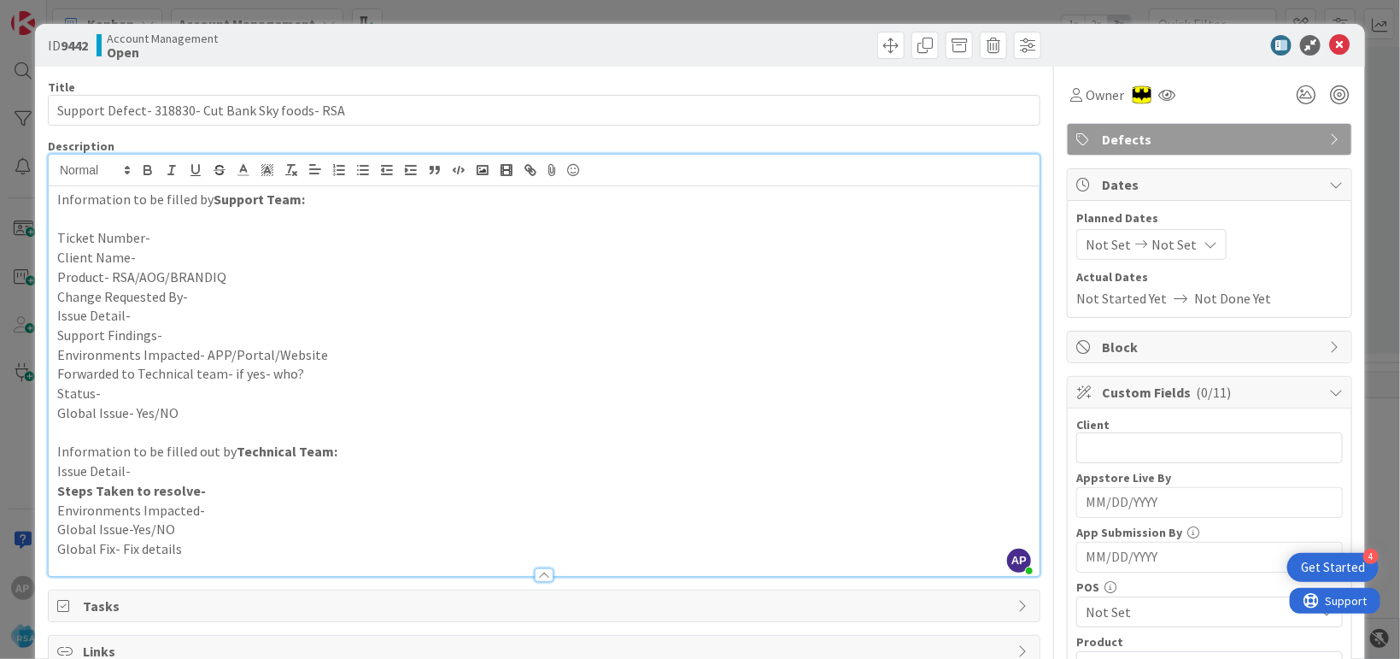
click at [176, 236] on p "Ticket Number-" at bounding box center [544, 238] width 974 height 20
click at [145, 260] on p "Client Name-" at bounding box center [544, 258] width 974 height 20
click at [254, 272] on p "Product- RSA/AOG/BRANDIQ" at bounding box center [544, 277] width 974 height 20
click at [207, 299] on p "Change Requested By-" at bounding box center [544, 297] width 974 height 20
click at [147, 318] on p "Issue Detail-" at bounding box center [544, 316] width 974 height 20
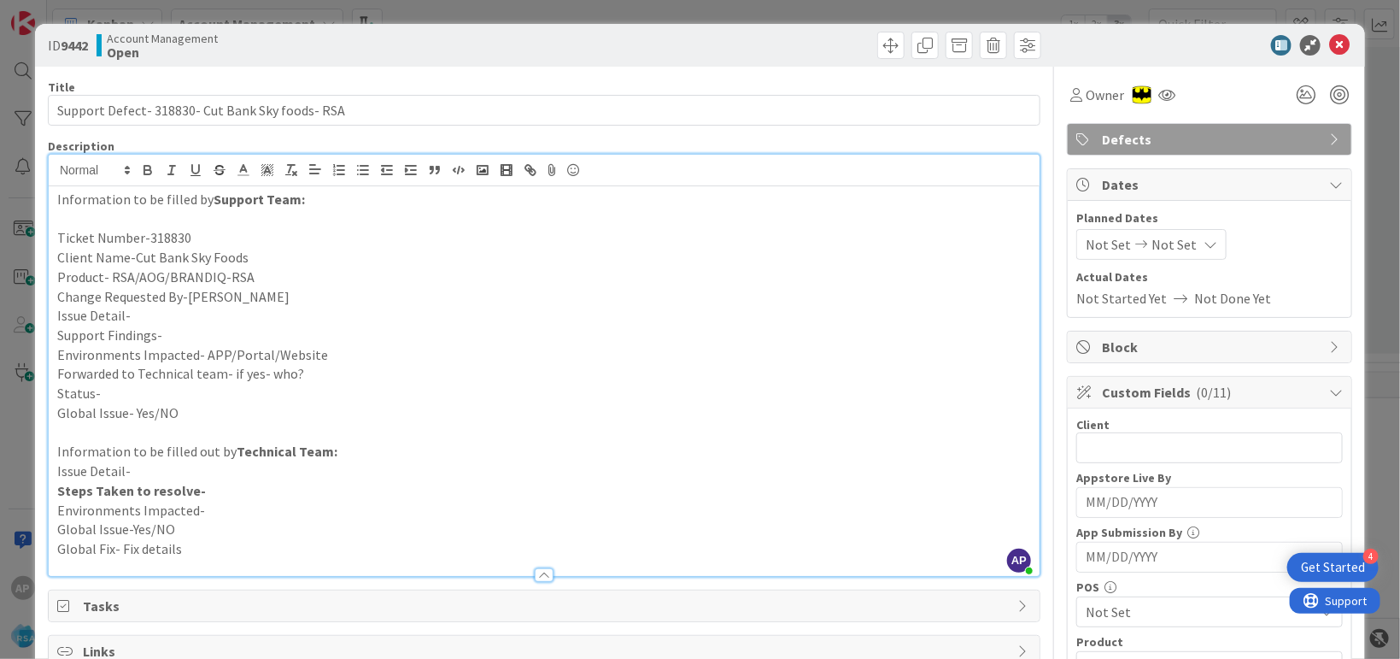
click at [143, 312] on p "Issue Detail-" at bounding box center [544, 316] width 974 height 20
click at [185, 333] on p "Support Findings-" at bounding box center [544, 335] width 974 height 20
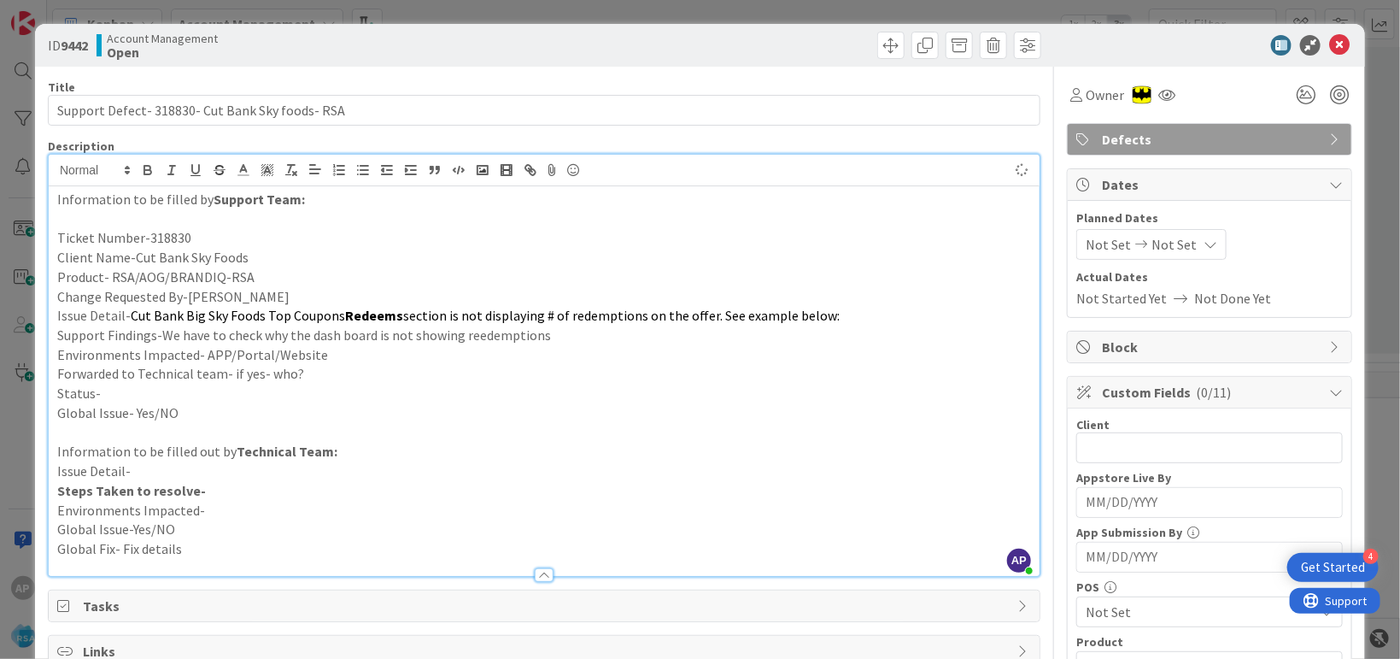
click at [330, 360] on p "Environments Impacted- APP/Portal/Website" at bounding box center [544, 355] width 974 height 20
click at [338, 380] on p "Forwarded to Technical team- if yes- who?" at bounding box center [544, 374] width 974 height 20
click at [109, 396] on p "Status-" at bounding box center [544, 394] width 974 height 20
click at [1092, 257] on div "Not Set Not Set" at bounding box center [1151, 244] width 150 height 31
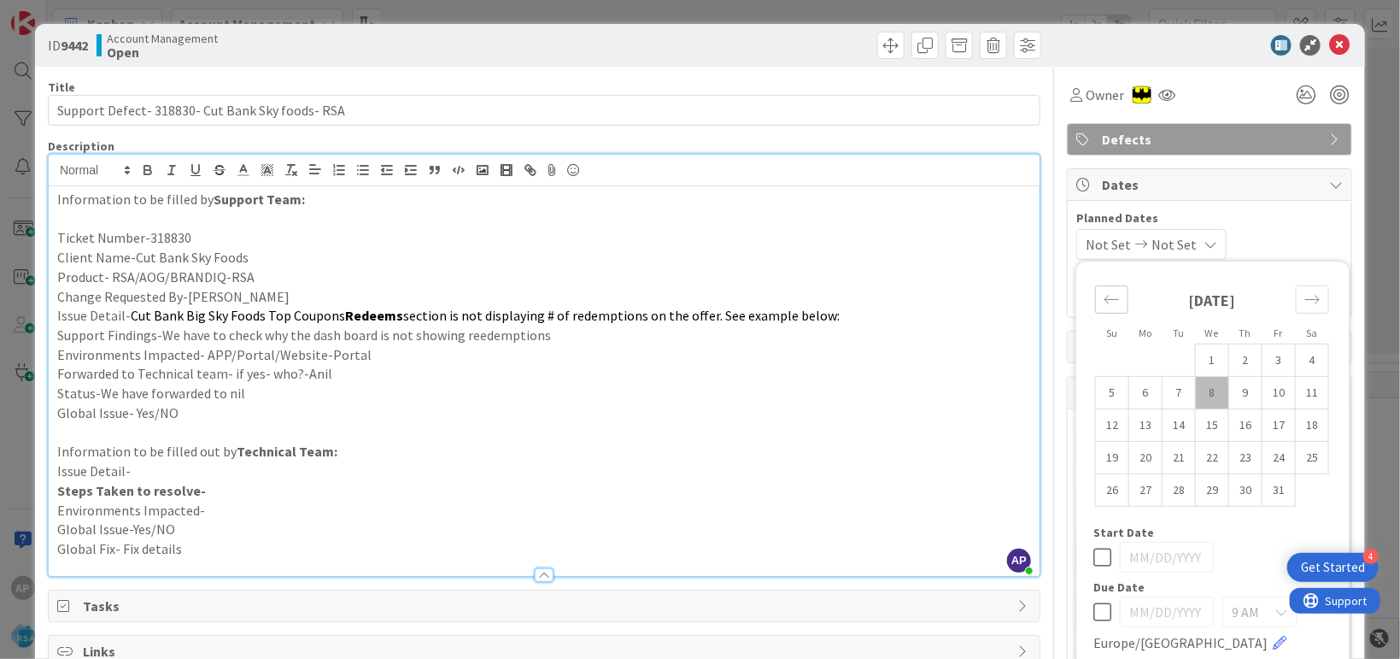
click at [1095, 307] on div "Move backward to switch to the previous month." at bounding box center [1111, 299] width 33 height 28
click at [1129, 501] on td "29" at bounding box center [1145, 489] width 33 height 32
click at [1304, 301] on icon "Move forward to switch to the next month." at bounding box center [1312, 299] width 16 height 16
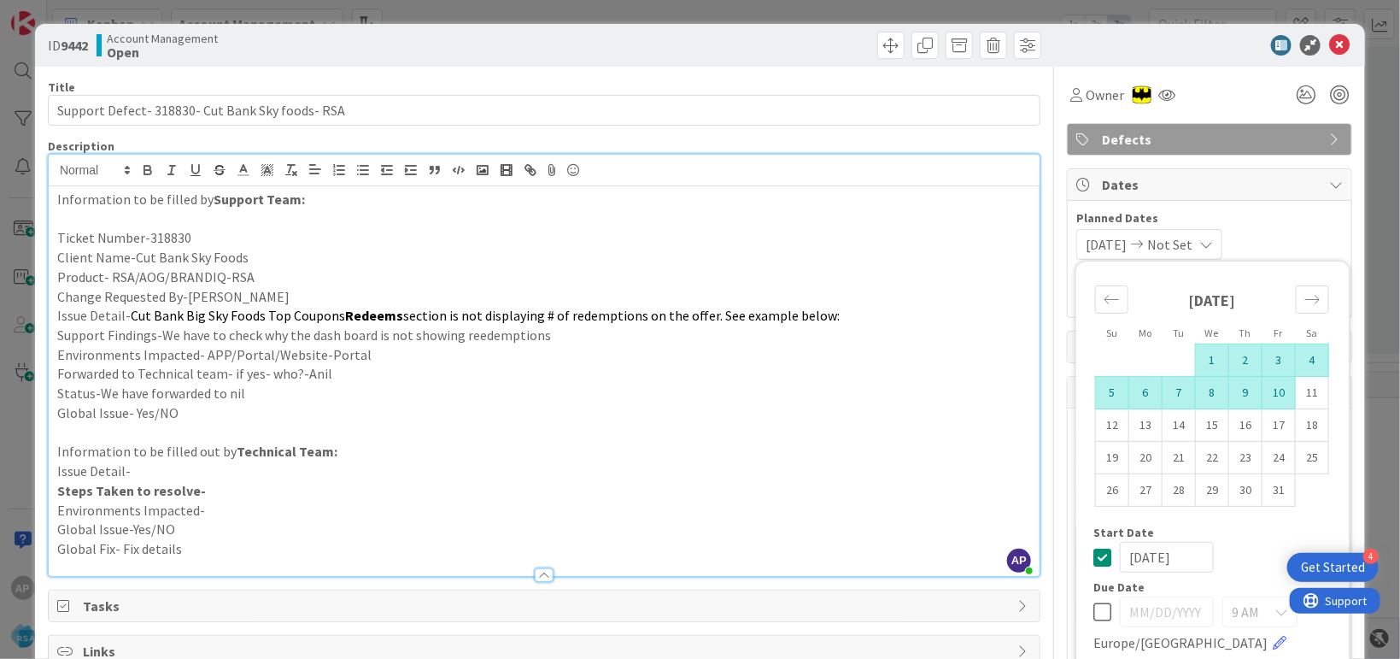
click at [1271, 398] on td "10" at bounding box center [1278, 392] width 33 height 32
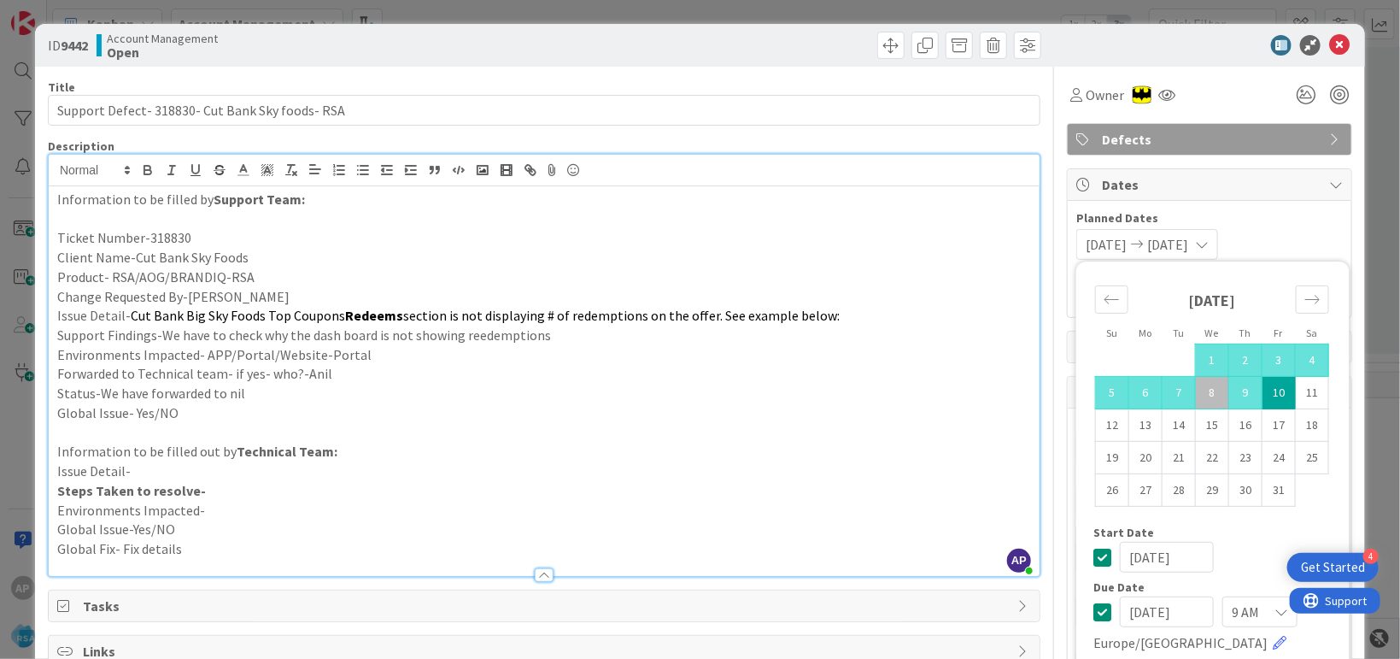
click at [1228, 534] on div "Start Date" at bounding box center [1212, 532] width 239 height 12
click at [1262, 388] on td "10" at bounding box center [1278, 392] width 33 height 32
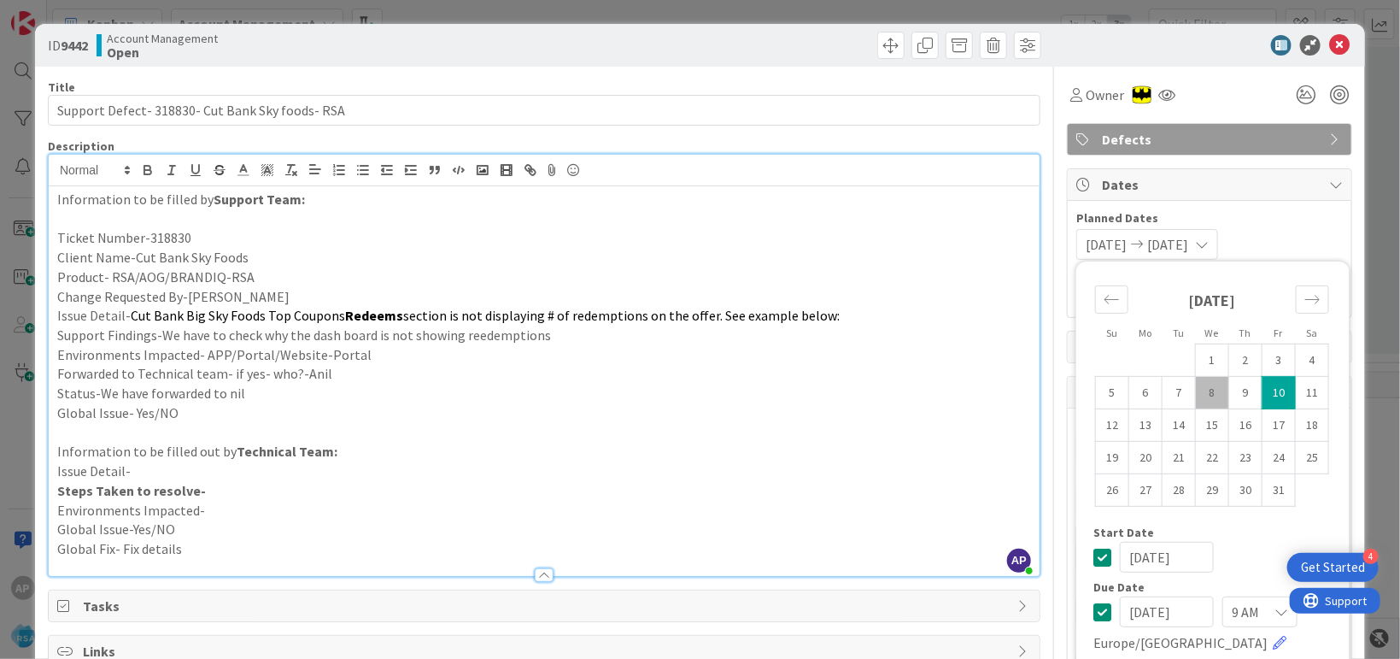
click at [865, 329] on p "Support Findings-We have to check why the dash board is not showing reedemptions" at bounding box center [544, 335] width 974 height 20
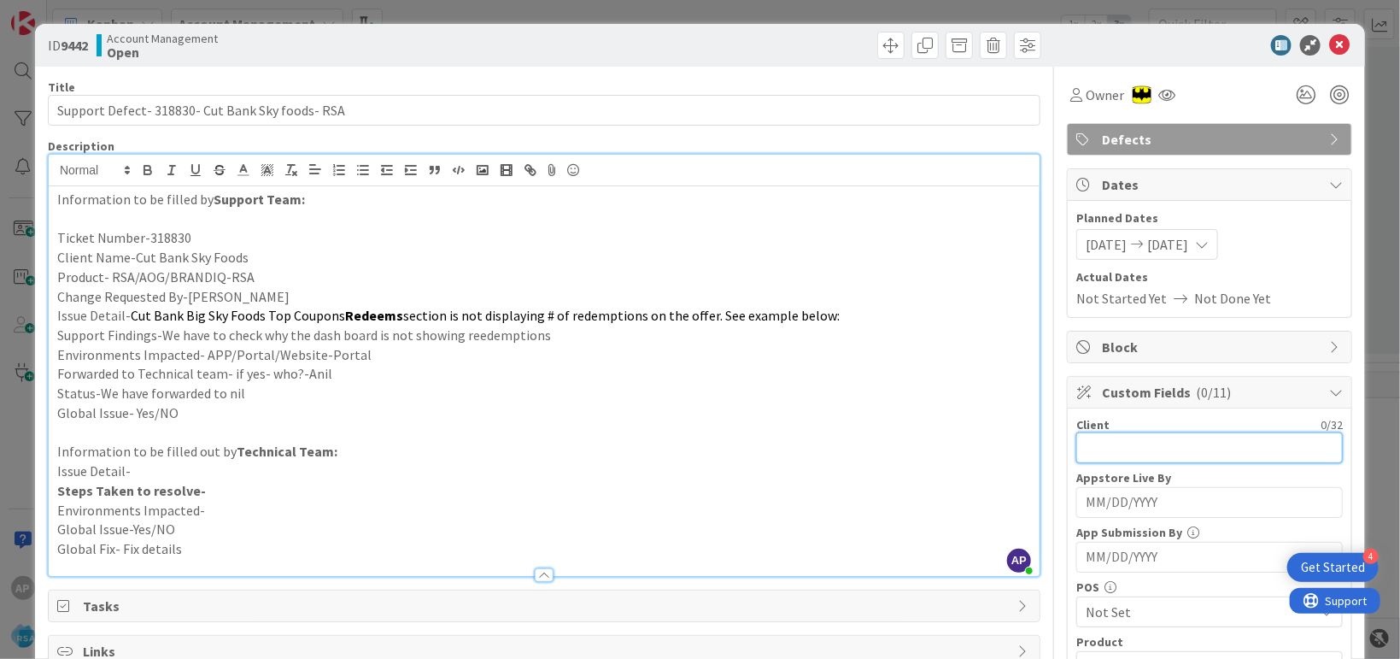
click at [1102, 456] on input "text" at bounding box center [1209, 447] width 266 height 31
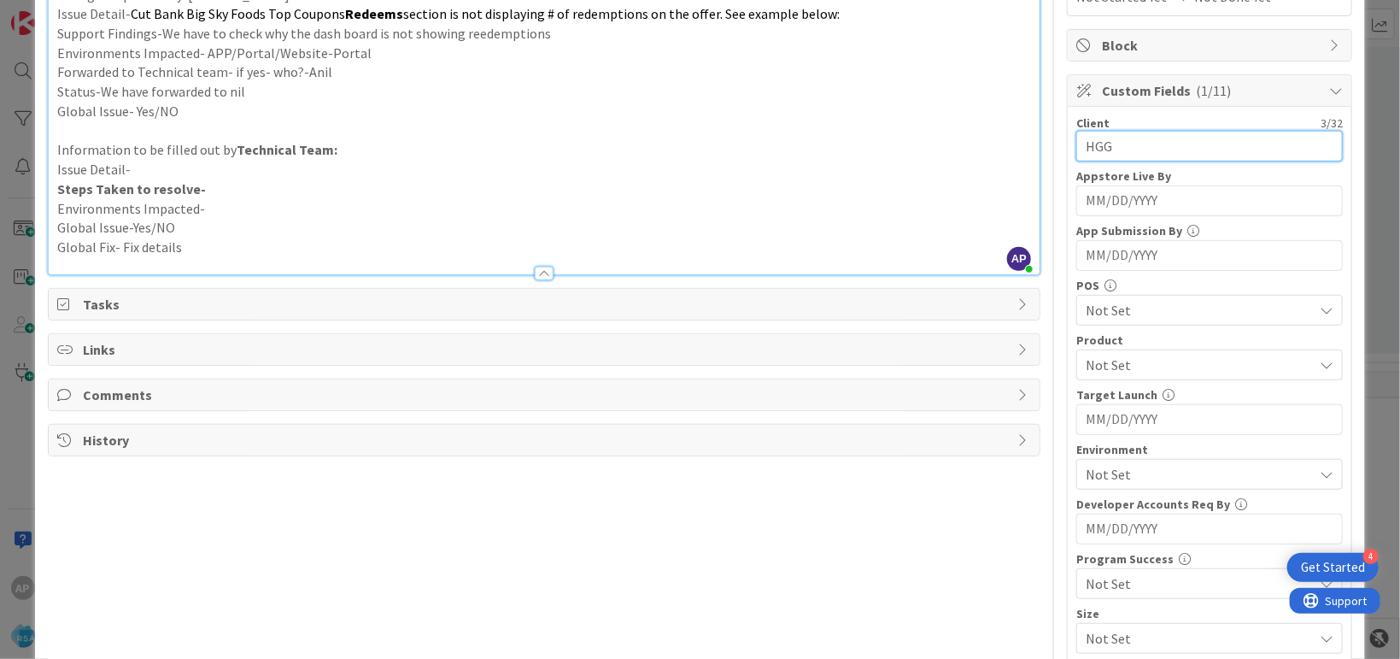
scroll to position [312, 0]
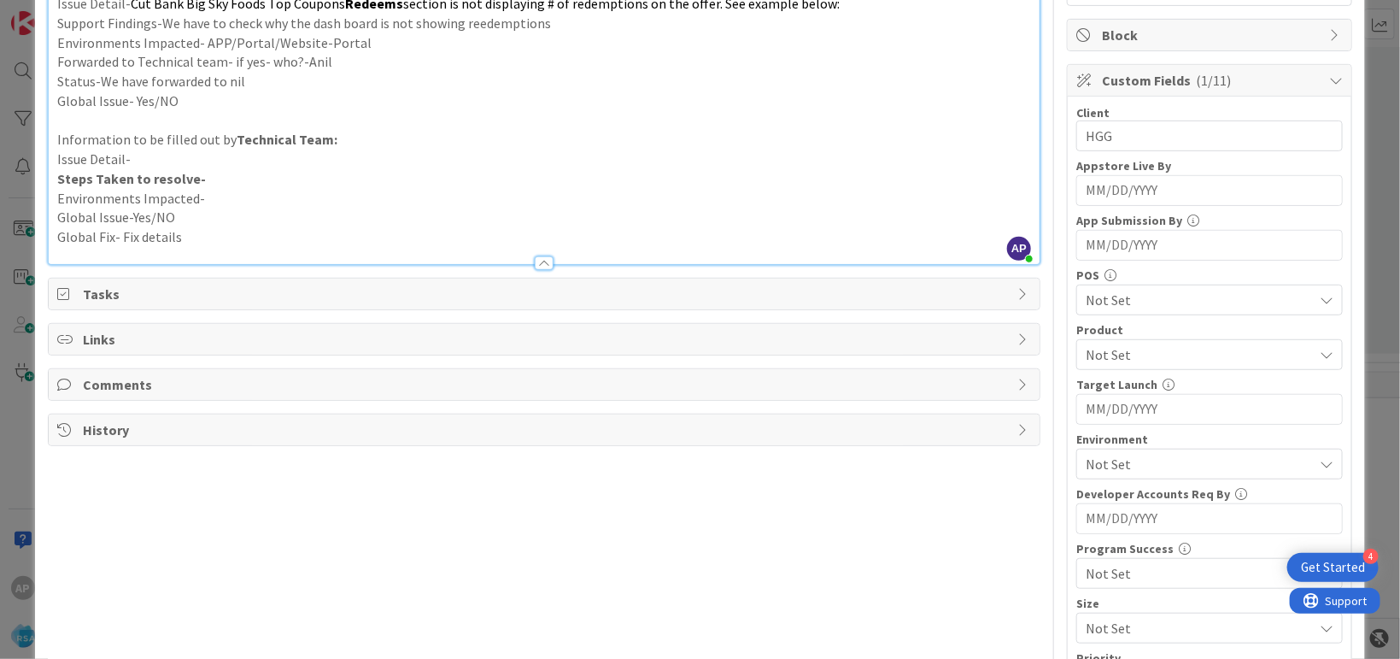
click at [1119, 351] on span "Not Set" at bounding box center [1199, 354] width 227 height 20
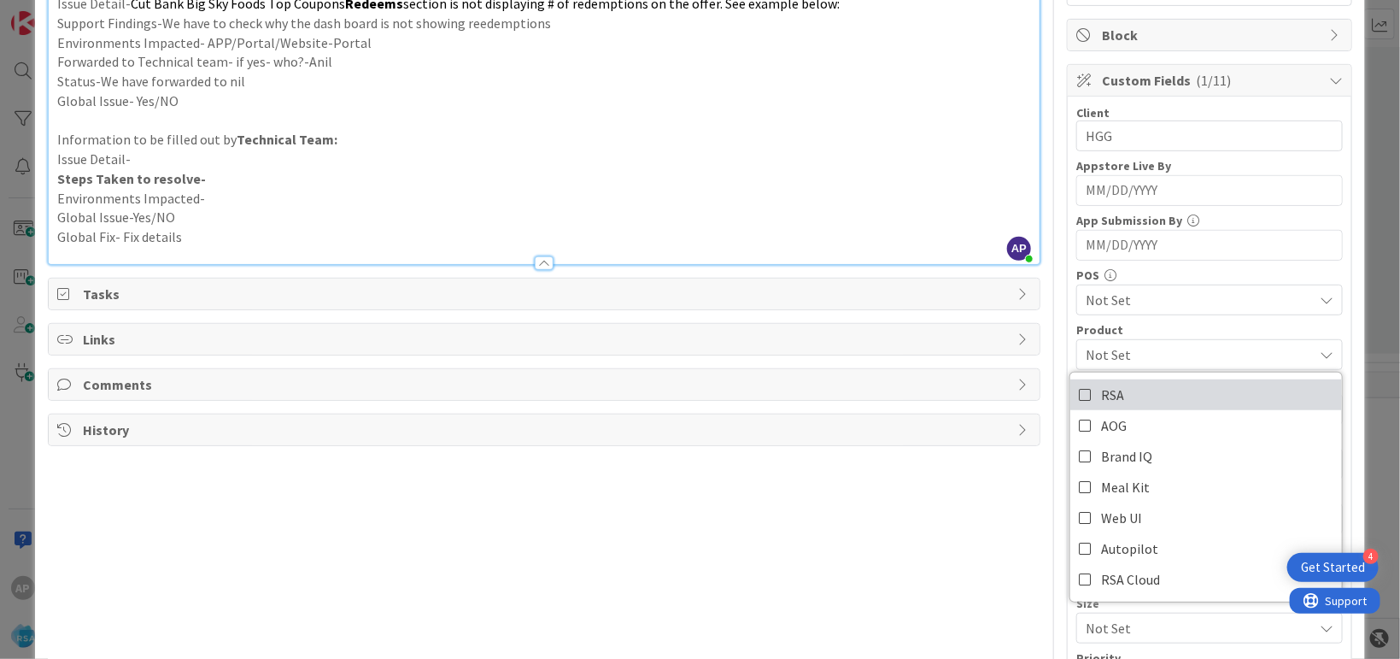
click at [1078, 404] on link "RSA" at bounding box center [1206, 394] width 272 height 31
click at [851, 109] on p "Global Issue- Yes/NO" at bounding box center [544, 101] width 974 height 20
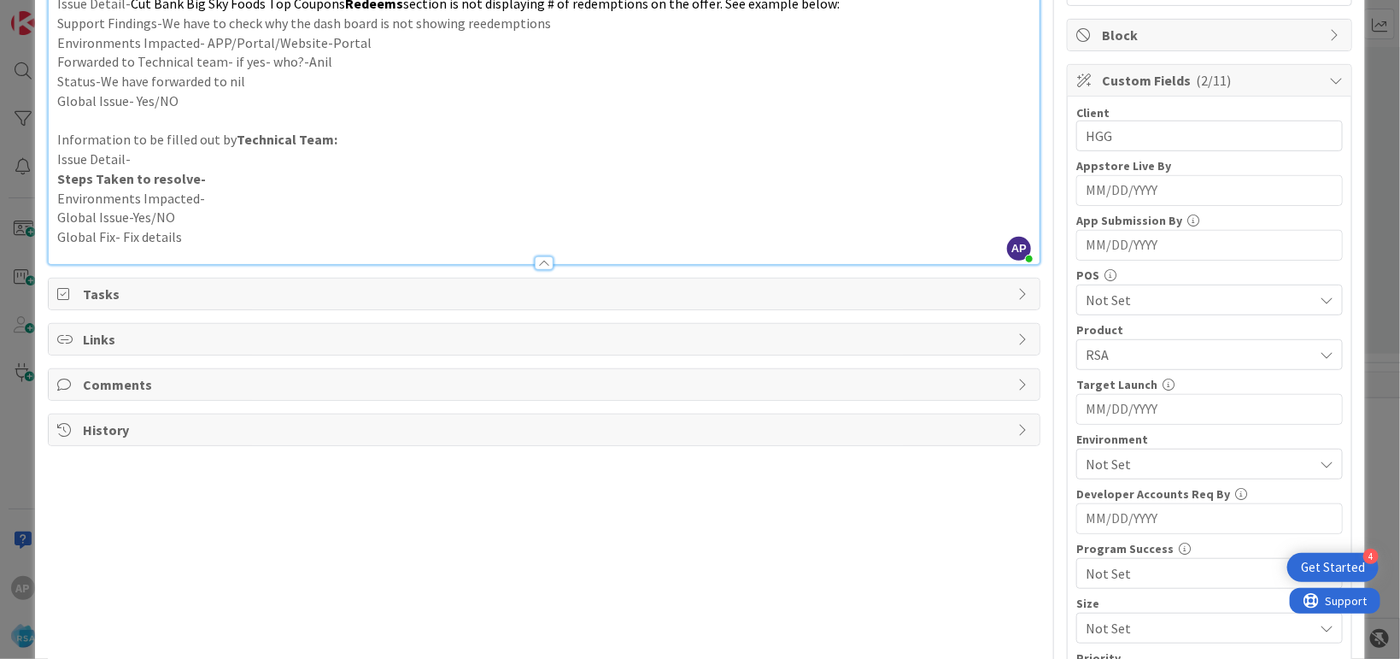
click at [1141, 464] on span "Not Set" at bounding box center [1199, 464] width 227 height 20
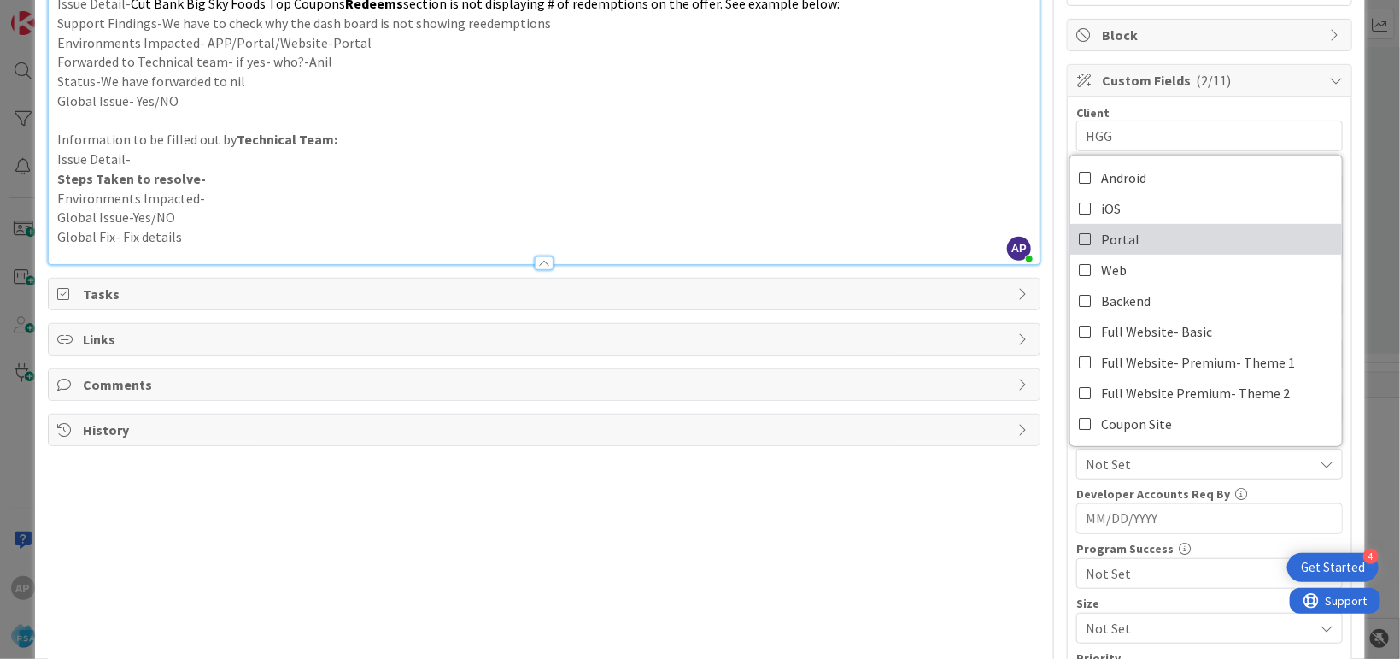
click at [1103, 233] on span "Portal" at bounding box center [1120, 239] width 38 height 26
click at [835, 178] on p "Steps Taken to resolve-" at bounding box center [544, 179] width 974 height 20
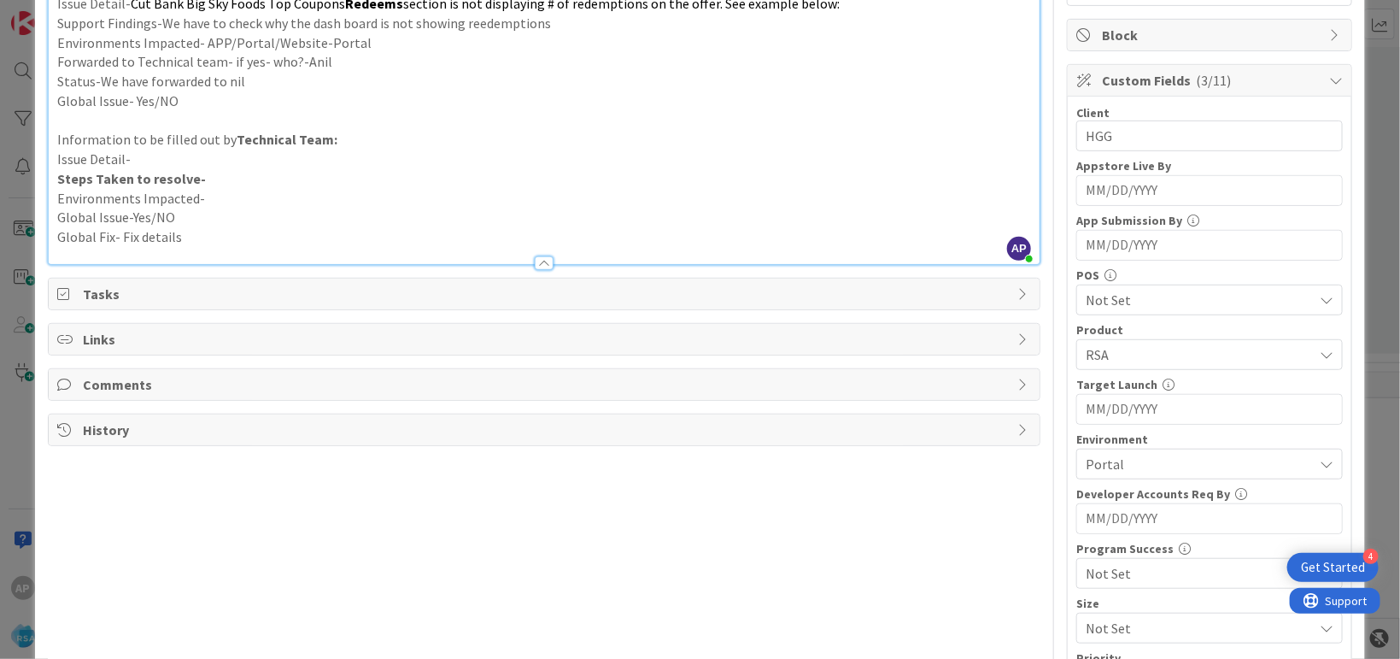
scroll to position [0, 0]
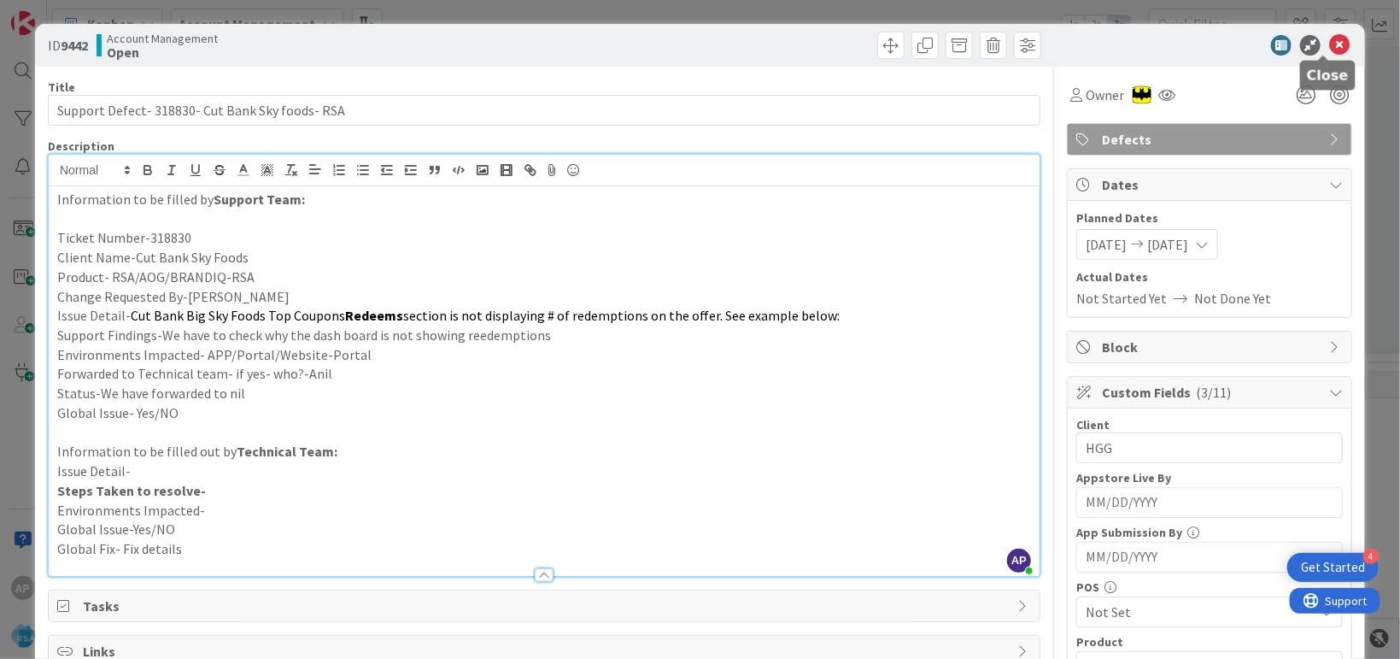
click at [1329, 45] on icon at bounding box center [1339, 45] width 20 height 20
